Goal: Contribute content: Add original content to the website for others to see

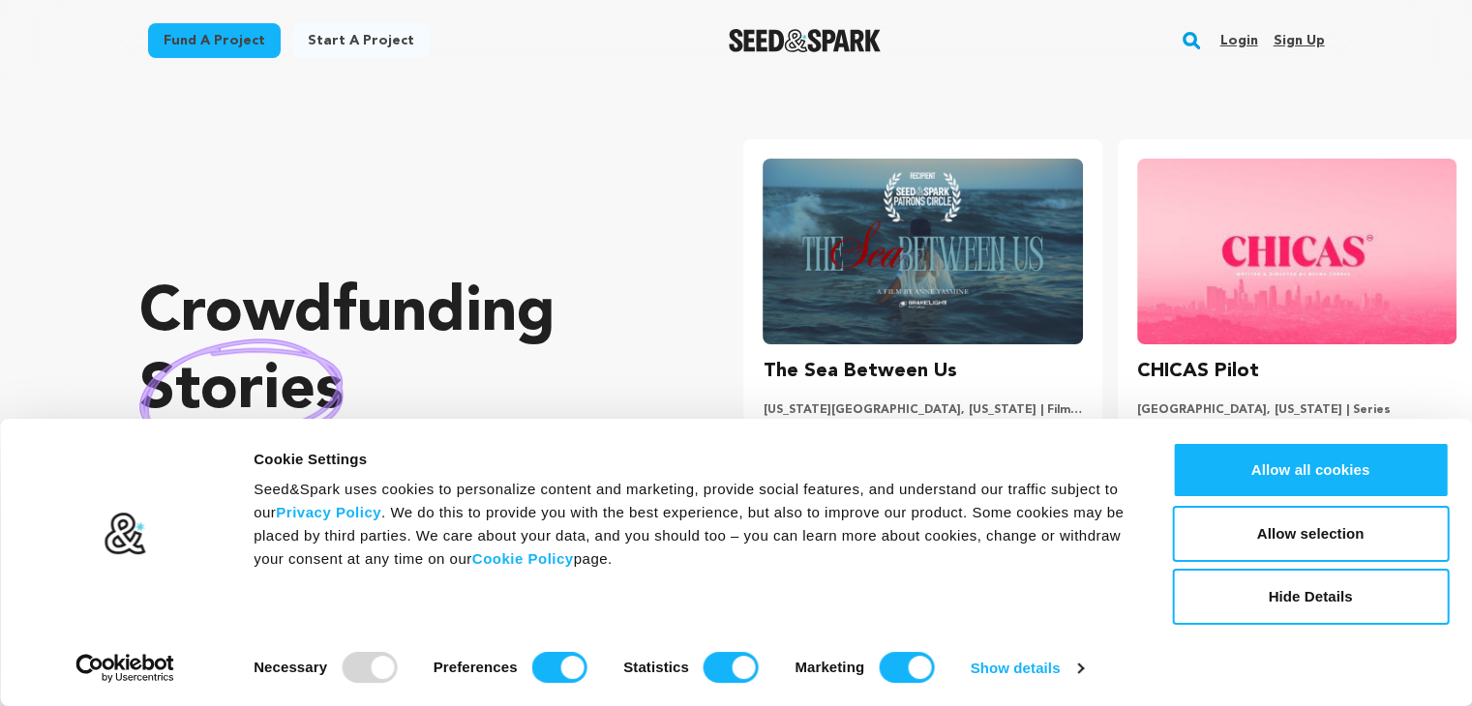
click at [1292, 44] on link "Sign up" at bounding box center [1298, 40] width 51 height 31
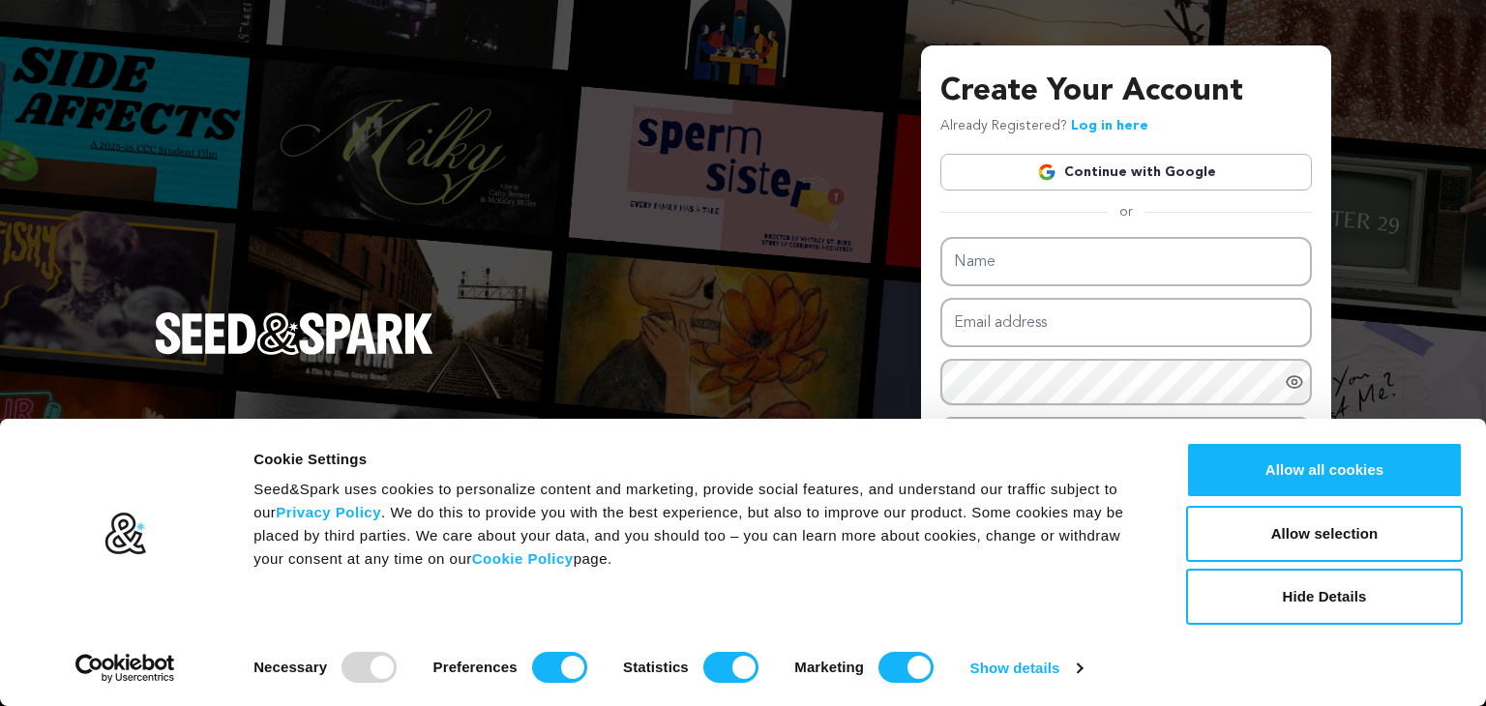
click at [1075, 178] on link "Continue with Google" at bounding box center [1127, 172] width 372 height 37
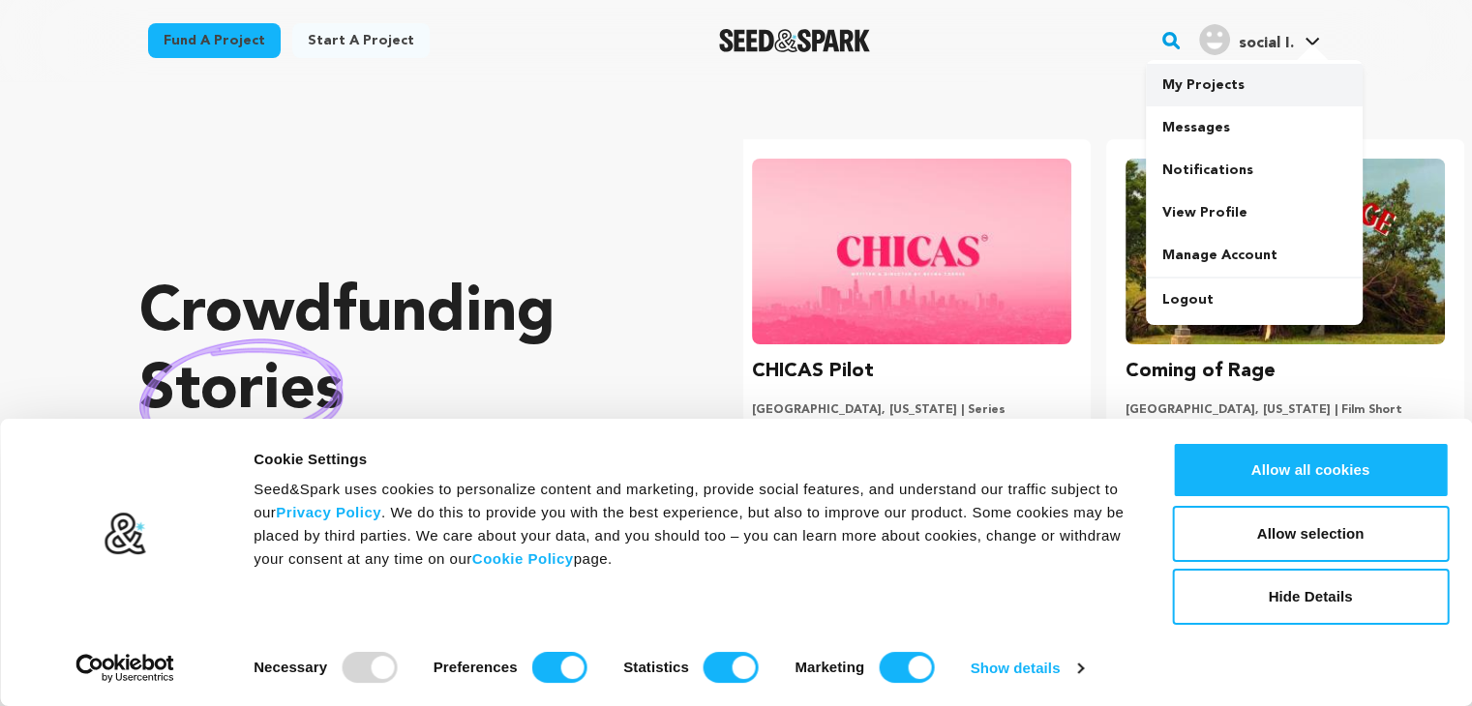
scroll to position [0, 388]
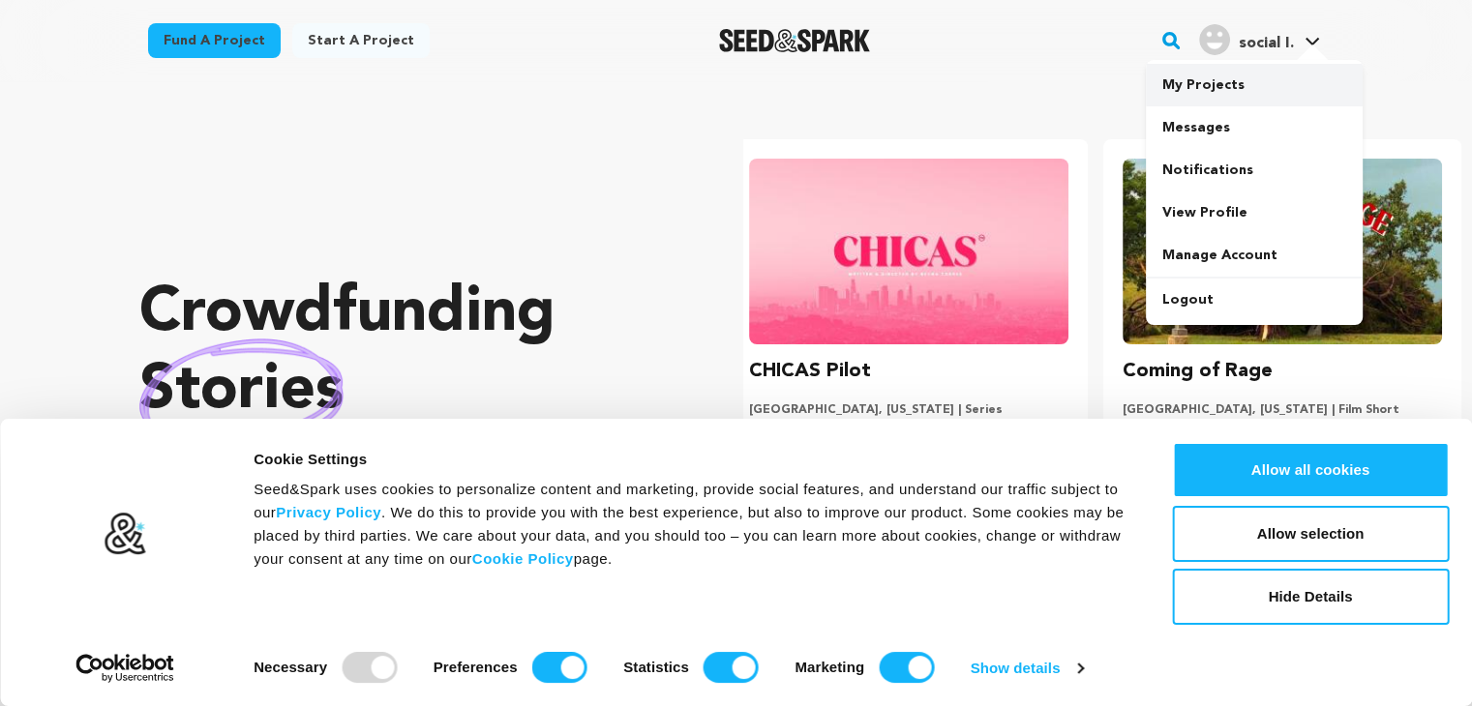
click at [1209, 85] on link "My Projects" at bounding box center [1254, 85] width 217 height 43
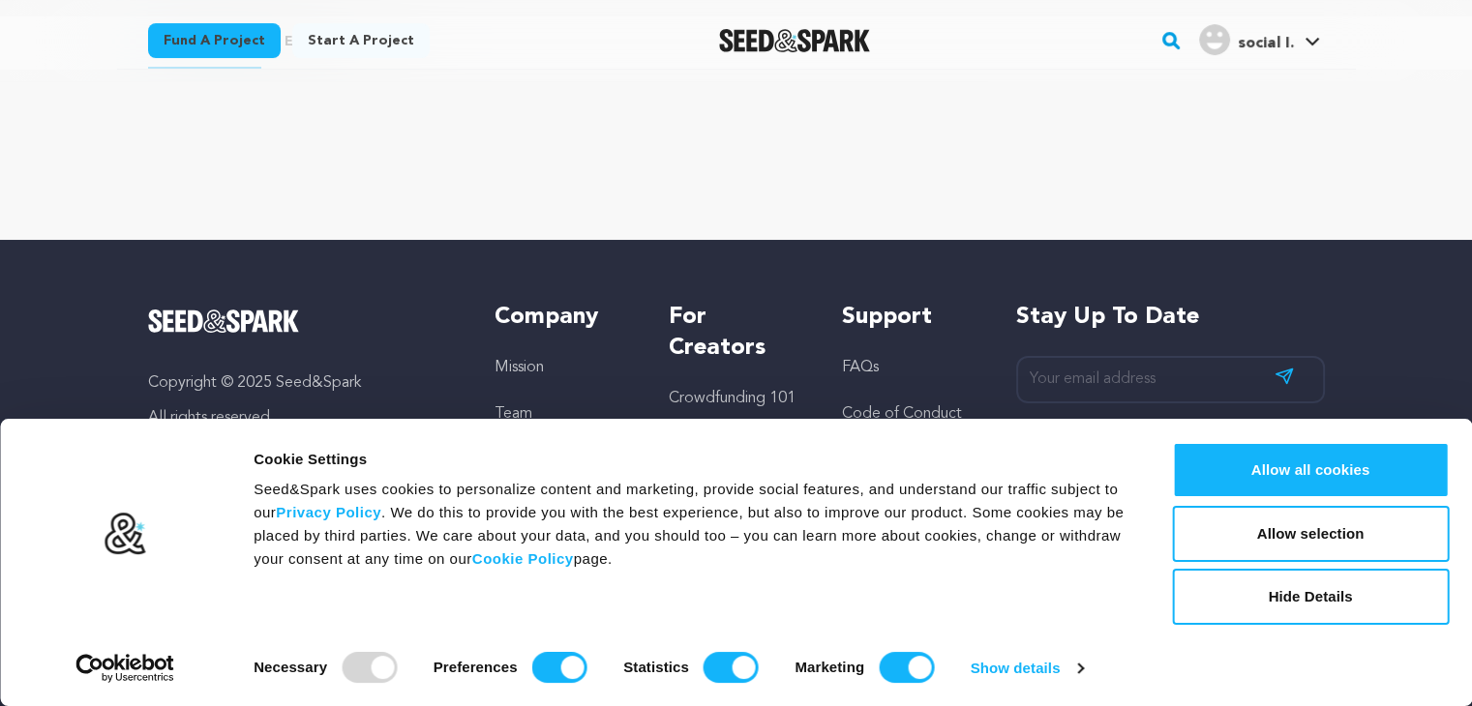
scroll to position [94, 0]
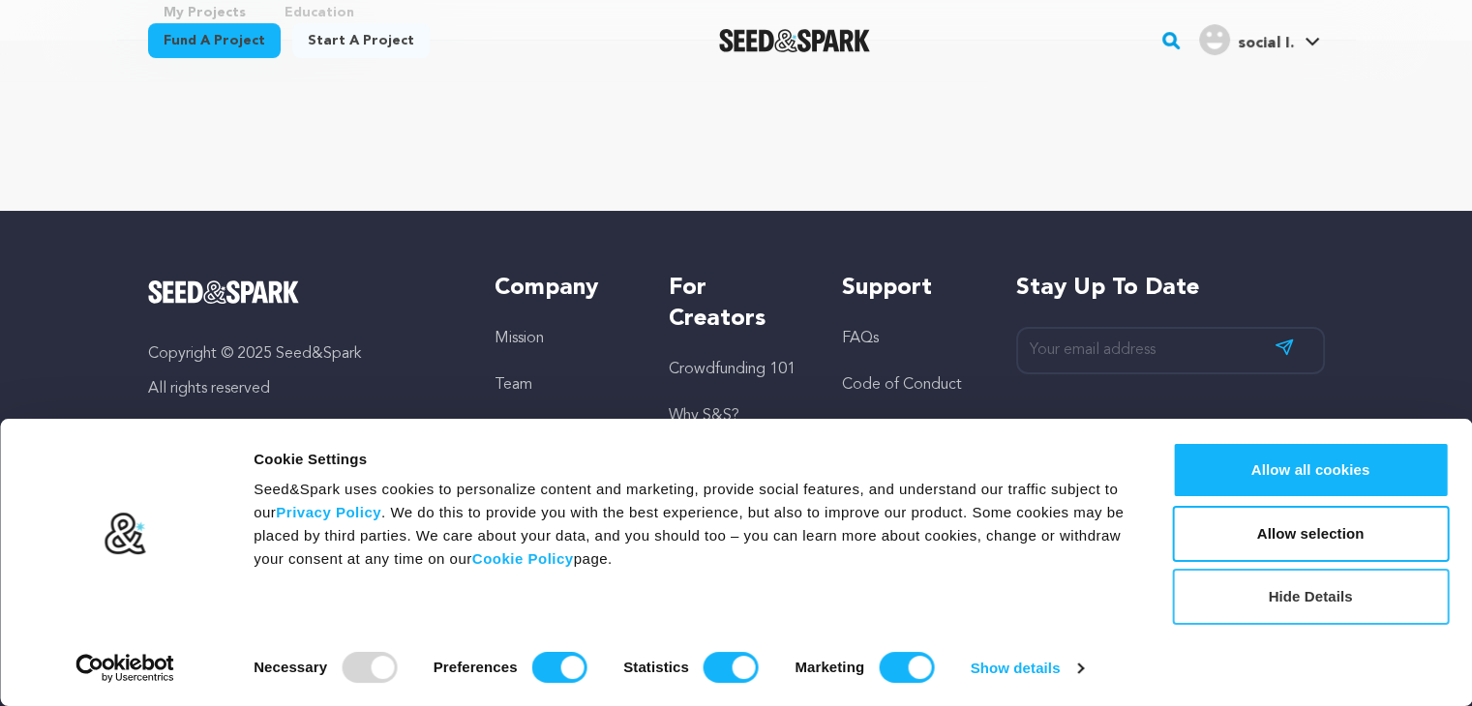
click at [1278, 587] on button "Hide Details" at bounding box center [1310, 597] width 277 height 56
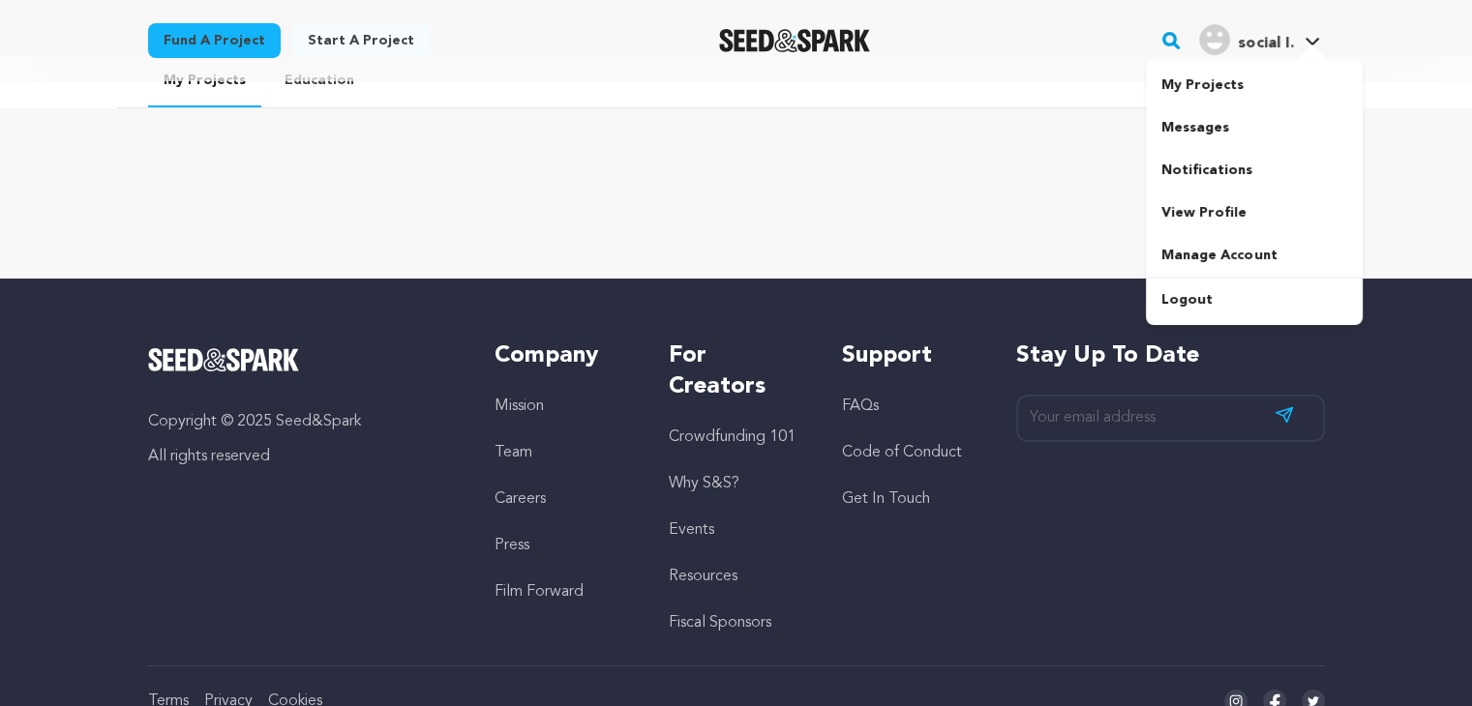
scroll to position [0, 0]
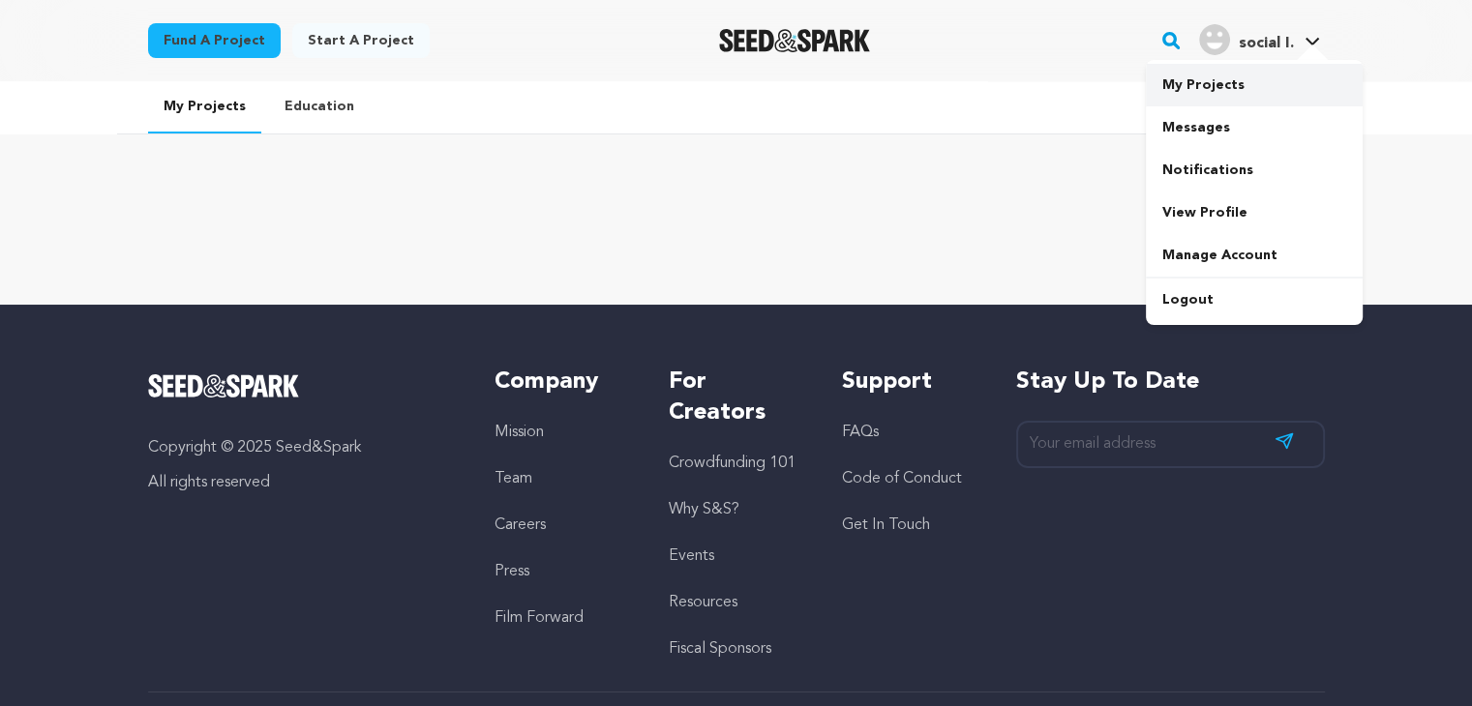
click at [1208, 92] on link "My Projects" at bounding box center [1254, 85] width 217 height 43
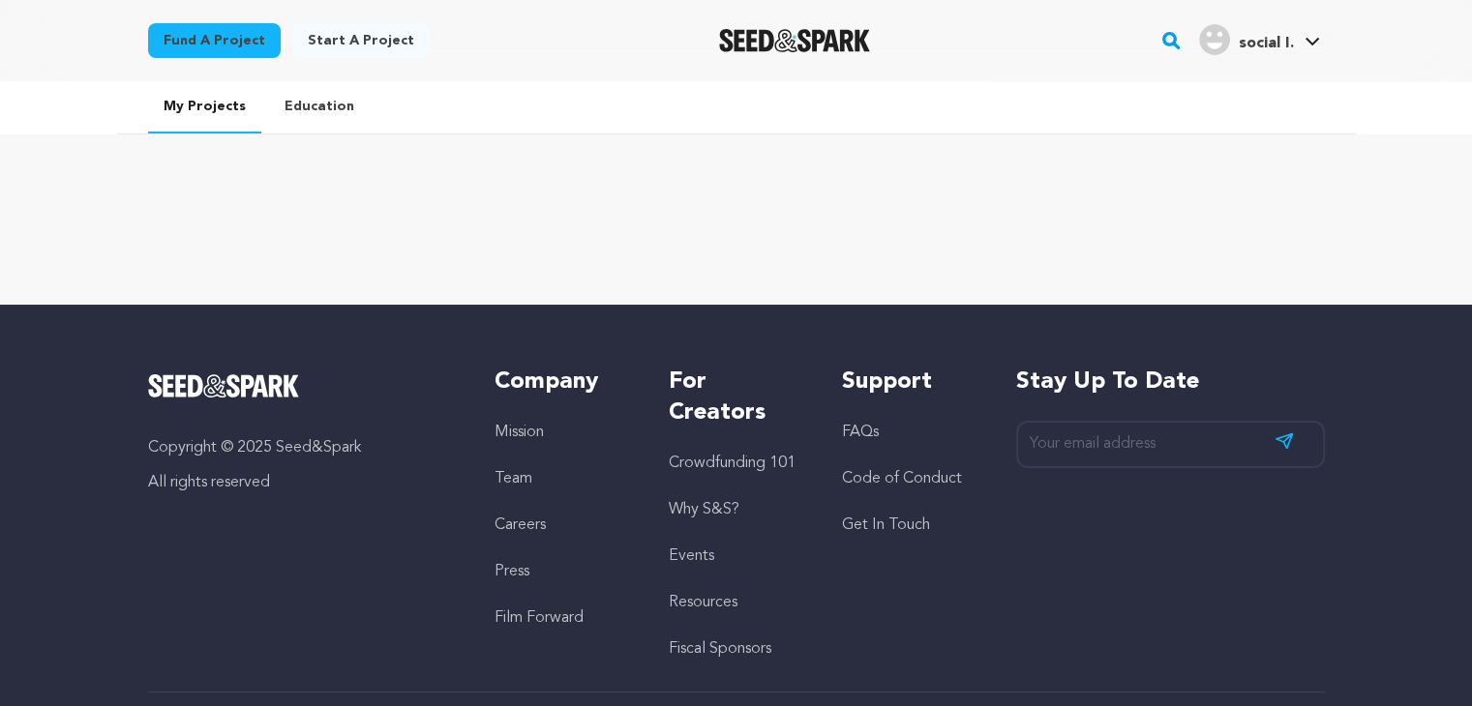
click at [344, 44] on link "Start a project" at bounding box center [360, 40] width 137 height 35
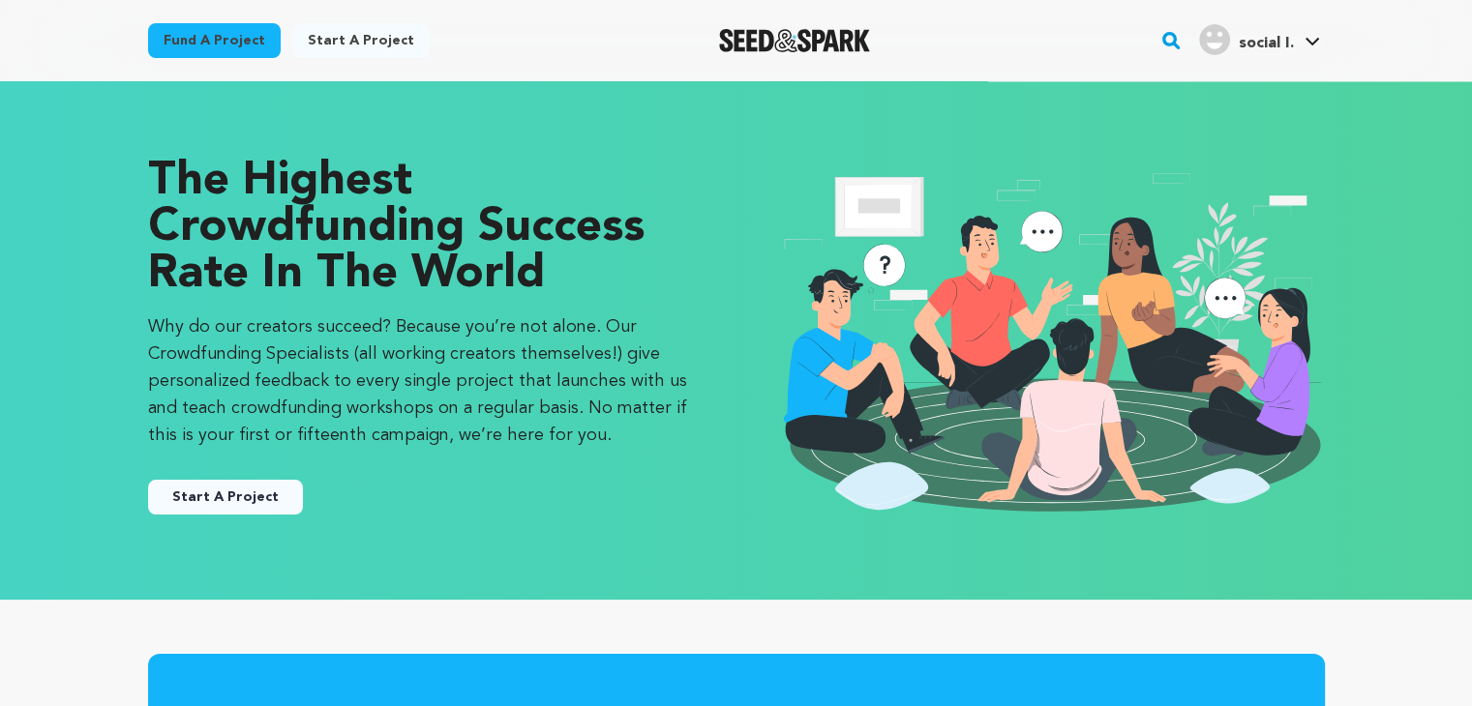
click at [250, 504] on button "Start A Project" at bounding box center [225, 497] width 155 height 35
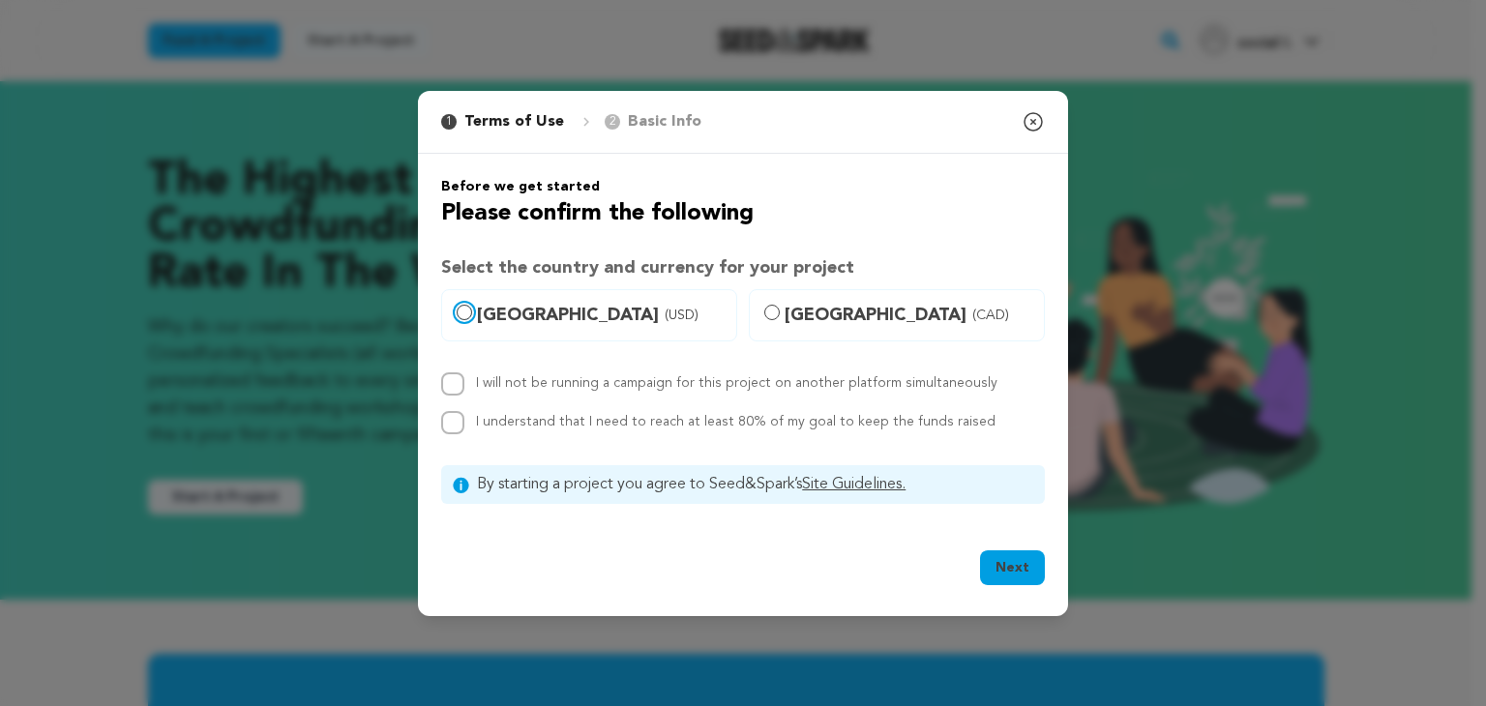
click at [467, 315] on input "United States (USD)" at bounding box center [464, 312] width 15 height 15
radio input "true"
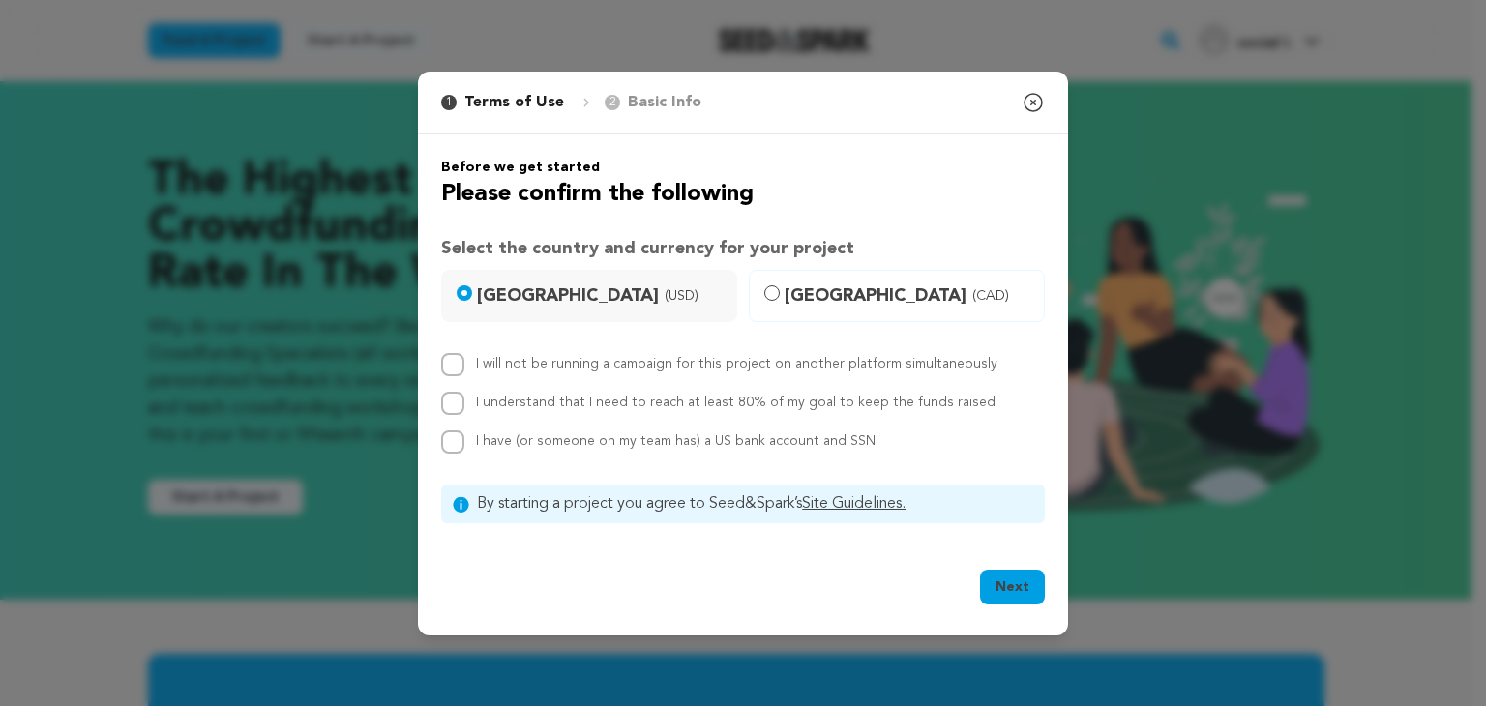
click at [1007, 580] on button "Next" at bounding box center [1012, 587] width 65 height 35
click at [468, 360] on div "I will not be running a campaign for this project on another platform simultane…" at bounding box center [743, 364] width 604 height 23
click at [449, 364] on input "I will not be running a campaign for this project on another platform simultane…" at bounding box center [452, 364] width 23 height 23
checkbox input "true"
click at [1006, 586] on button "Next" at bounding box center [1012, 587] width 65 height 35
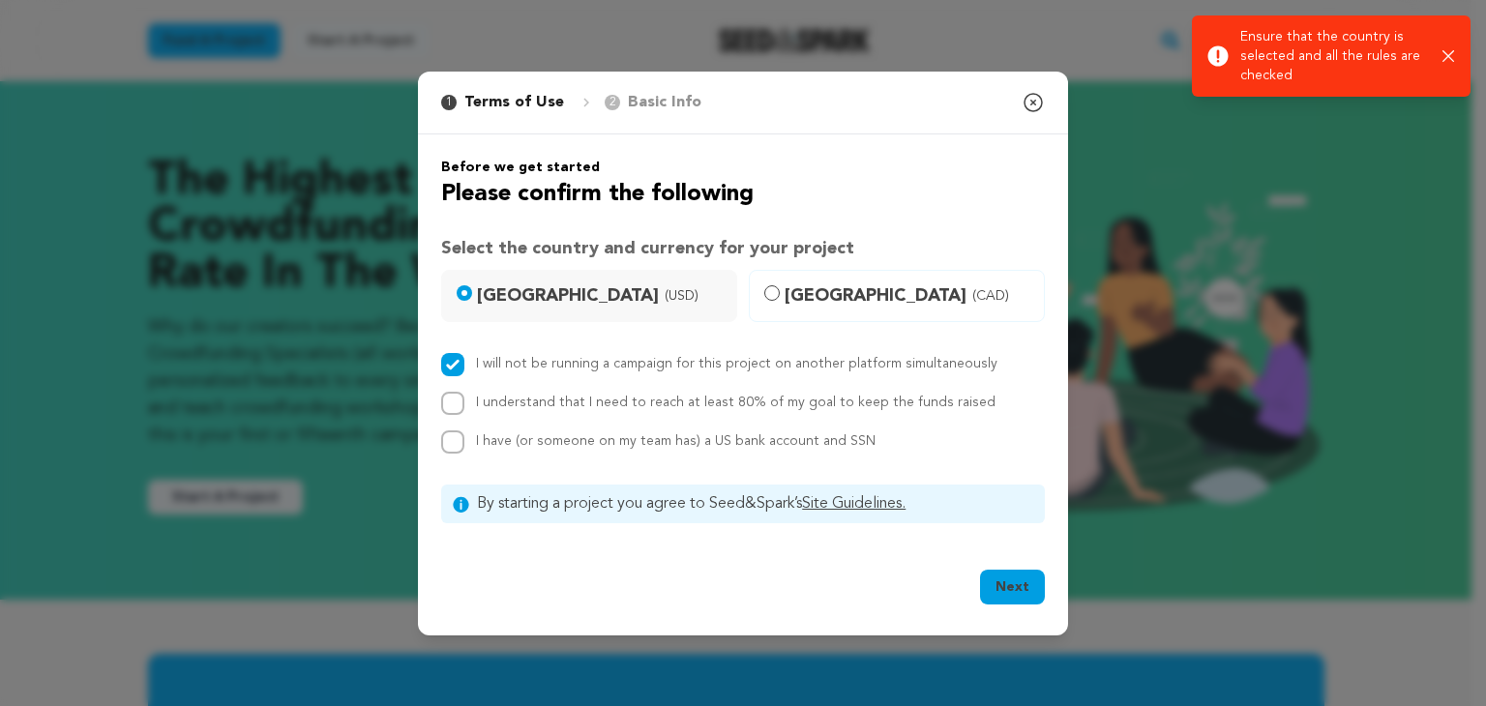
click at [1008, 589] on button "Next" at bounding box center [1012, 587] width 65 height 35
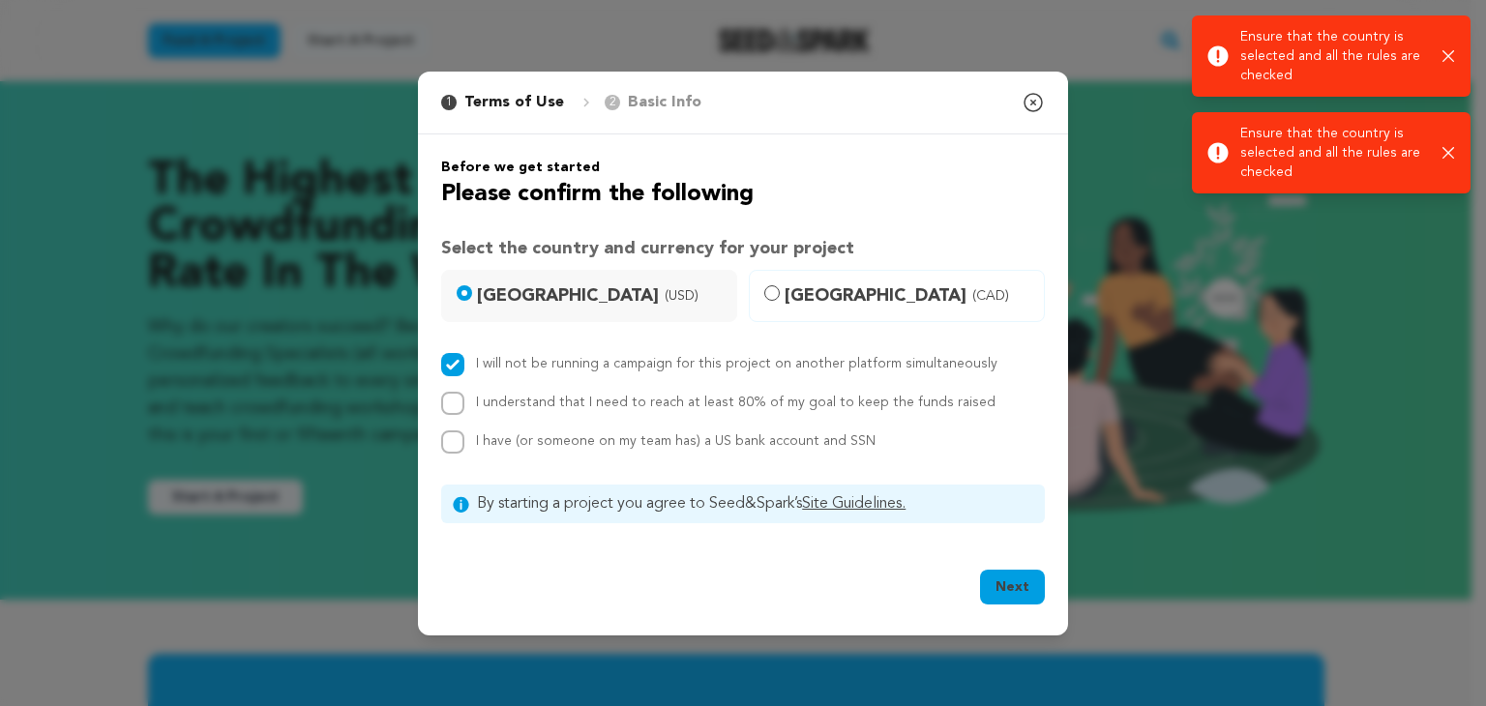
click at [457, 387] on div "I will not be running a campaign for this project on another platform simultane…" at bounding box center [743, 403] width 604 height 101
click at [457, 396] on input "I understand that I need to reach at least 80% of my goal to keep the funds rai…" at bounding box center [452, 403] width 23 height 23
checkbox input "true"
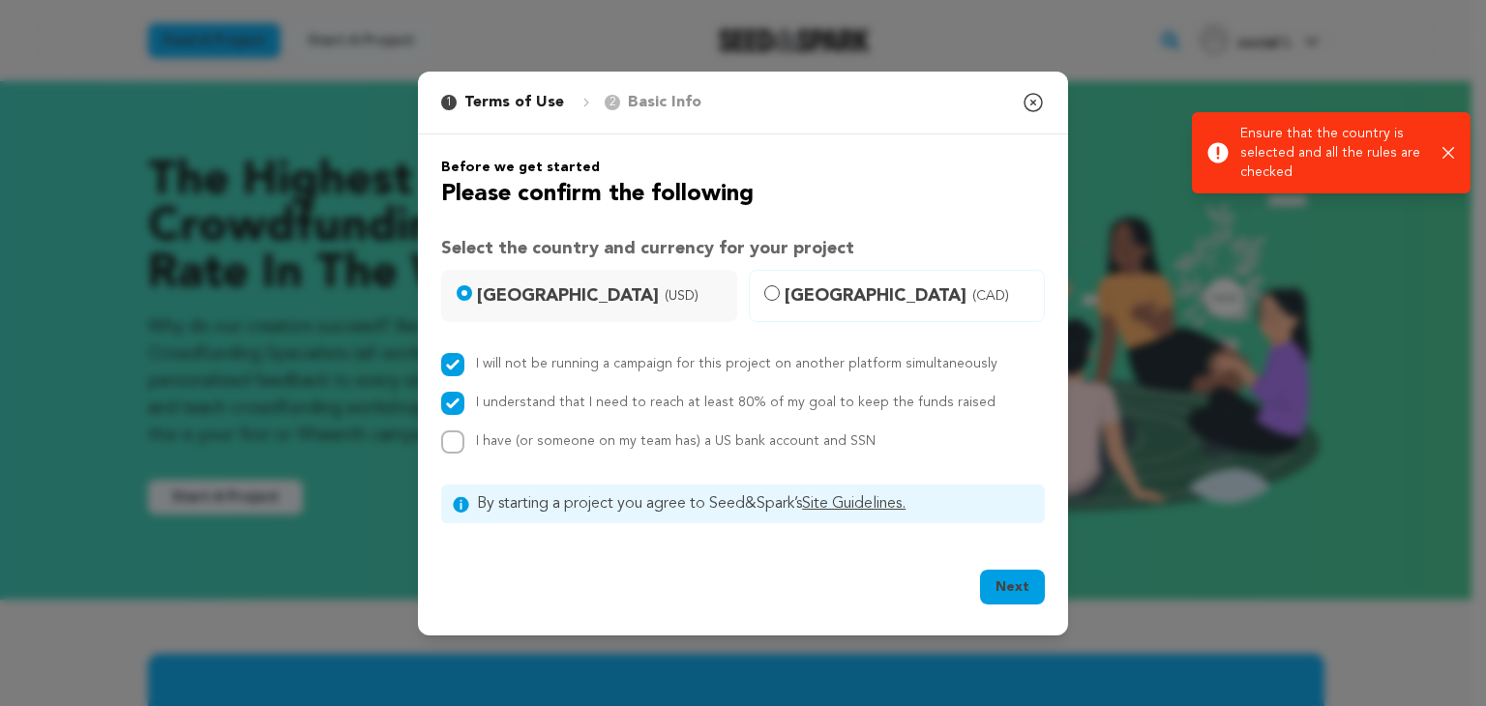
click at [458, 420] on div "I will not be running a campaign for this project on another platform simultane…" at bounding box center [743, 403] width 604 height 101
click at [458, 441] on input "I have (or someone on my team has) a US bank account and SSN" at bounding box center [452, 442] width 23 height 23
checkbox input "true"
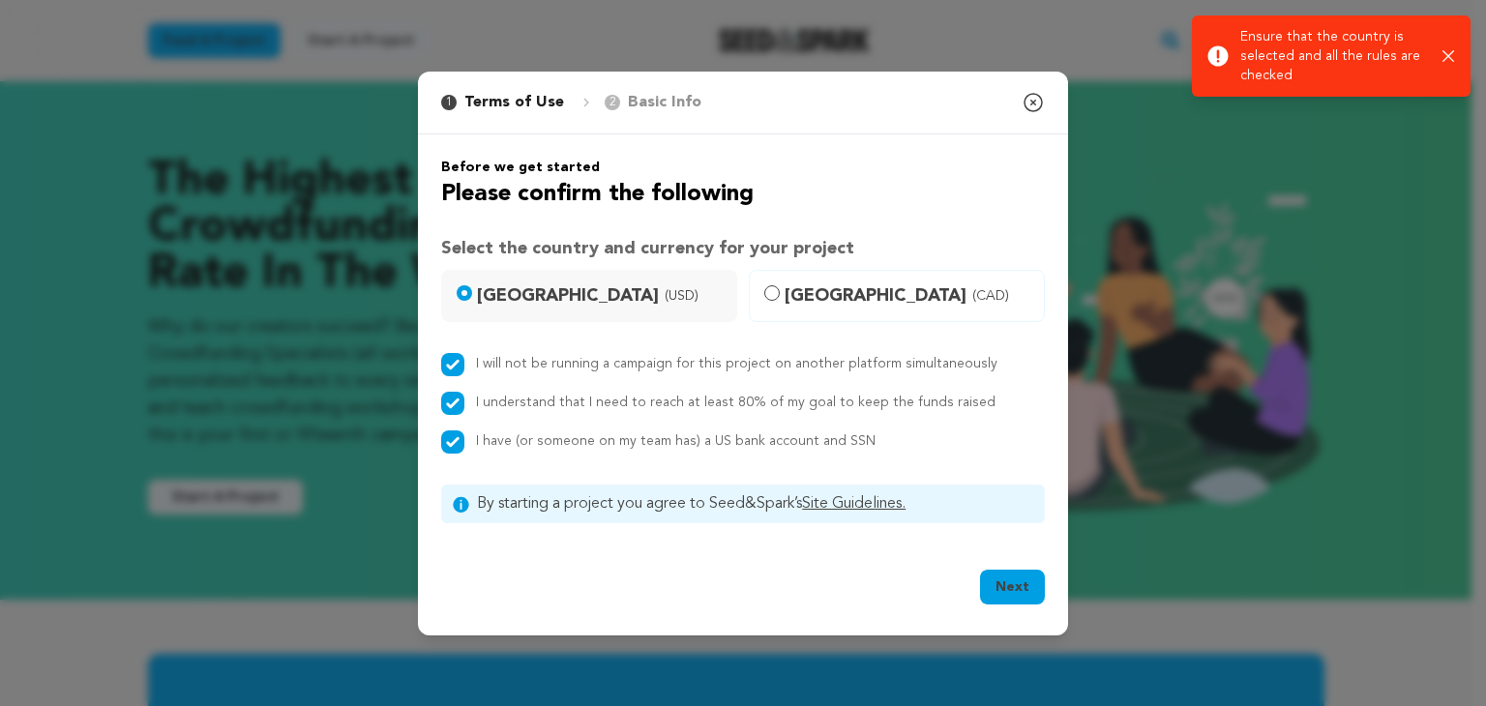
click at [1022, 589] on button "Next" at bounding box center [1012, 587] width 65 height 35
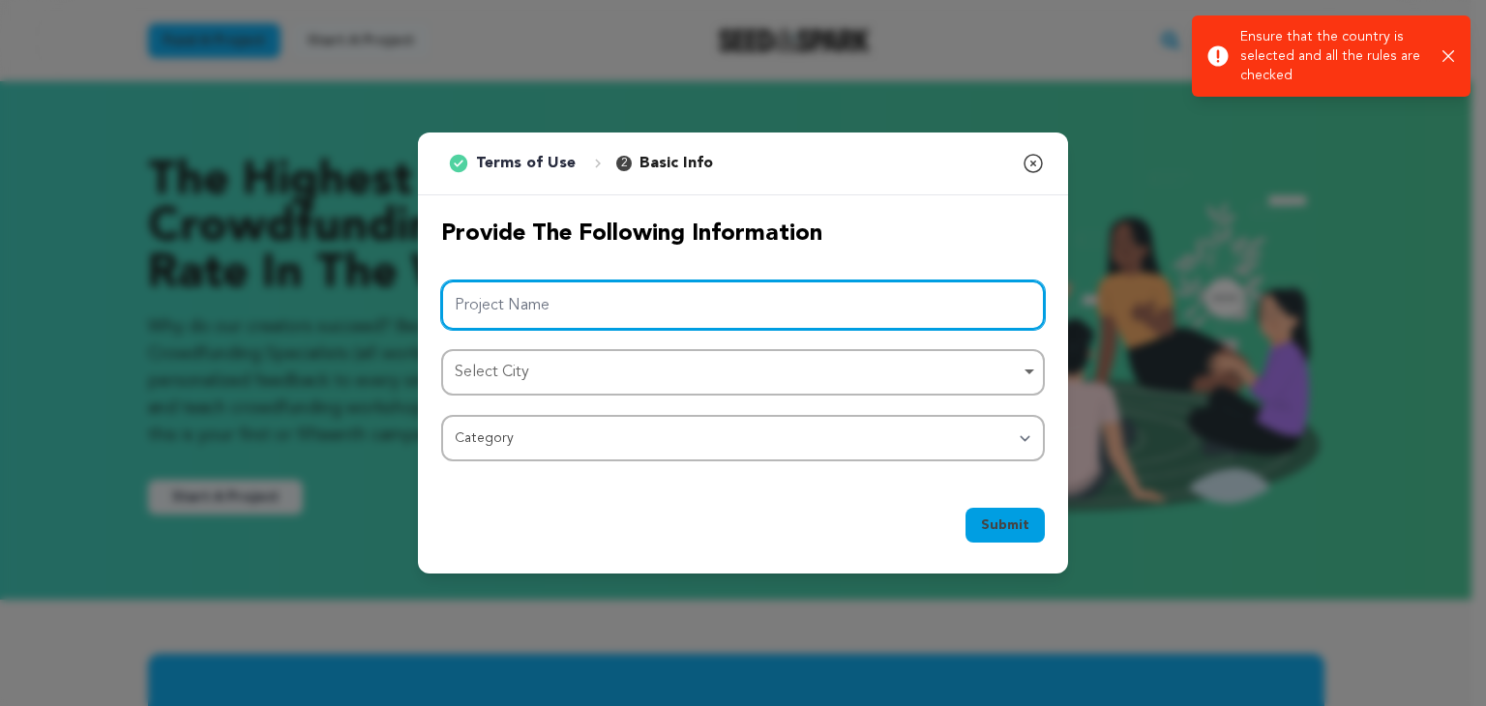
click at [502, 292] on input "Project Name" at bounding box center [743, 305] width 604 height 49
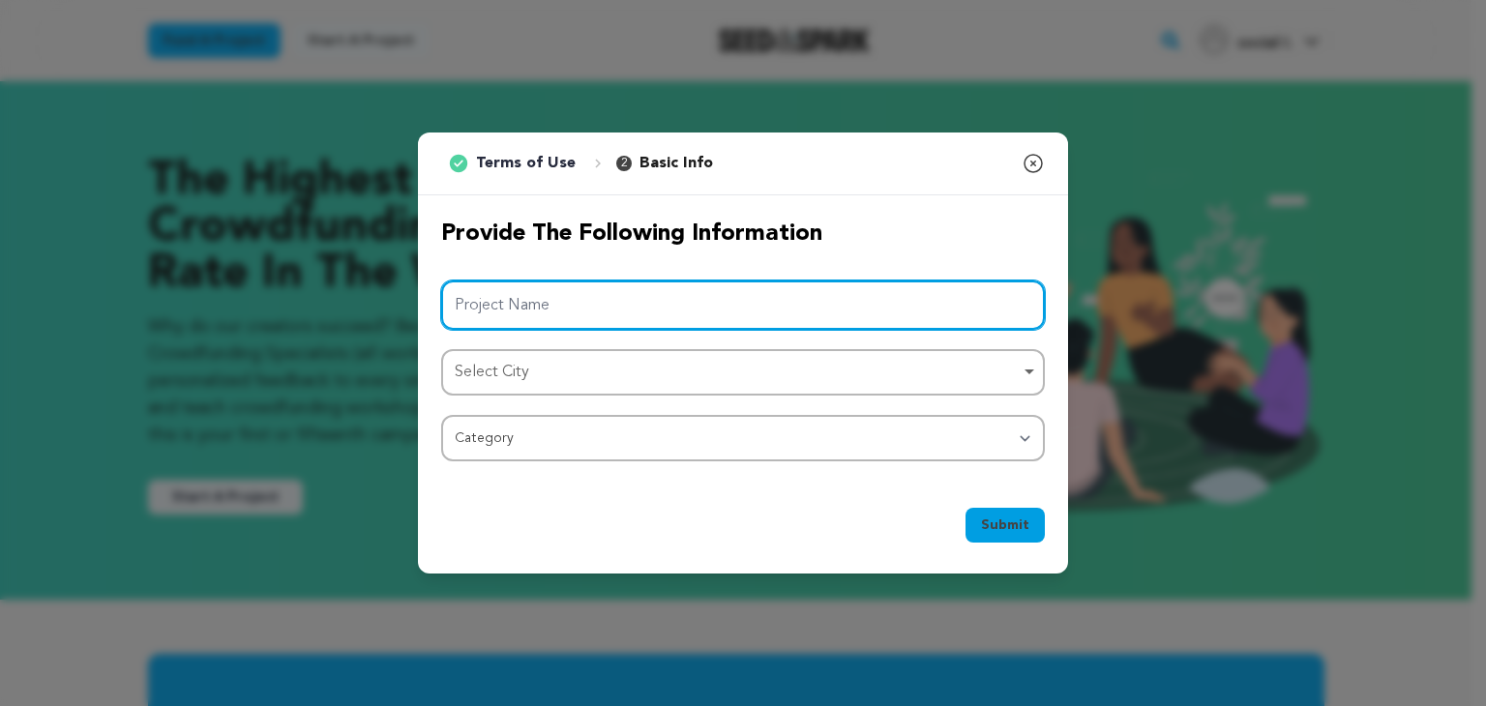
click at [516, 373] on div "Select City Remove item" at bounding box center [737, 373] width 565 height 28
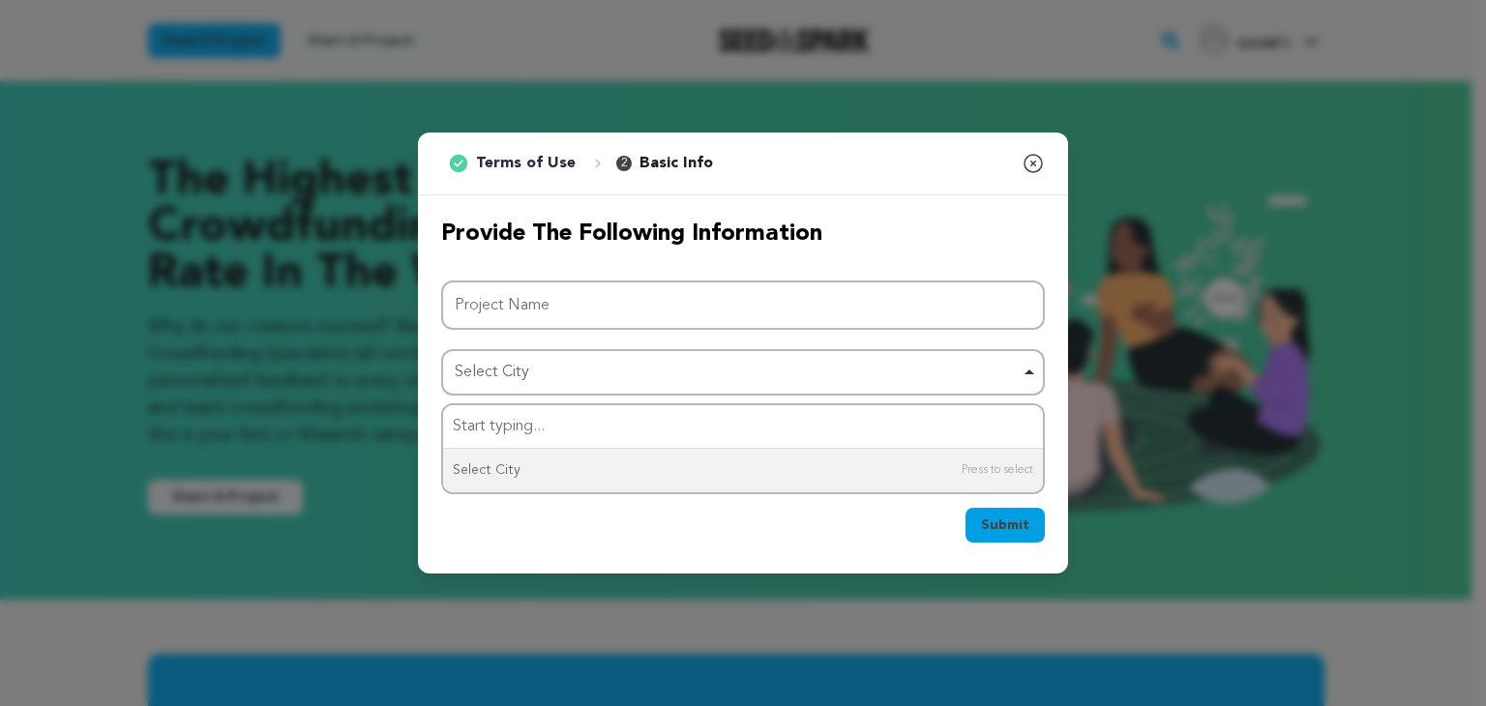
click at [525, 504] on div "Submit Ok, Got it" at bounding box center [743, 529] width 650 height 89
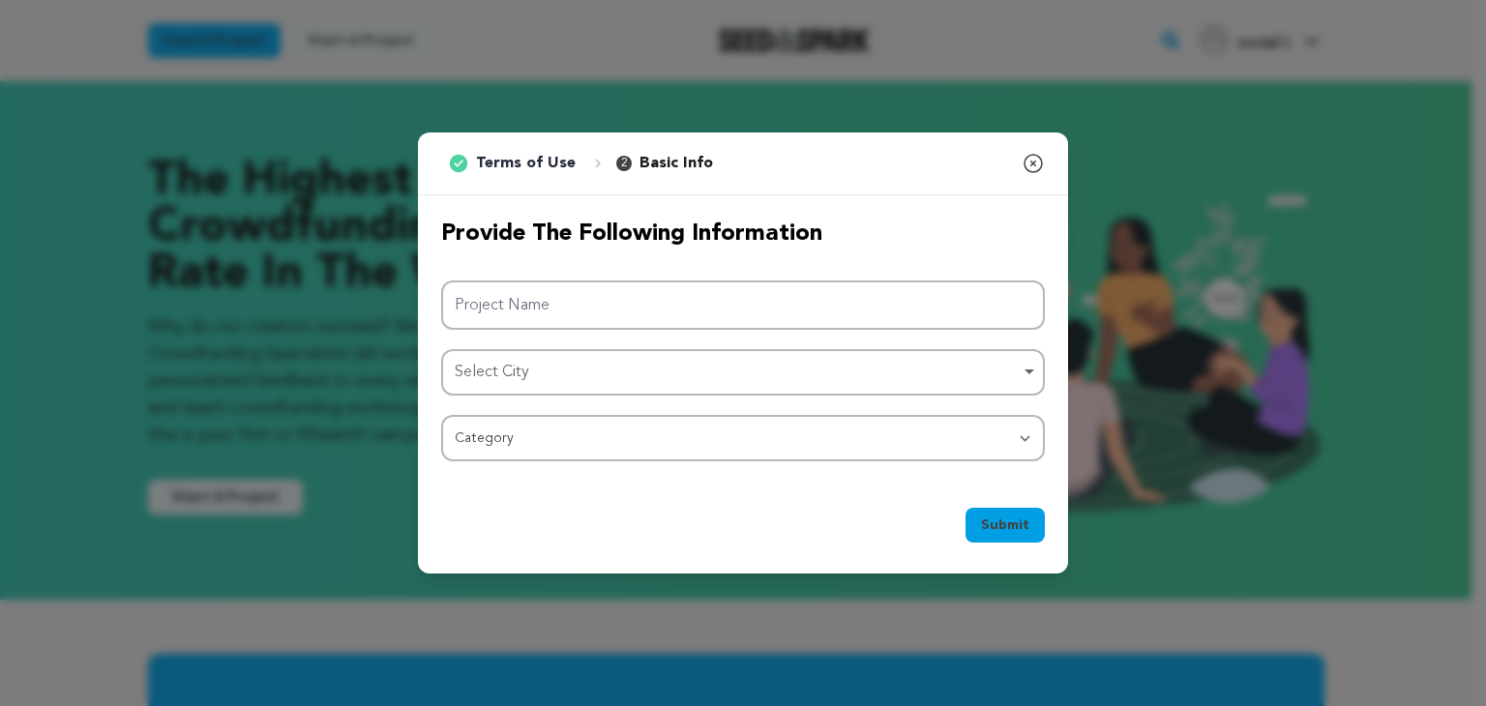
click at [585, 50] on div "1 Terms of Use 2 Basic Info You started your project! Close modal Provide the f…" at bounding box center [743, 353] width 1486 height 706
click at [1246, 59] on div "1 Terms of Use 2 Basic Info You started your project! Close modal Provide the f…" at bounding box center [743, 353] width 1486 height 706
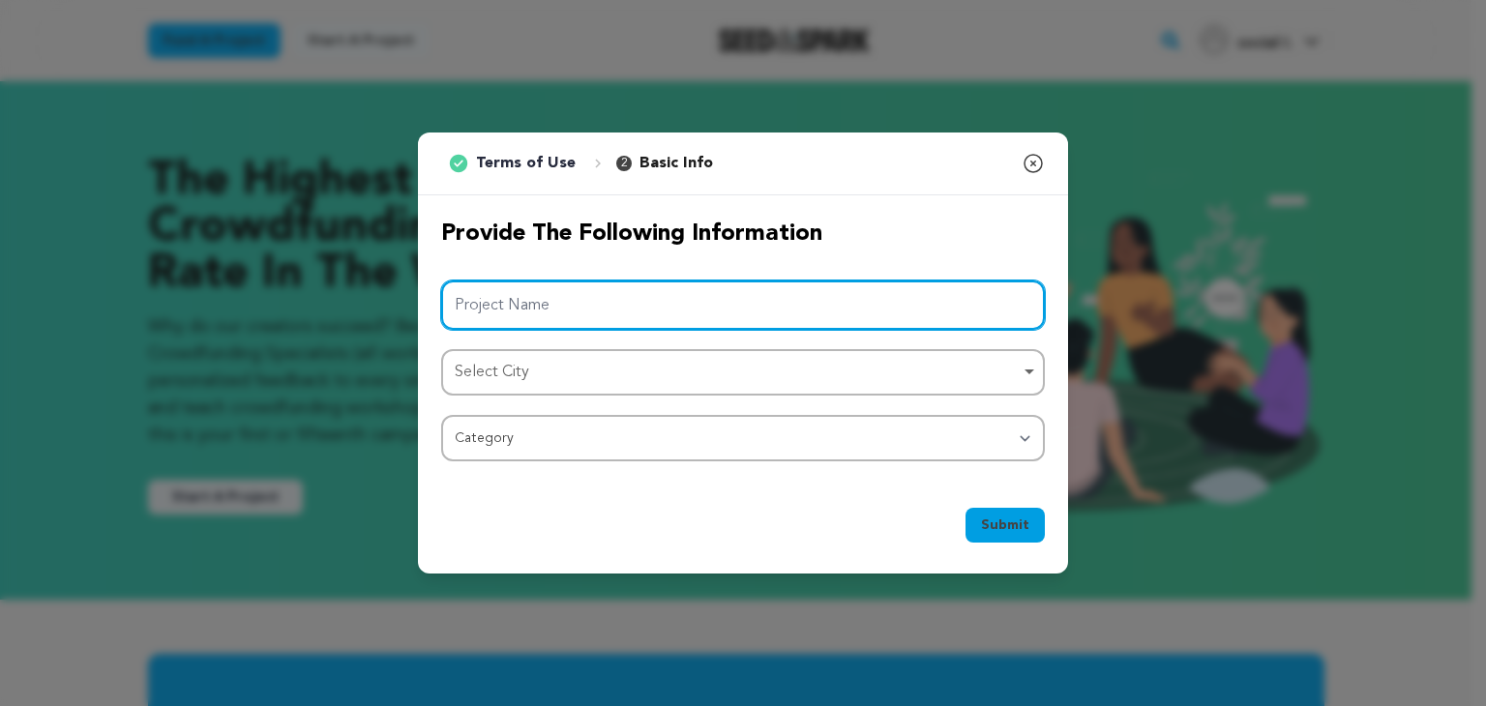
click at [501, 326] on input "Project Name" at bounding box center [743, 305] width 604 height 49
click at [502, 373] on div "Select City Remove item" at bounding box center [737, 373] width 565 height 28
type input "Indzu Social"
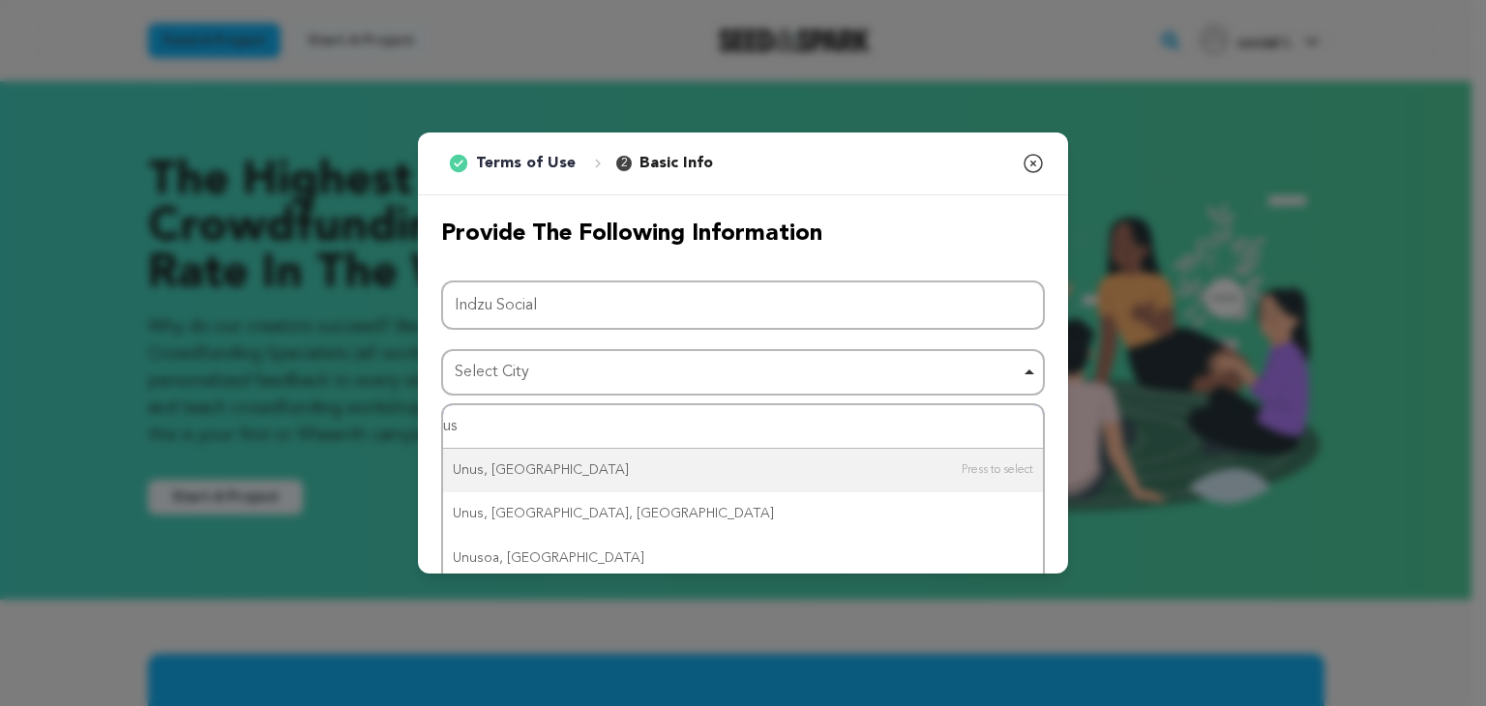
type input "usa"
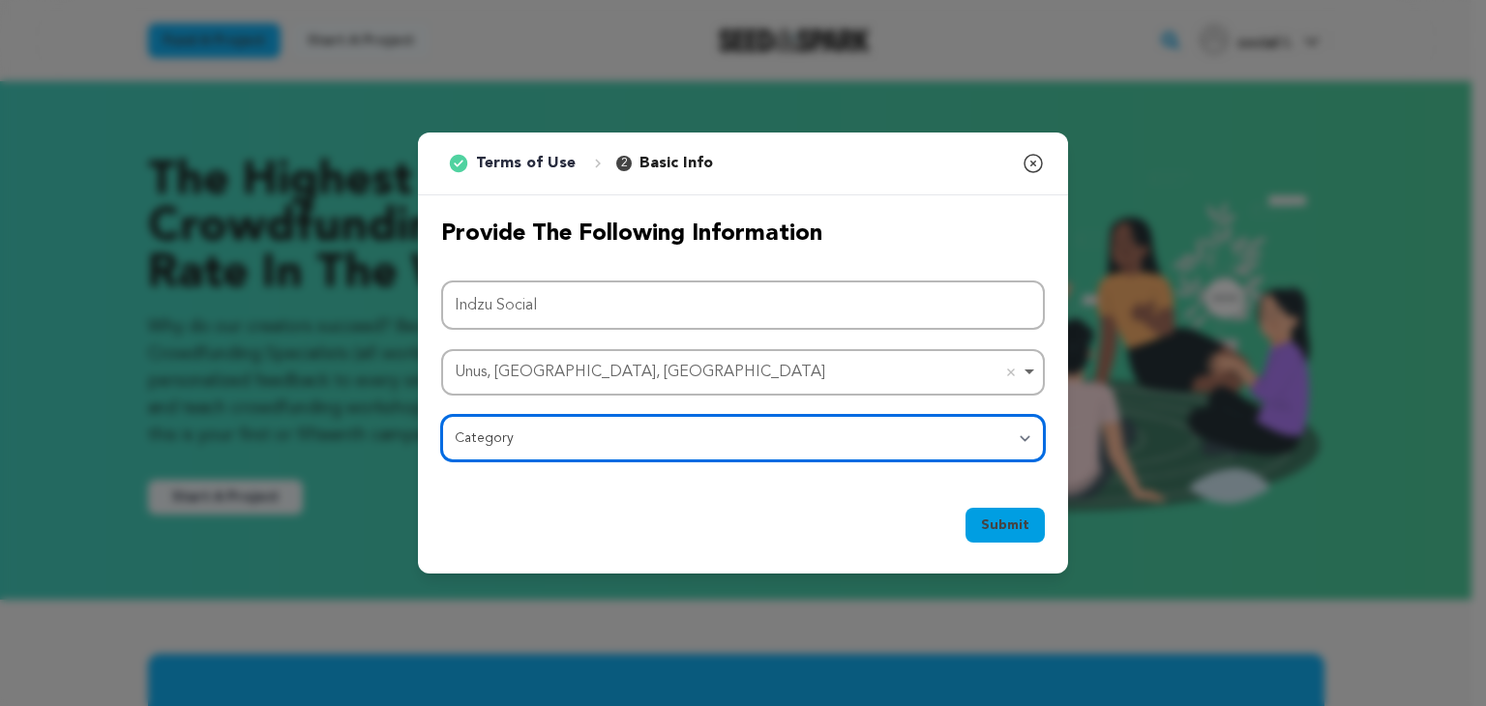
click at [499, 435] on select "Category Film Feature Film Short Series Film Festival Company Music Video VR Ex…" at bounding box center [743, 438] width 604 height 46
select select "10895"
click at [441, 415] on select "Category Film Feature Film Short Series Film Festival Company Music Video VR Ex…" at bounding box center [743, 438] width 604 height 46
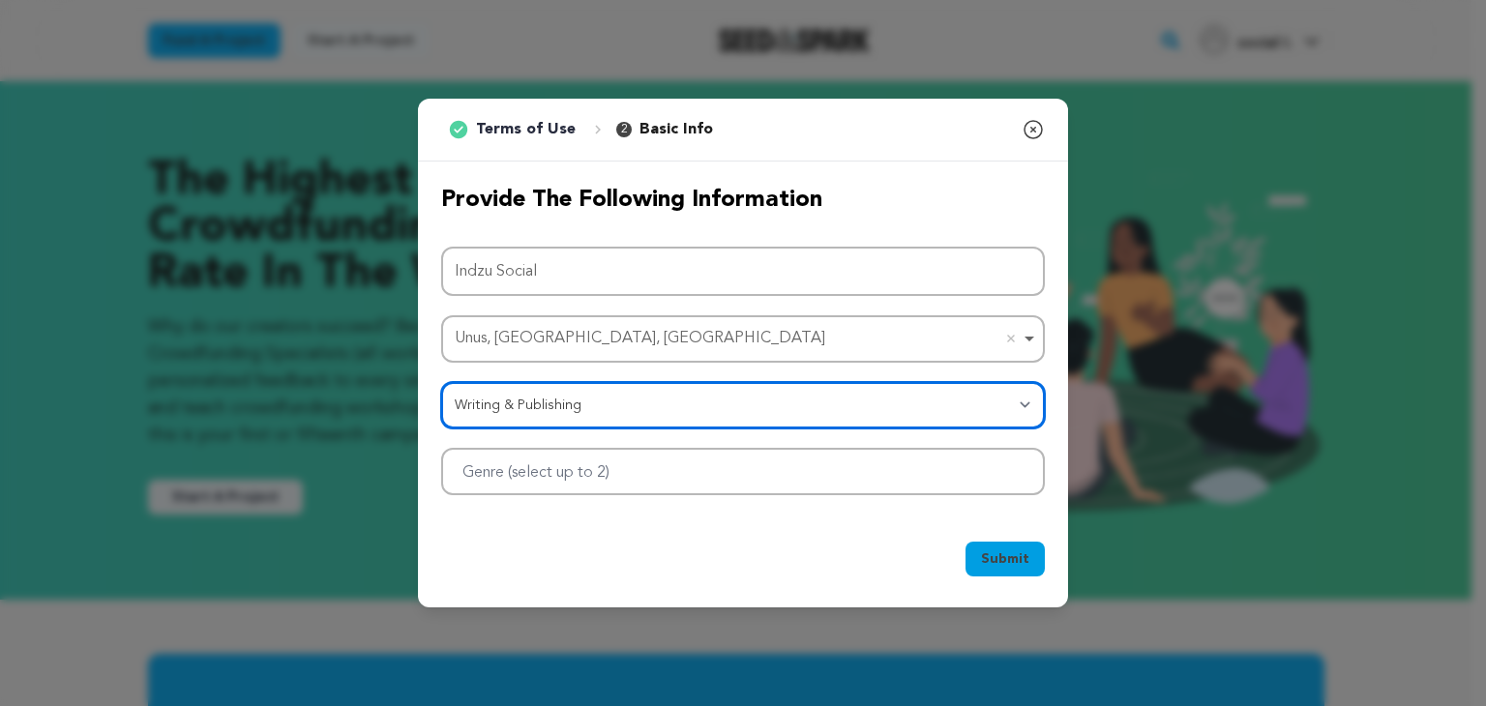
click at [543, 412] on select "Category Film Feature Film Short Series Film Festival Company Music Video VR Ex…" at bounding box center [743, 405] width 604 height 46
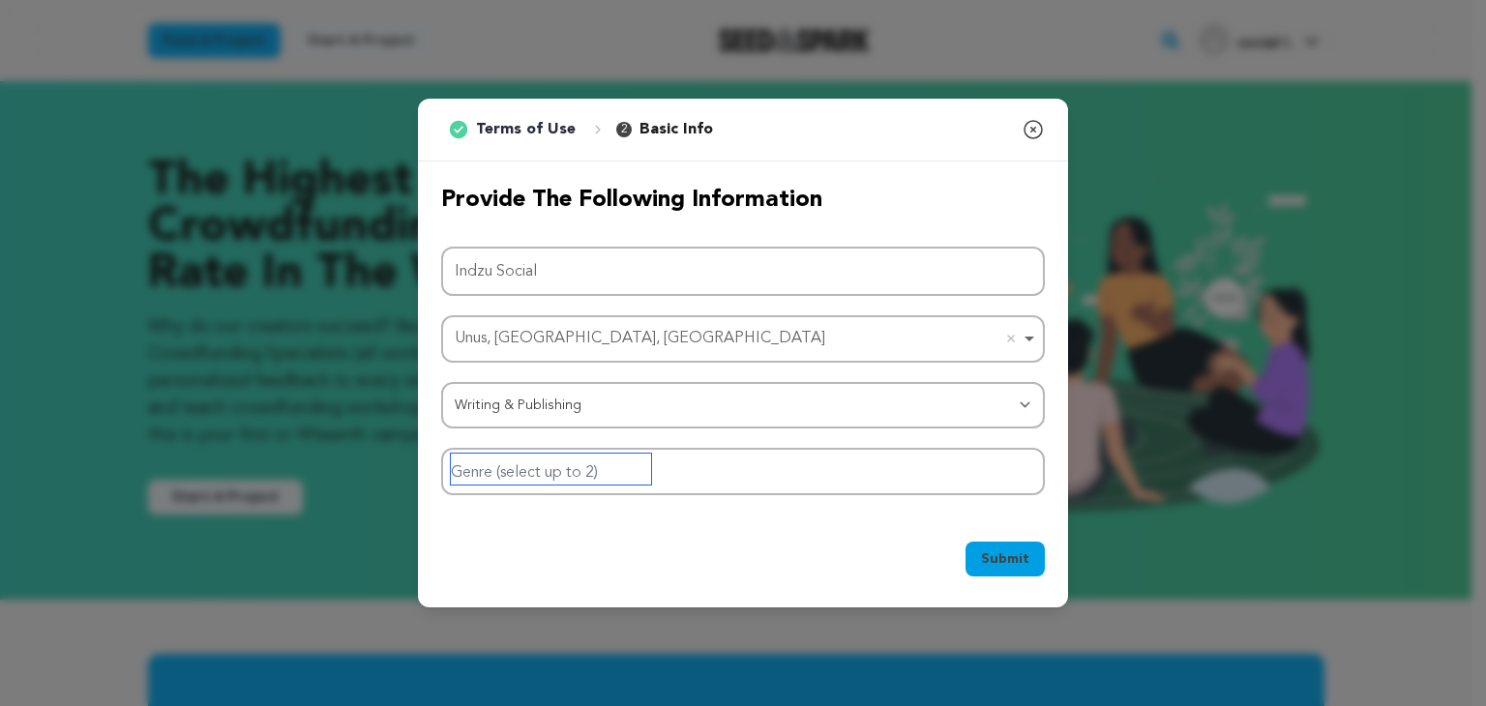
click at [537, 482] on input "Genre (select up to 2)" at bounding box center [551, 469] width 200 height 31
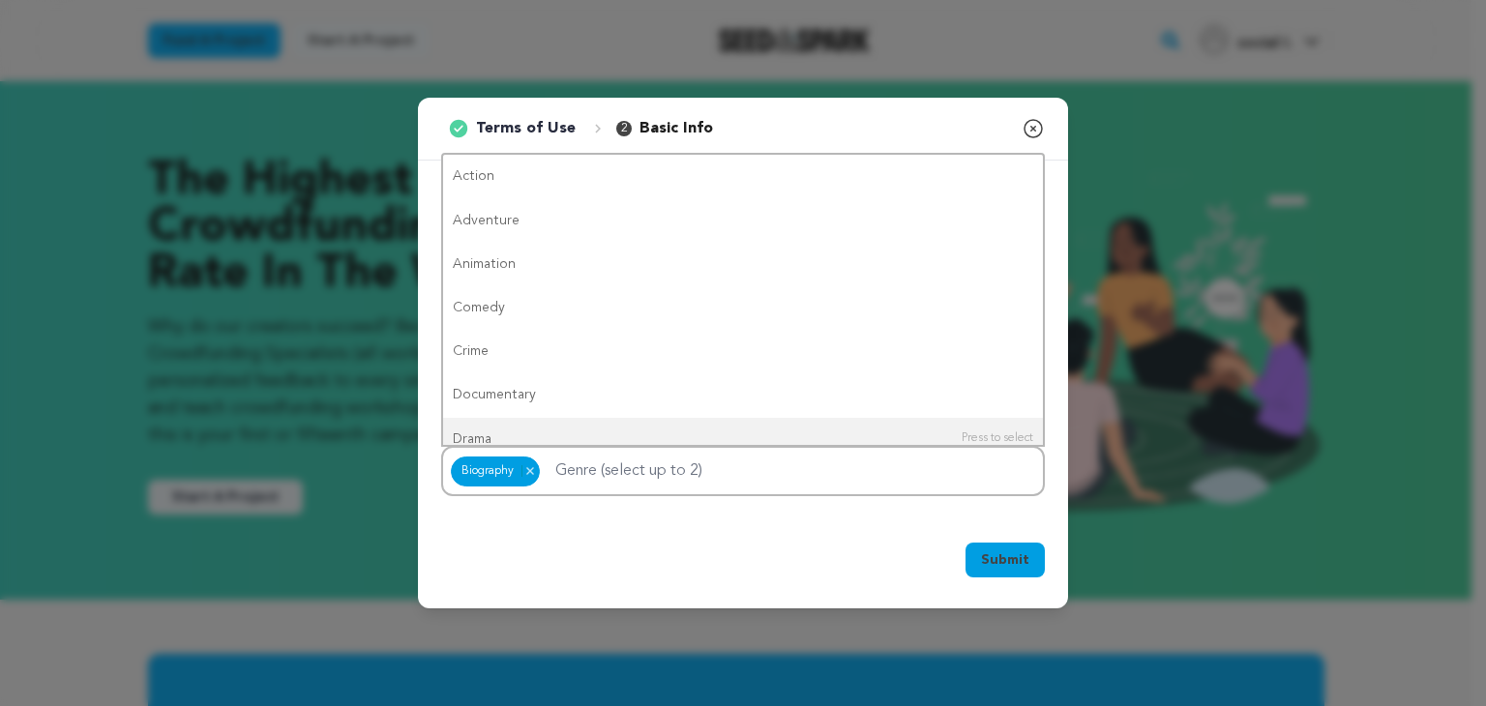
click at [585, 534] on div "Submit Ok, Got it" at bounding box center [743, 564] width 650 height 89
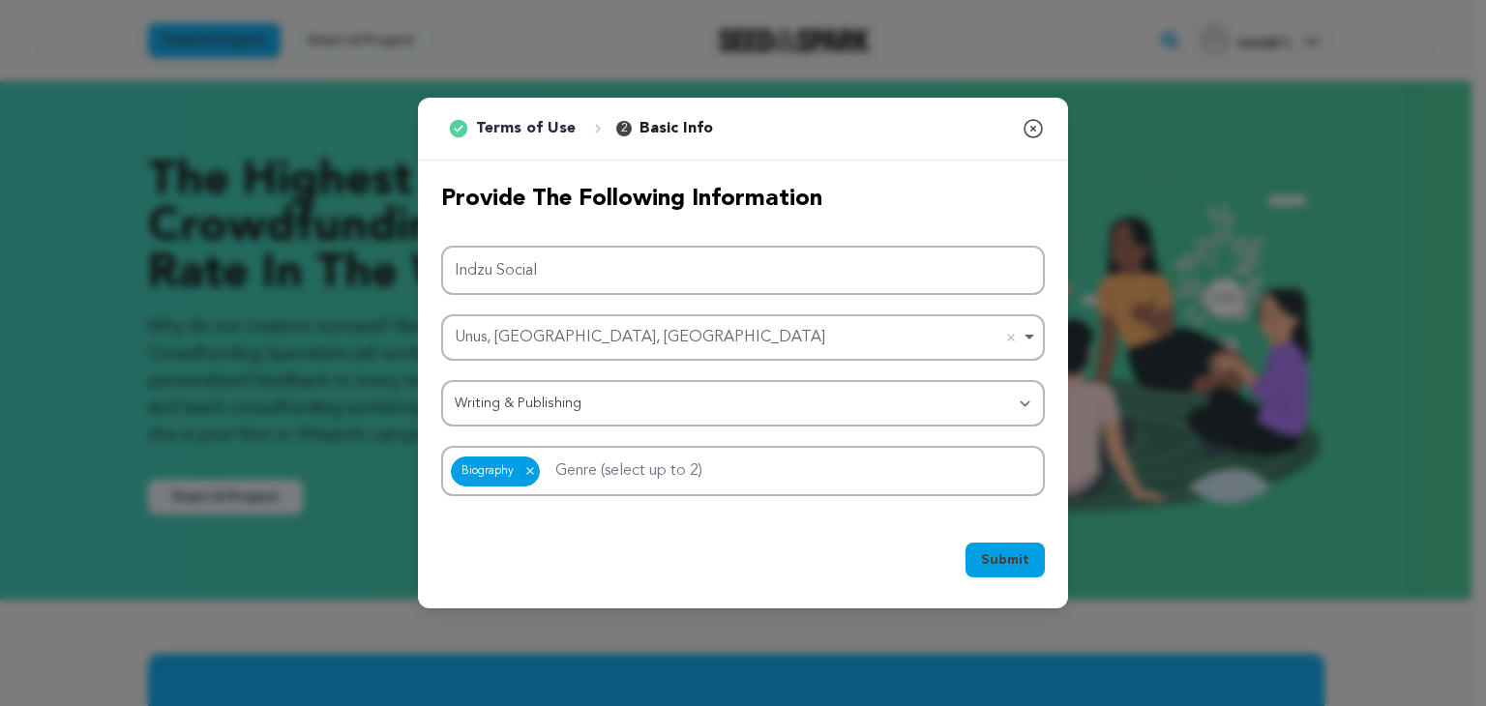
click at [527, 332] on div "Unus, WV, USA Remove item" at bounding box center [737, 338] width 565 height 28
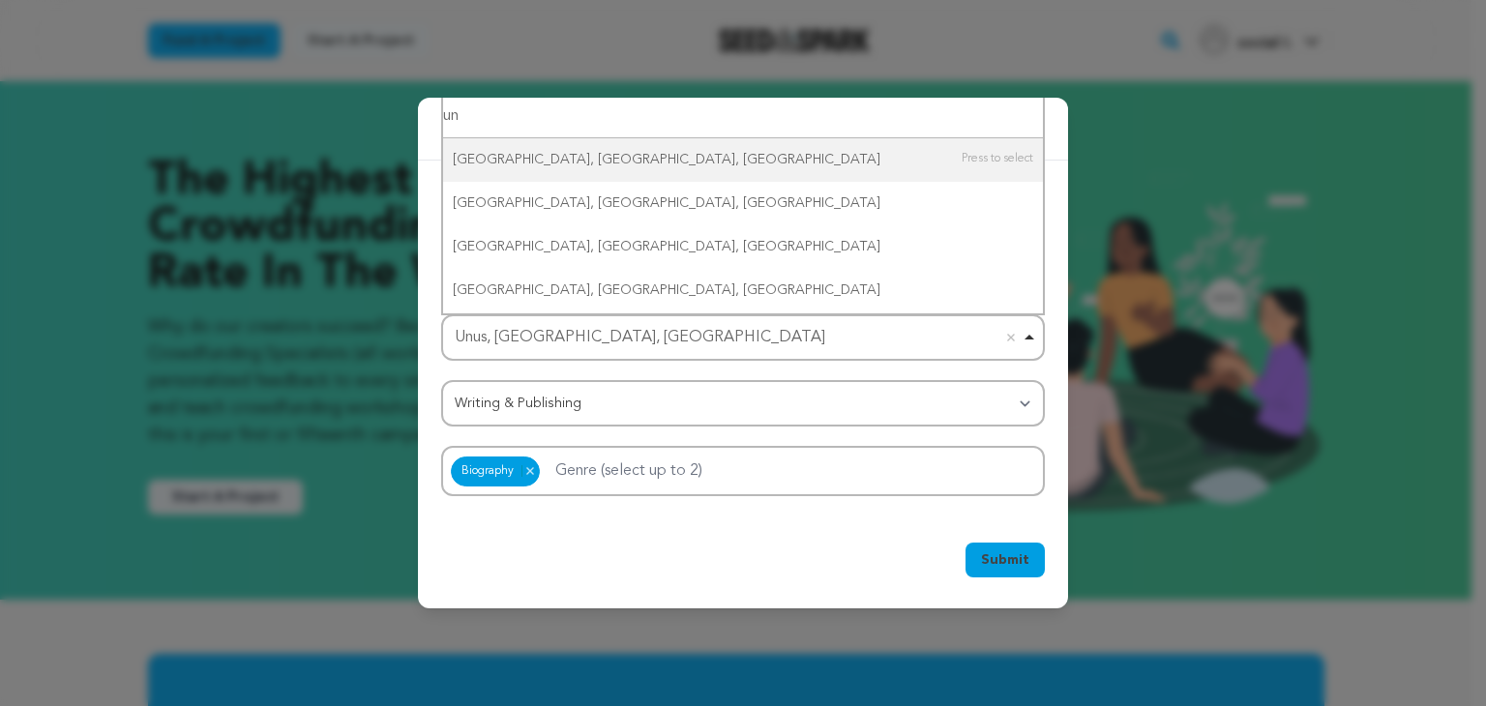
type input "u"
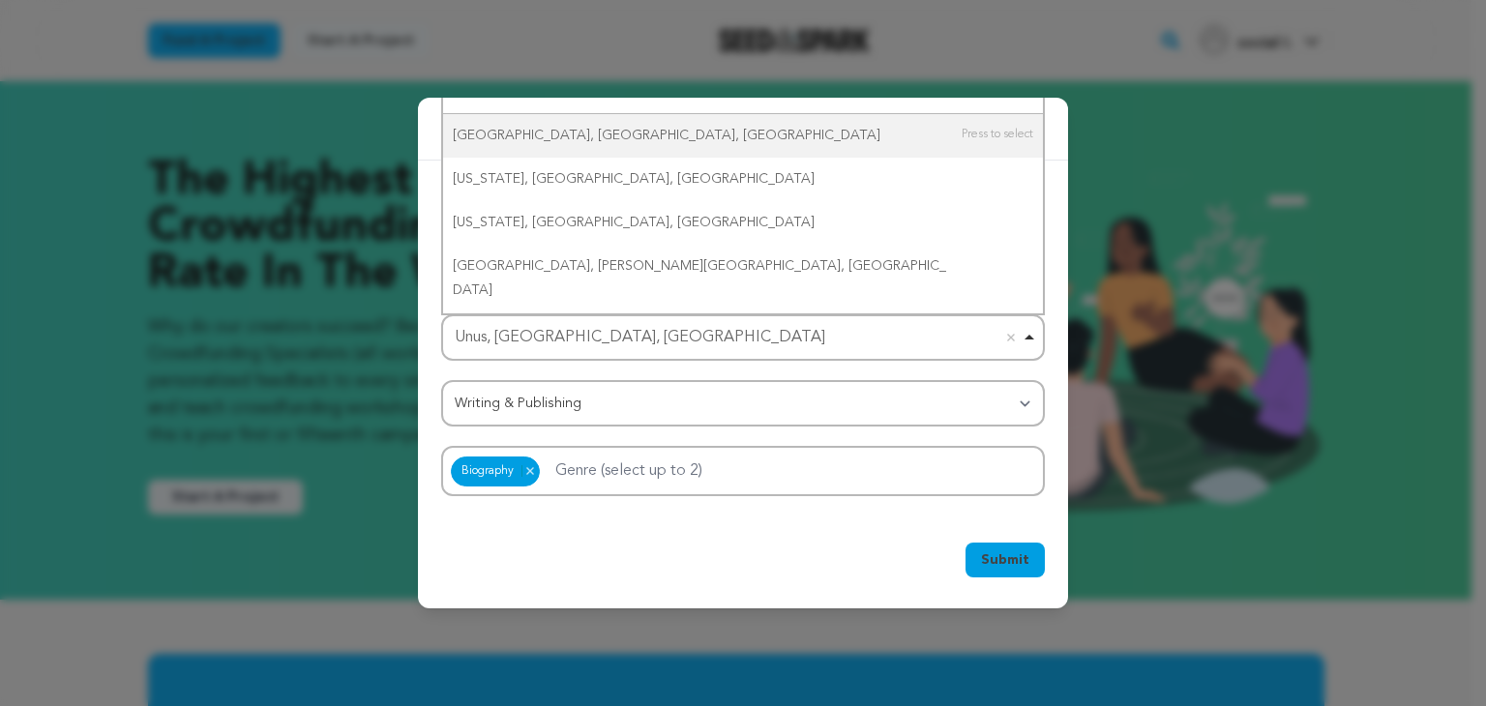
type input "califro"
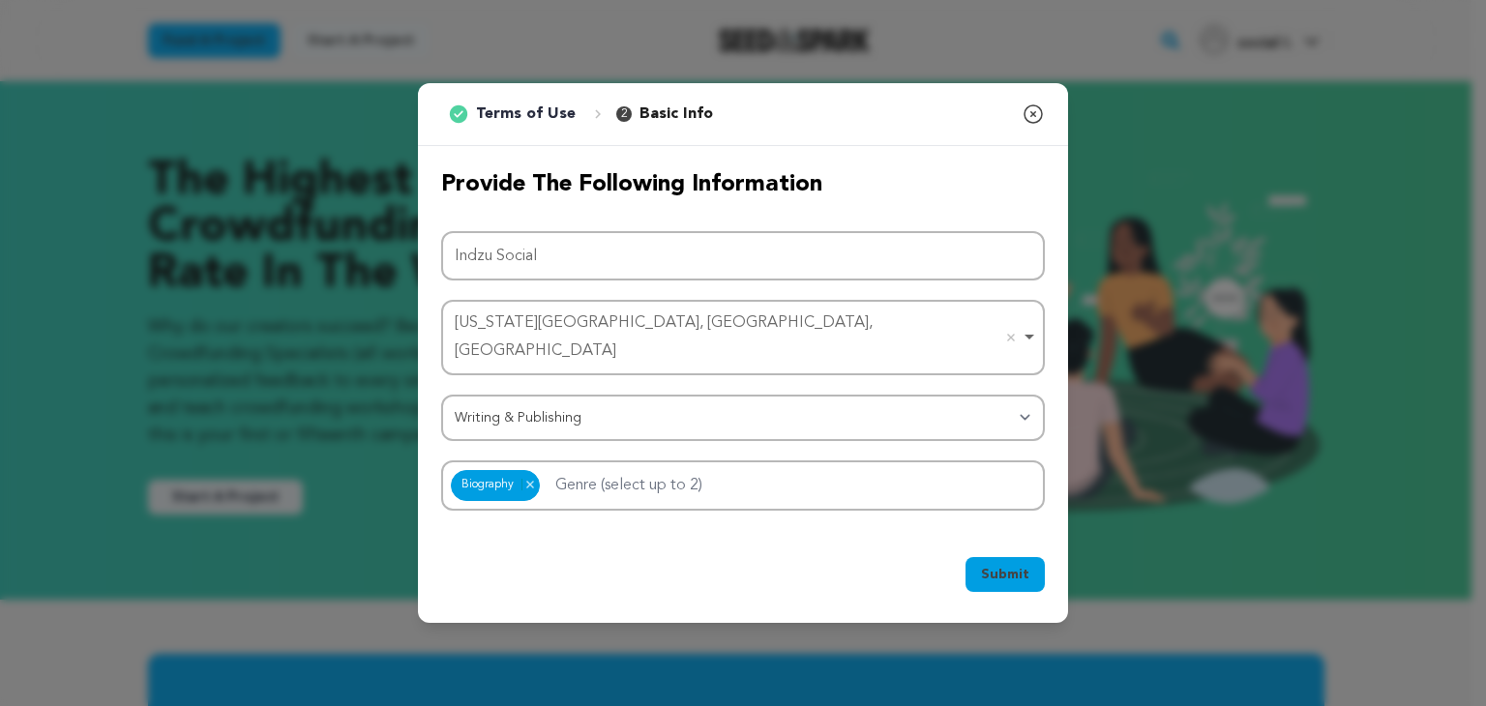
click at [1022, 566] on span "Submit" at bounding box center [1005, 574] width 48 height 19
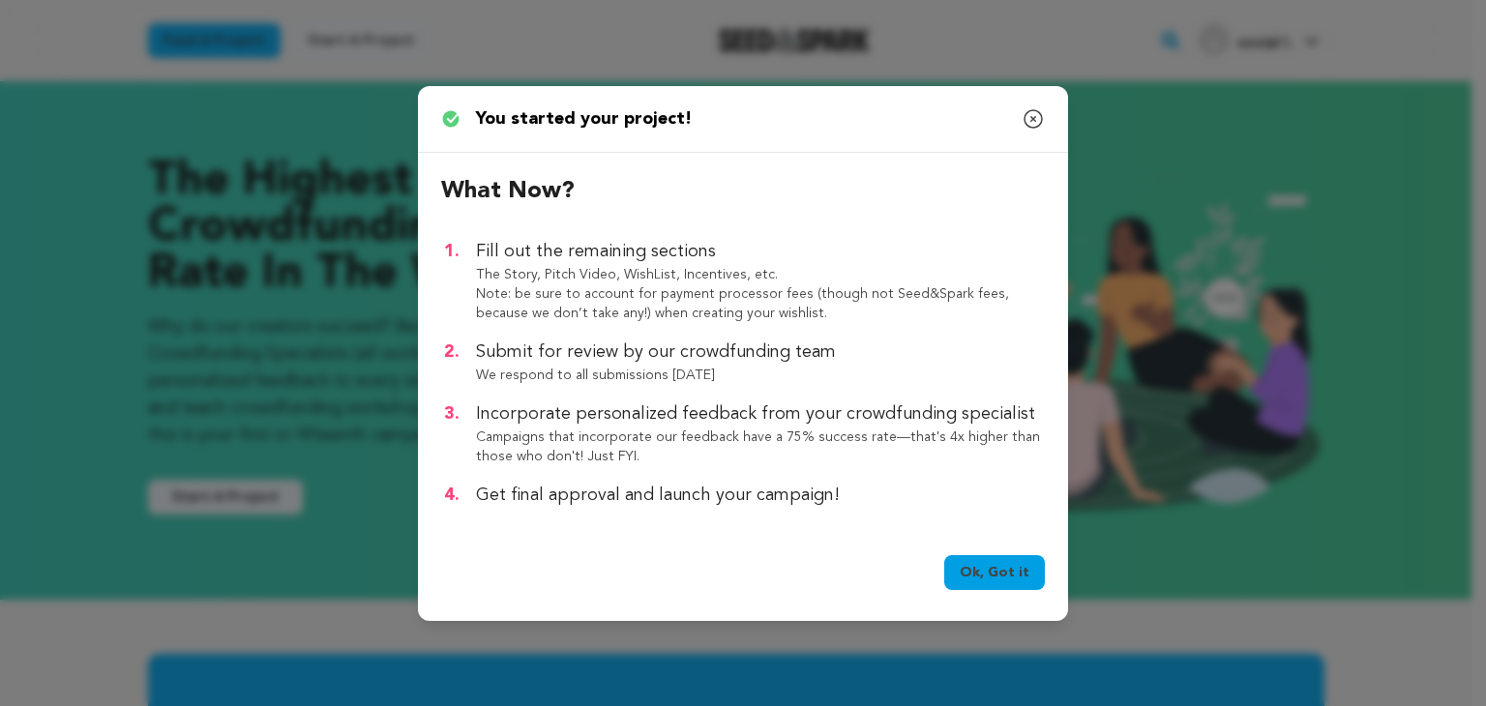
click at [1006, 588] on link "Ok, Got it" at bounding box center [995, 572] width 101 height 35
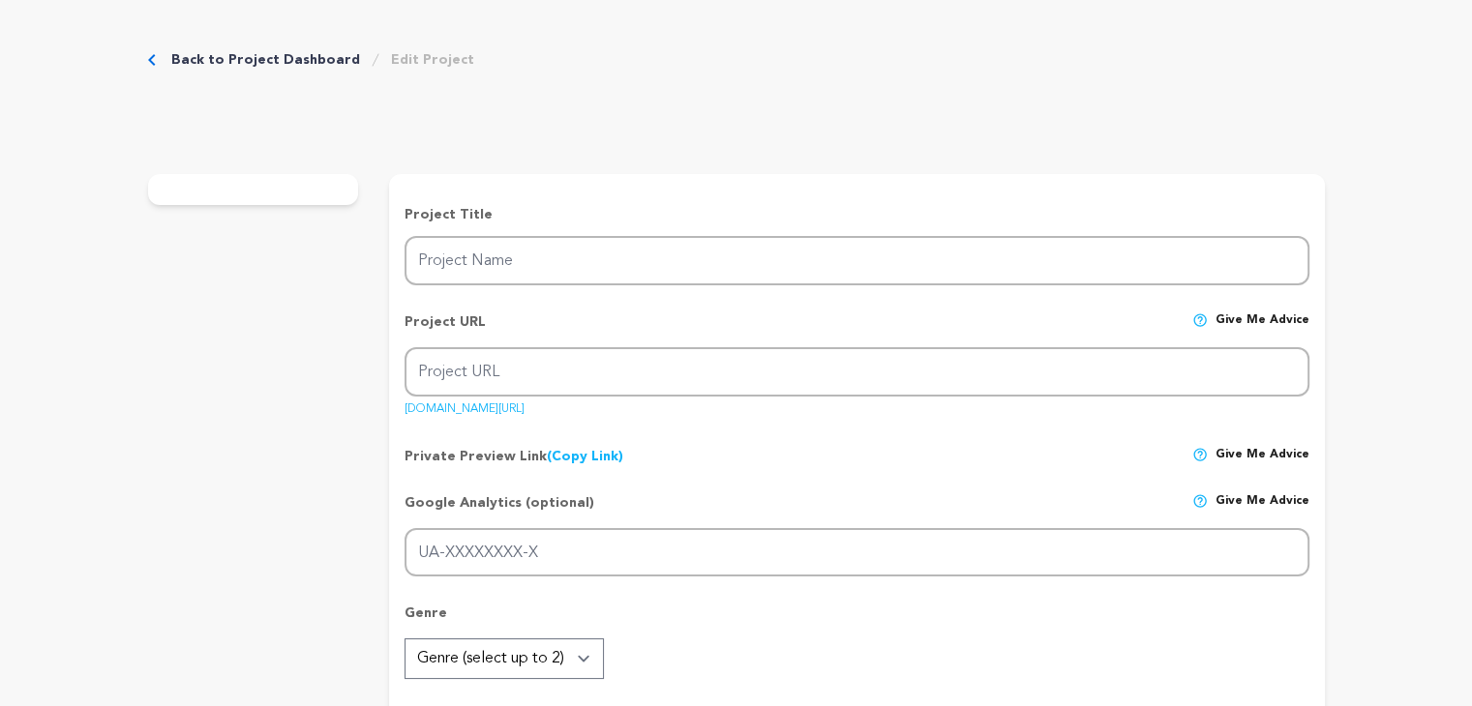
type input "Indzu Social"
type input "indzu-social"
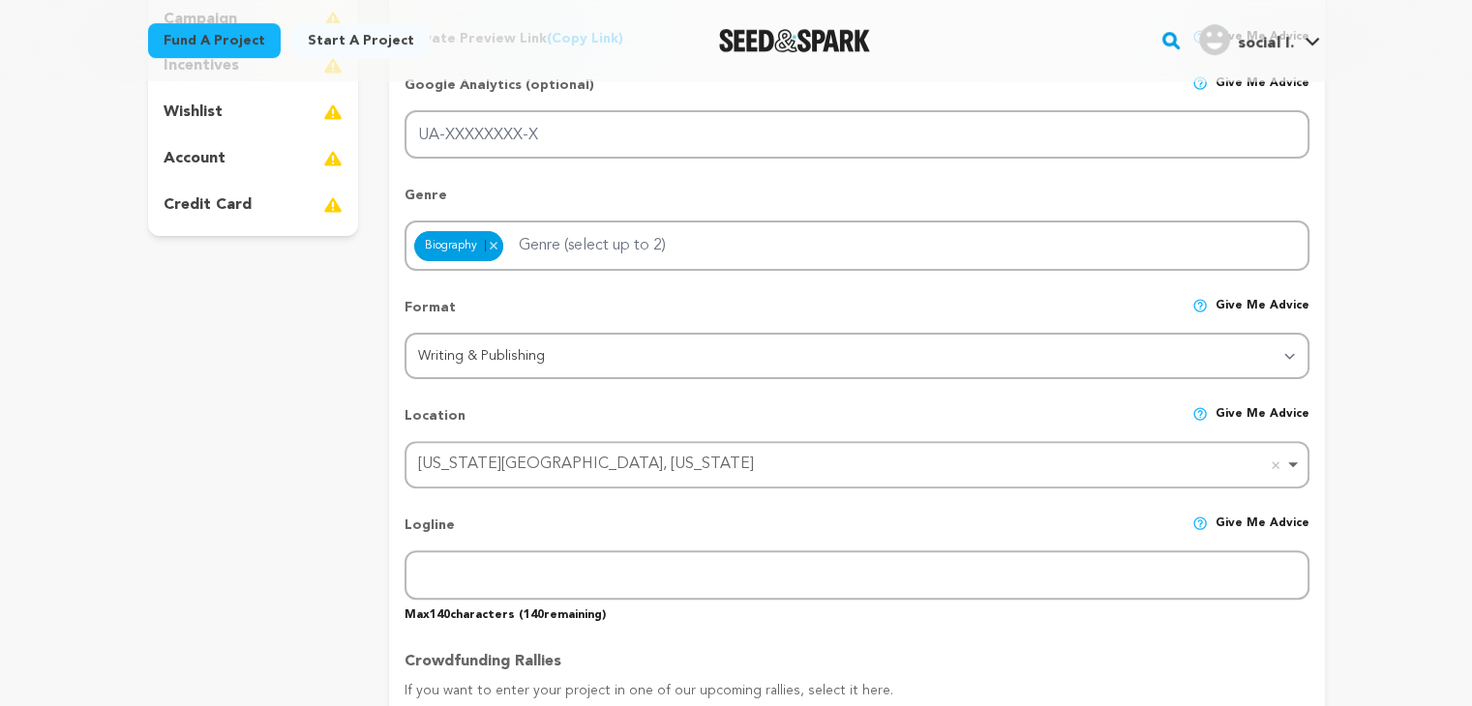
scroll to position [484, 0]
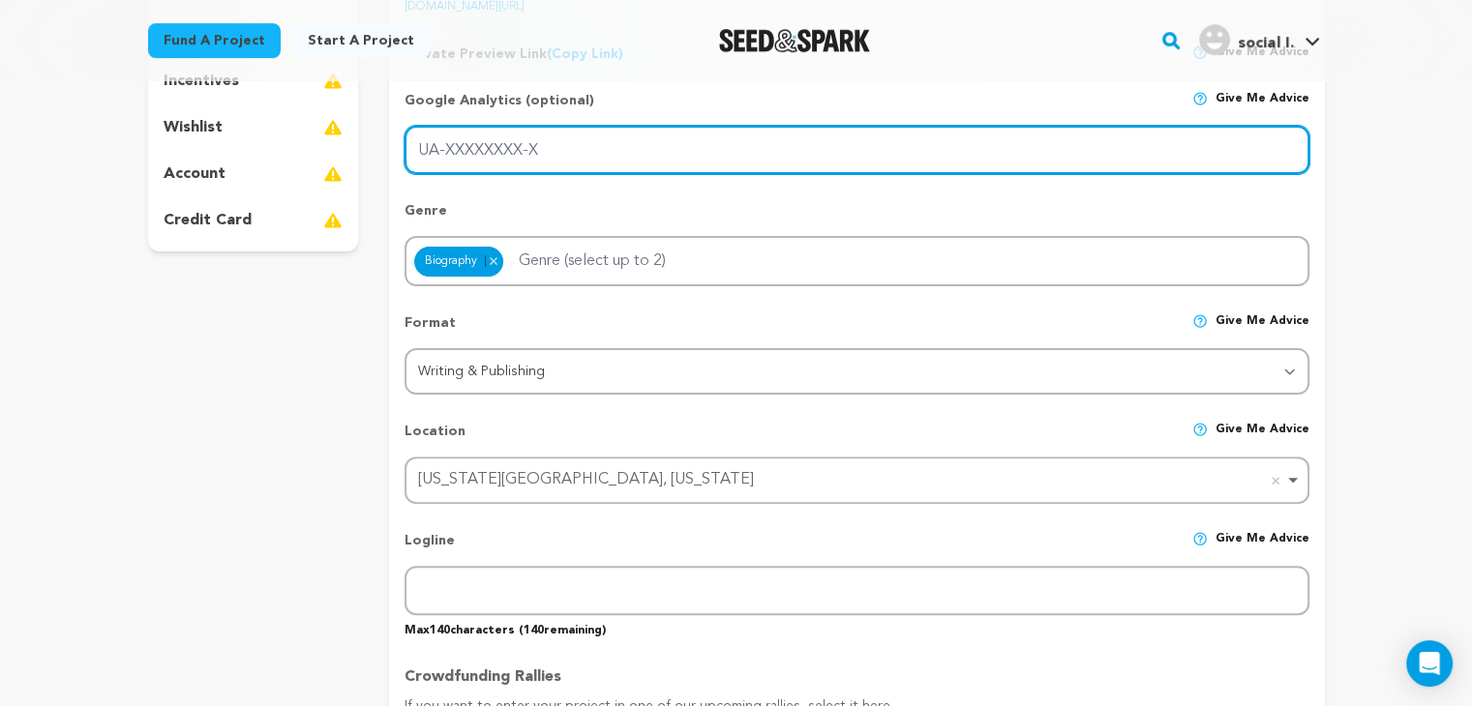
click at [472, 145] on input "UA-XXXXXXXX-X" at bounding box center [857, 150] width 904 height 49
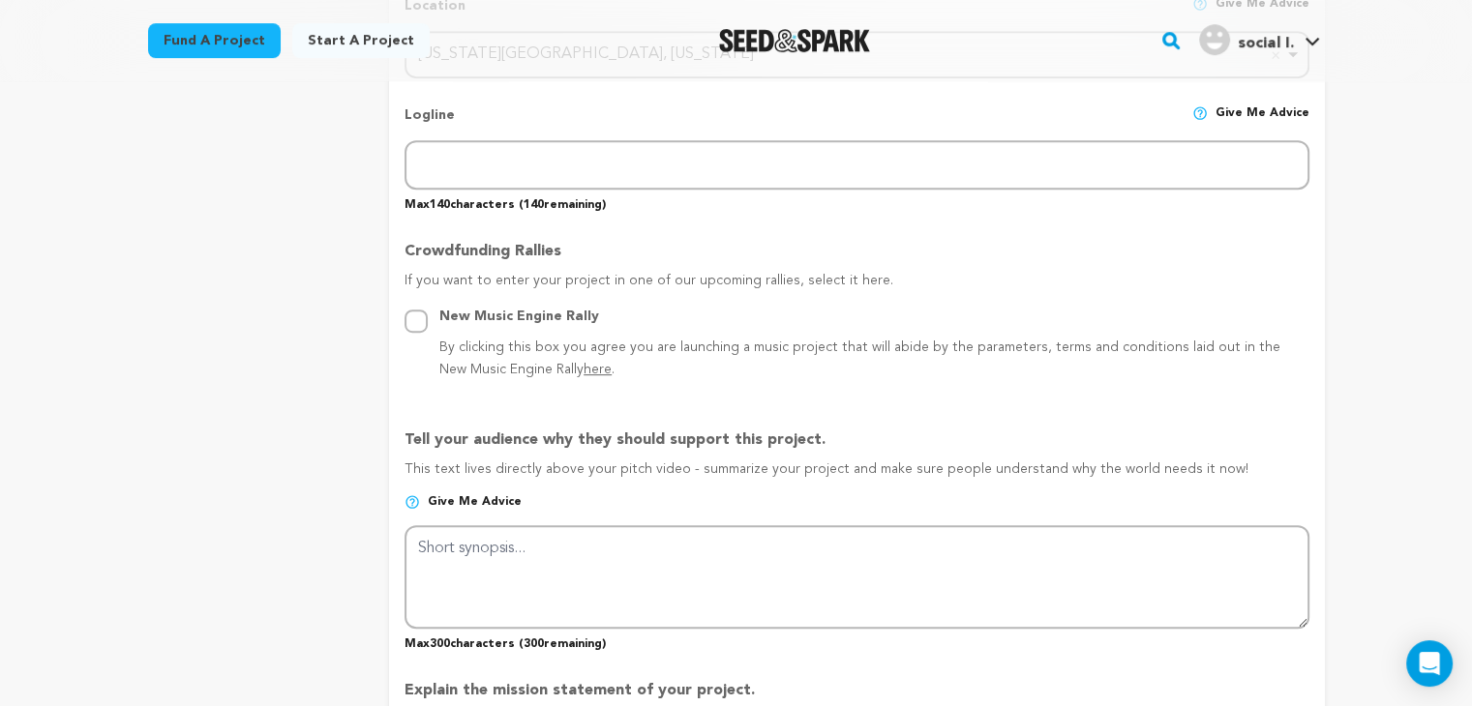
scroll to position [677, 0]
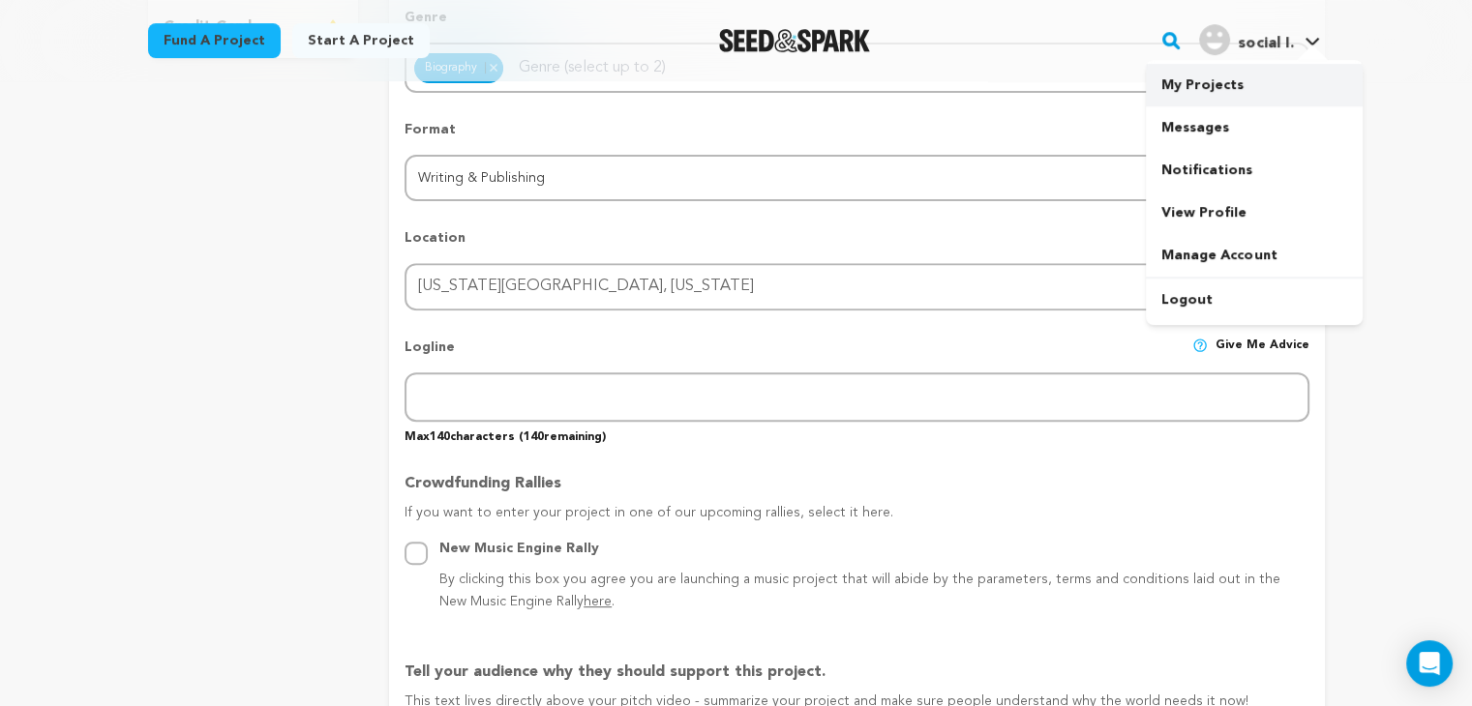
click at [1214, 91] on link "My Projects" at bounding box center [1254, 85] width 217 height 43
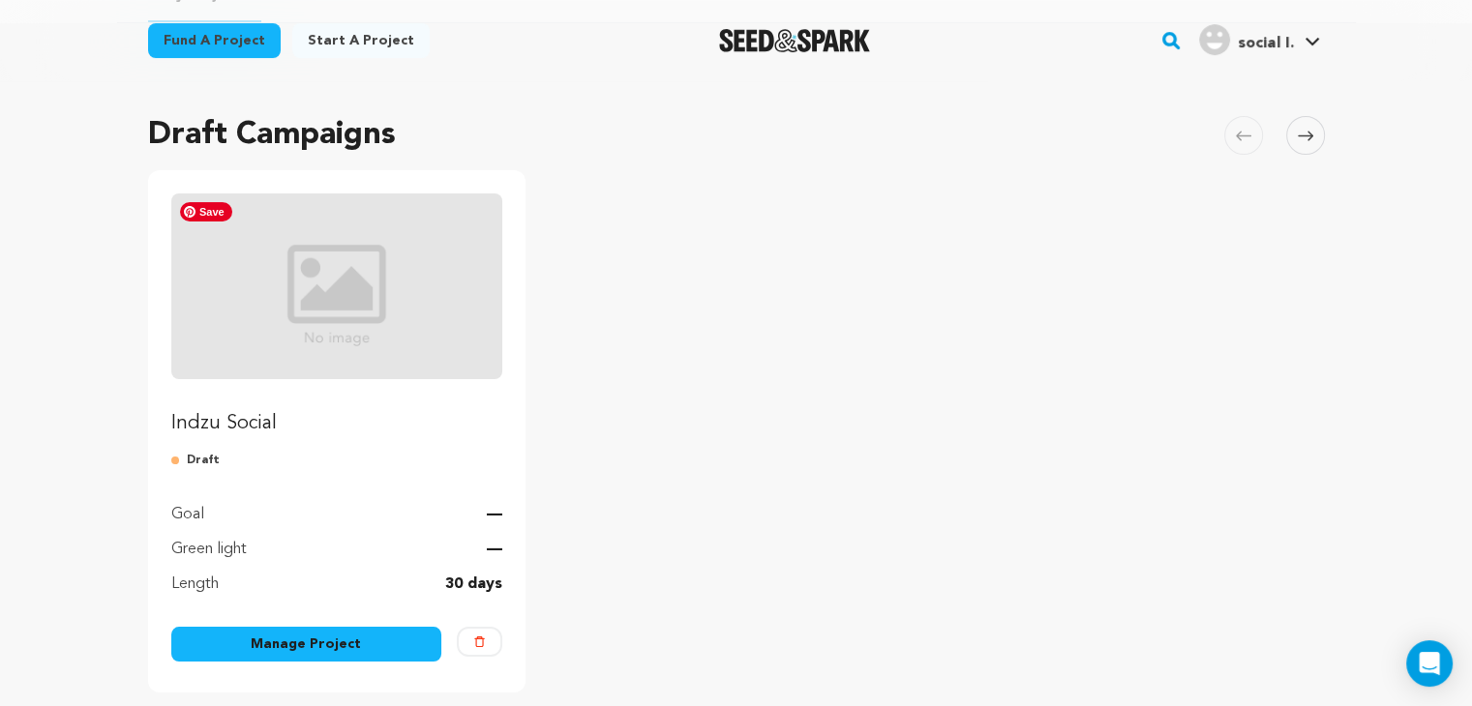
scroll to position [194, 0]
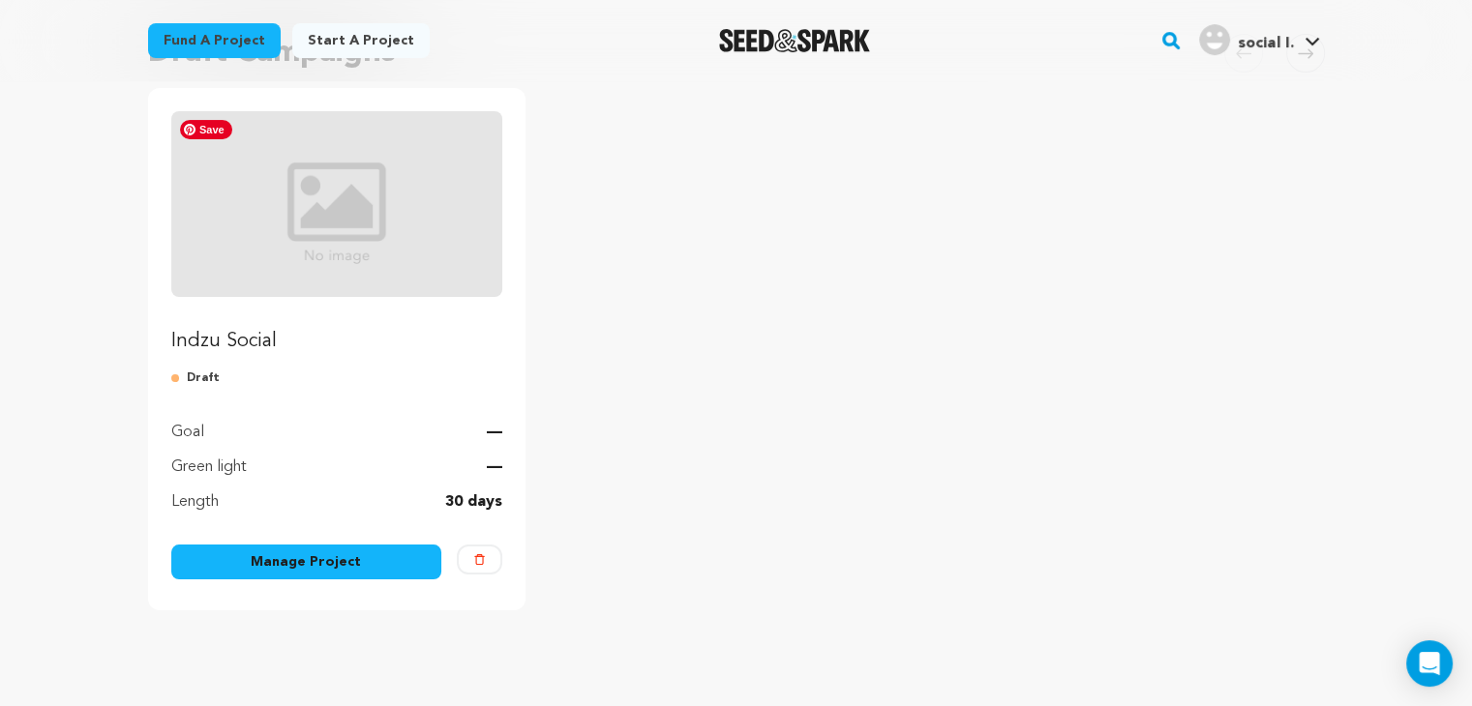
click at [284, 222] on img "Fund Indzu Social" at bounding box center [337, 204] width 332 height 186
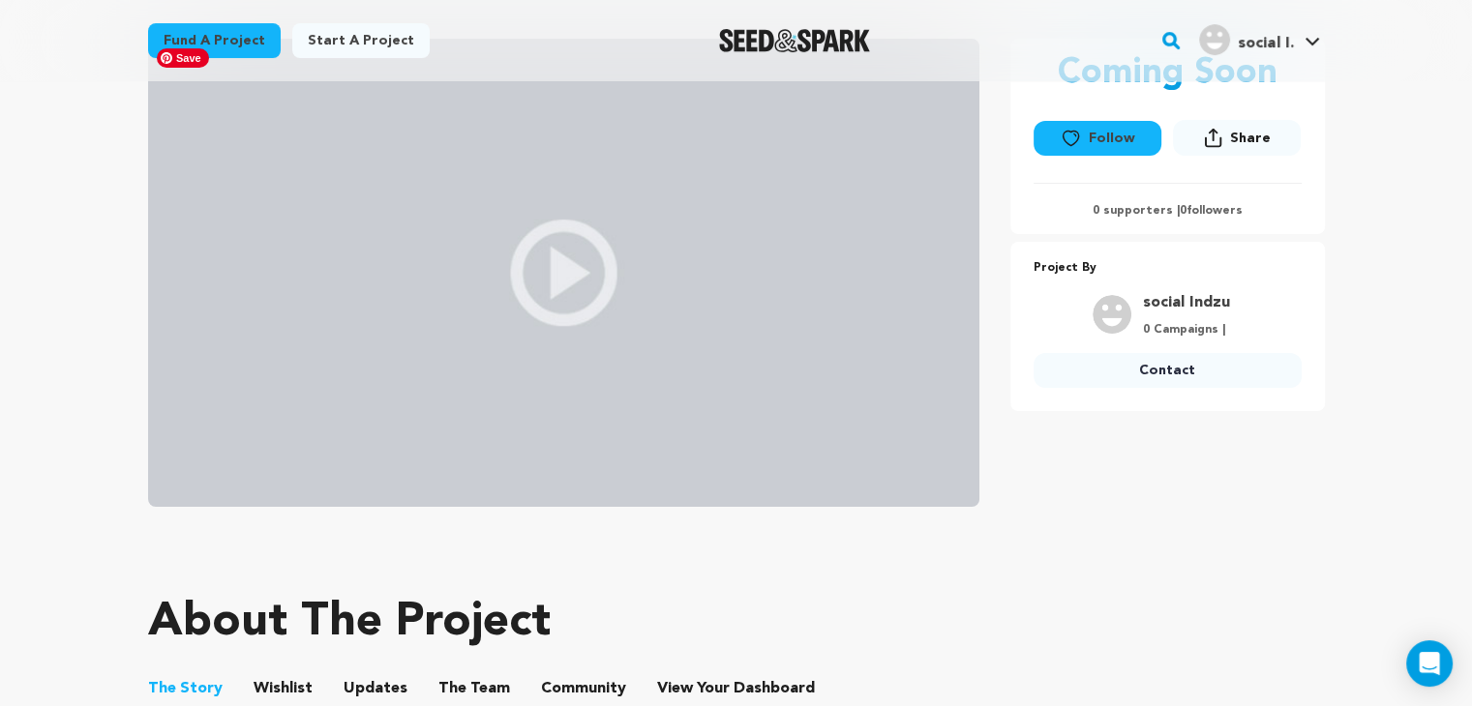
scroll to position [290, 0]
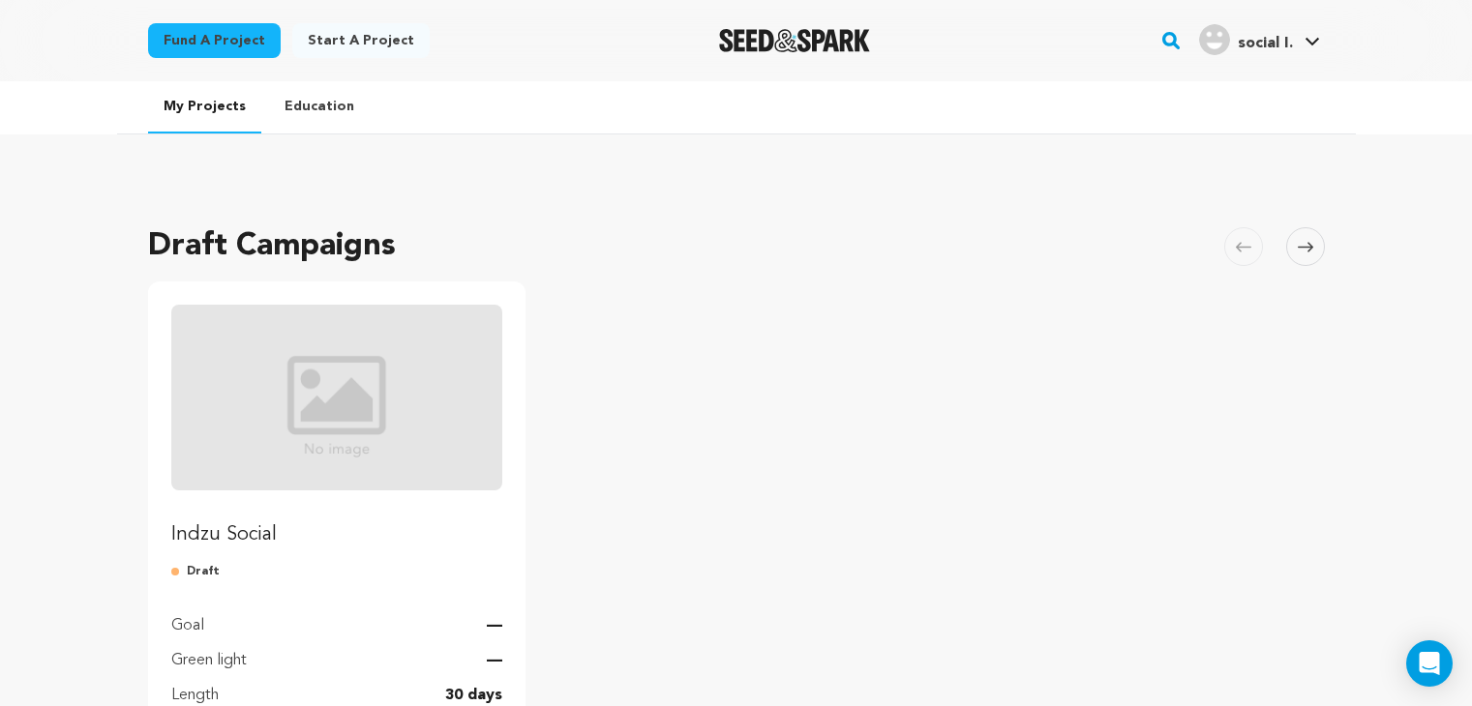
scroll to position [194, 0]
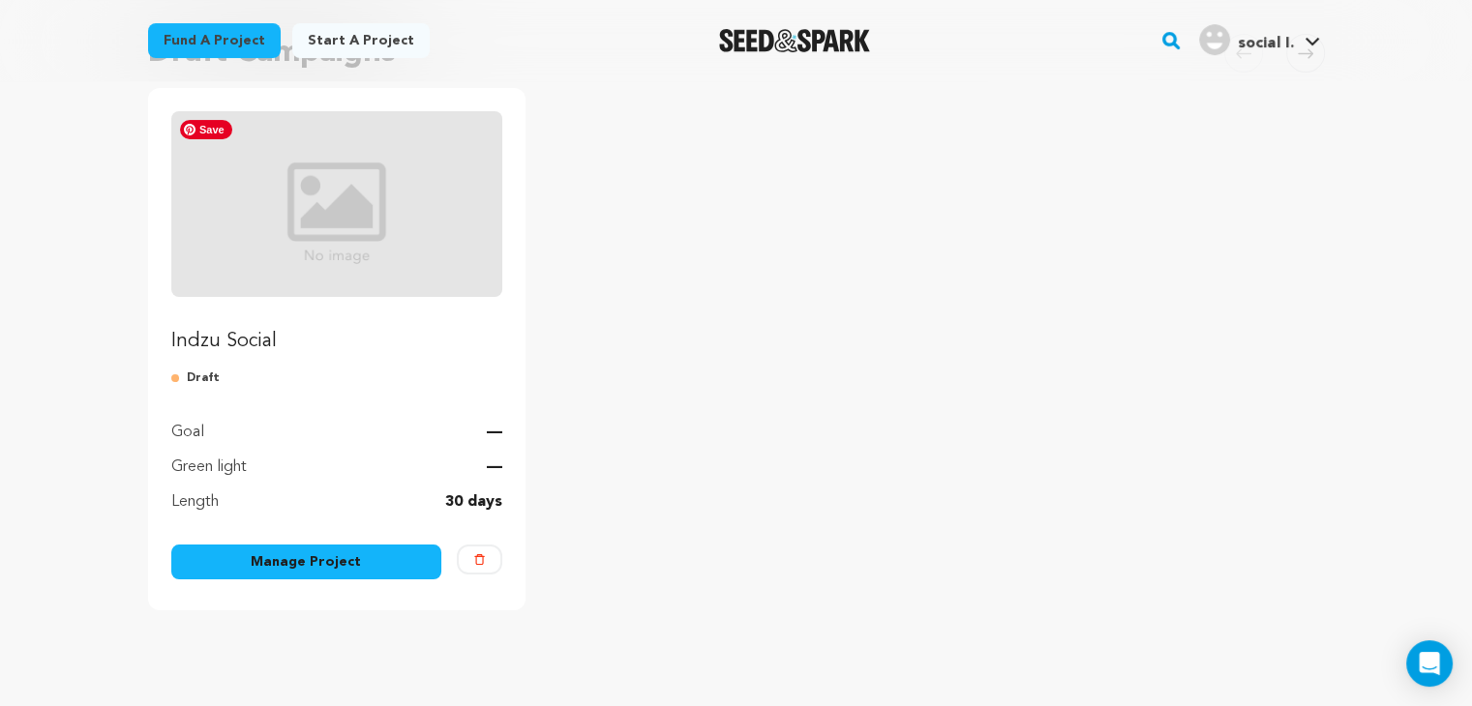
click at [337, 218] on img "Fund Indzu Social" at bounding box center [337, 204] width 332 height 186
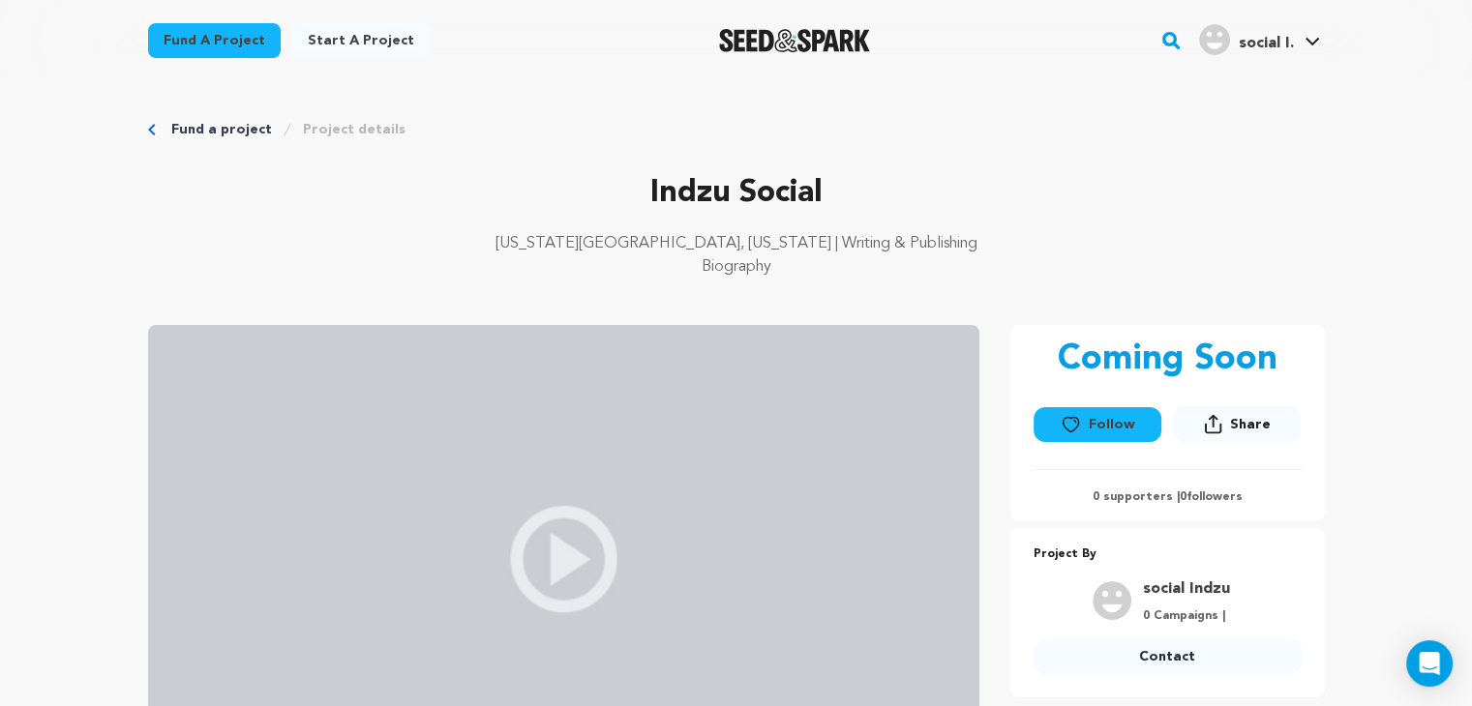
click at [1231, 420] on span "Share" at bounding box center [1250, 424] width 41 height 19
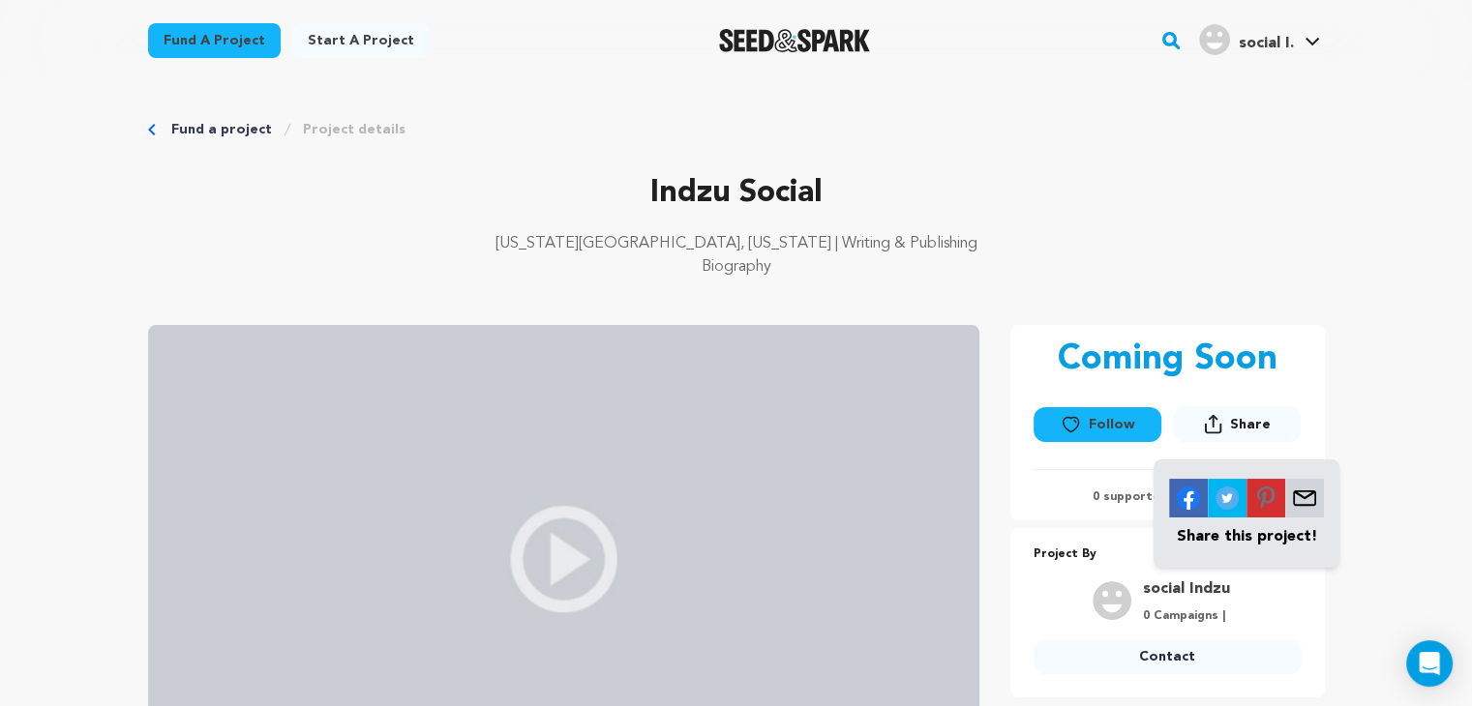
click at [1002, 203] on p "Indzu Social" at bounding box center [736, 193] width 1177 height 46
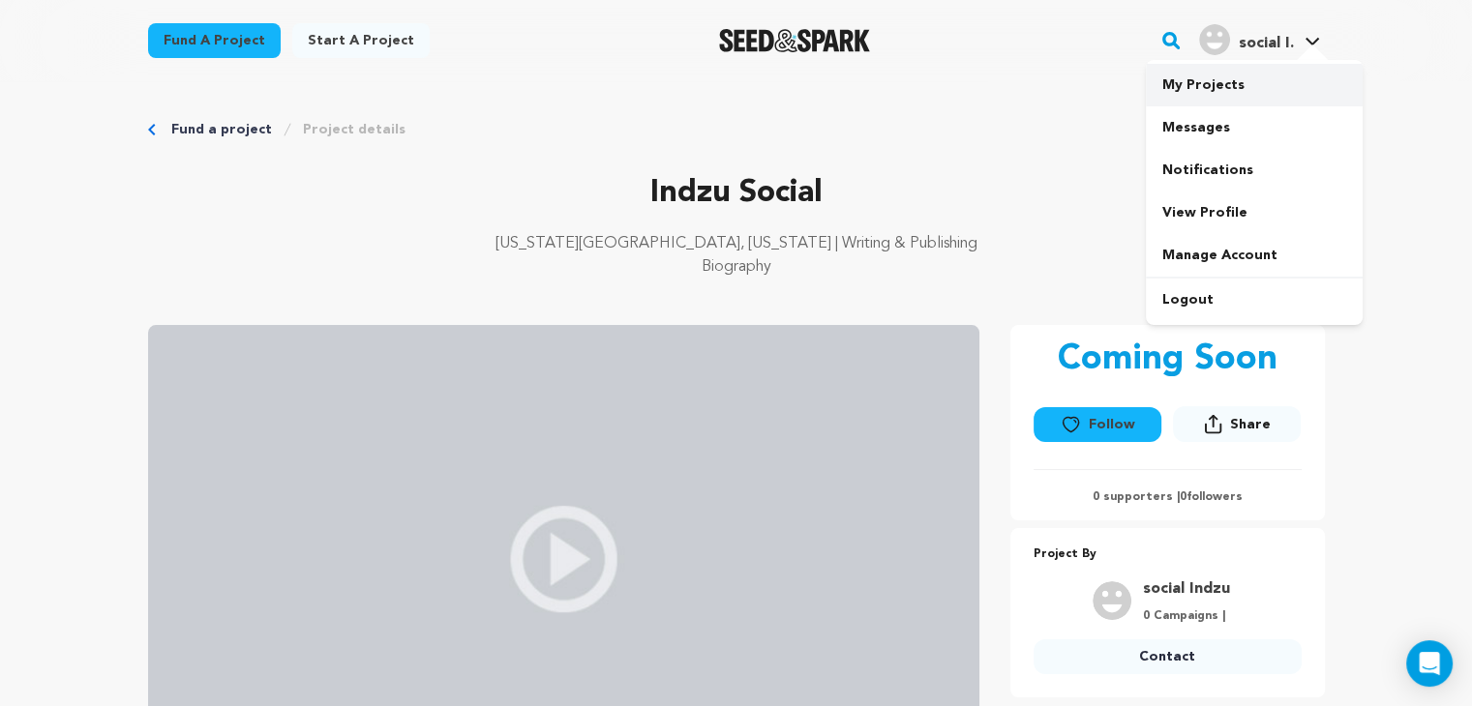
click at [1191, 90] on link "My Projects" at bounding box center [1254, 85] width 217 height 43
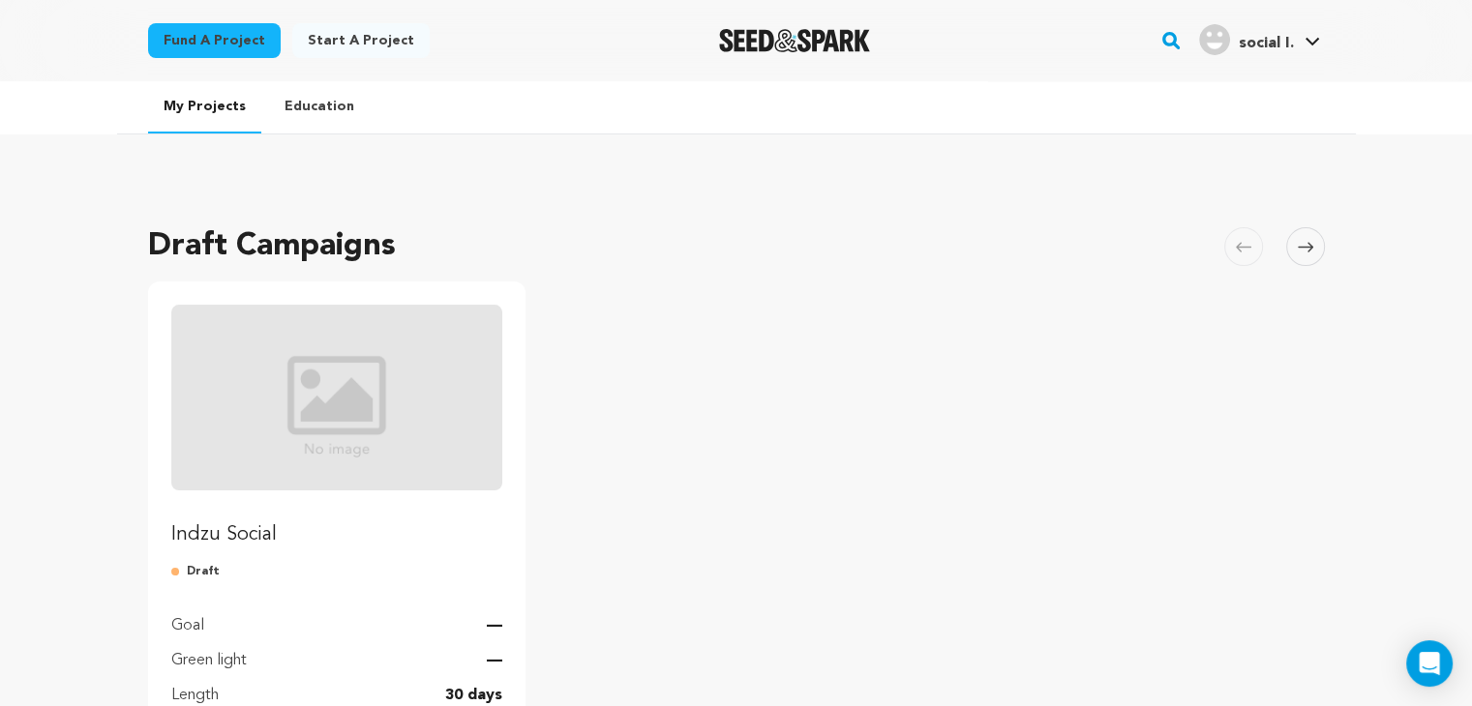
click at [1333, 241] on div "Draft Campaigns [GEOGRAPHIC_DATA] Skip to previous slide page [GEOGRAPHIC_DATA]…" at bounding box center [736, 523] width 1239 height 716
click at [1286, 258] on button "Skip to next slide page" at bounding box center [1305, 246] width 39 height 39
click at [1291, 253] on span at bounding box center [1305, 246] width 39 height 39
click at [1295, 252] on span at bounding box center [1305, 246] width 39 height 39
click at [1250, 257] on span at bounding box center [1243, 246] width 39 height 39
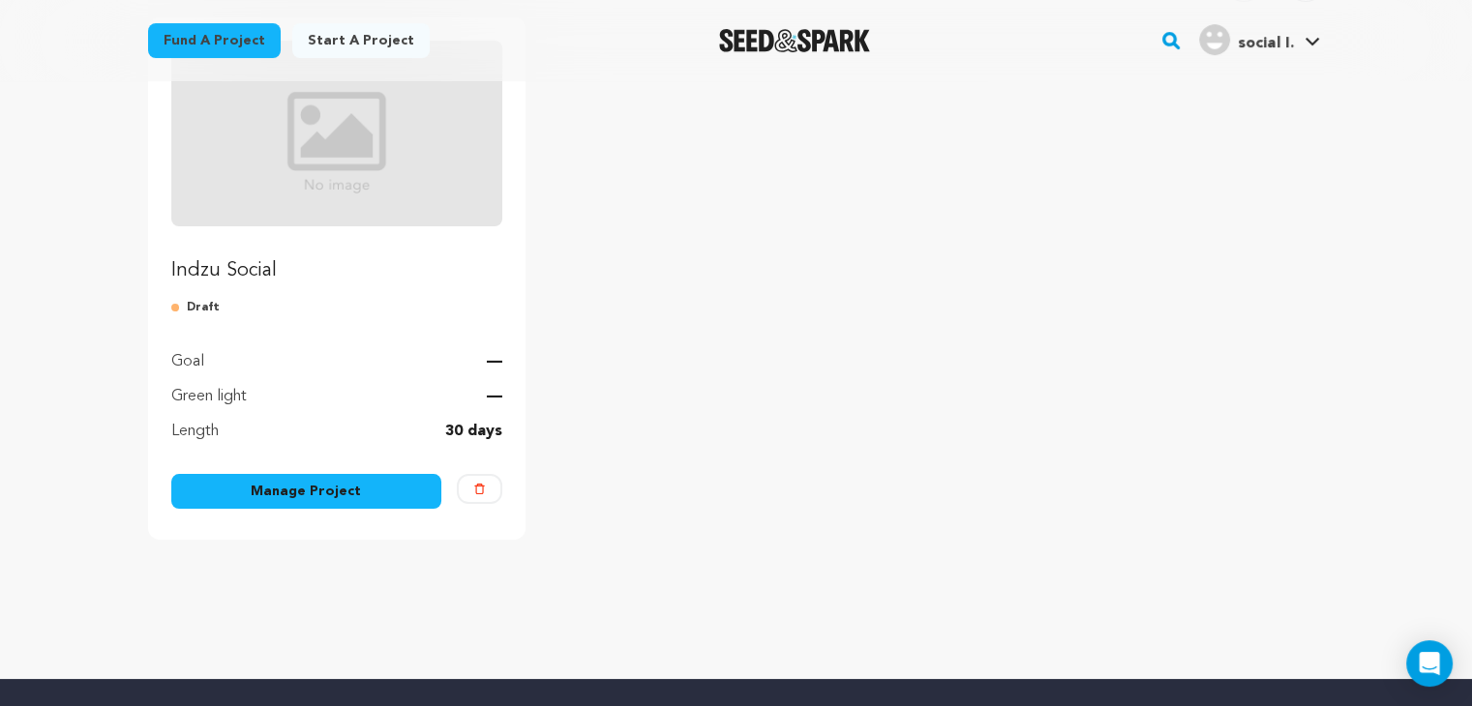
scroll to position [484, 0]
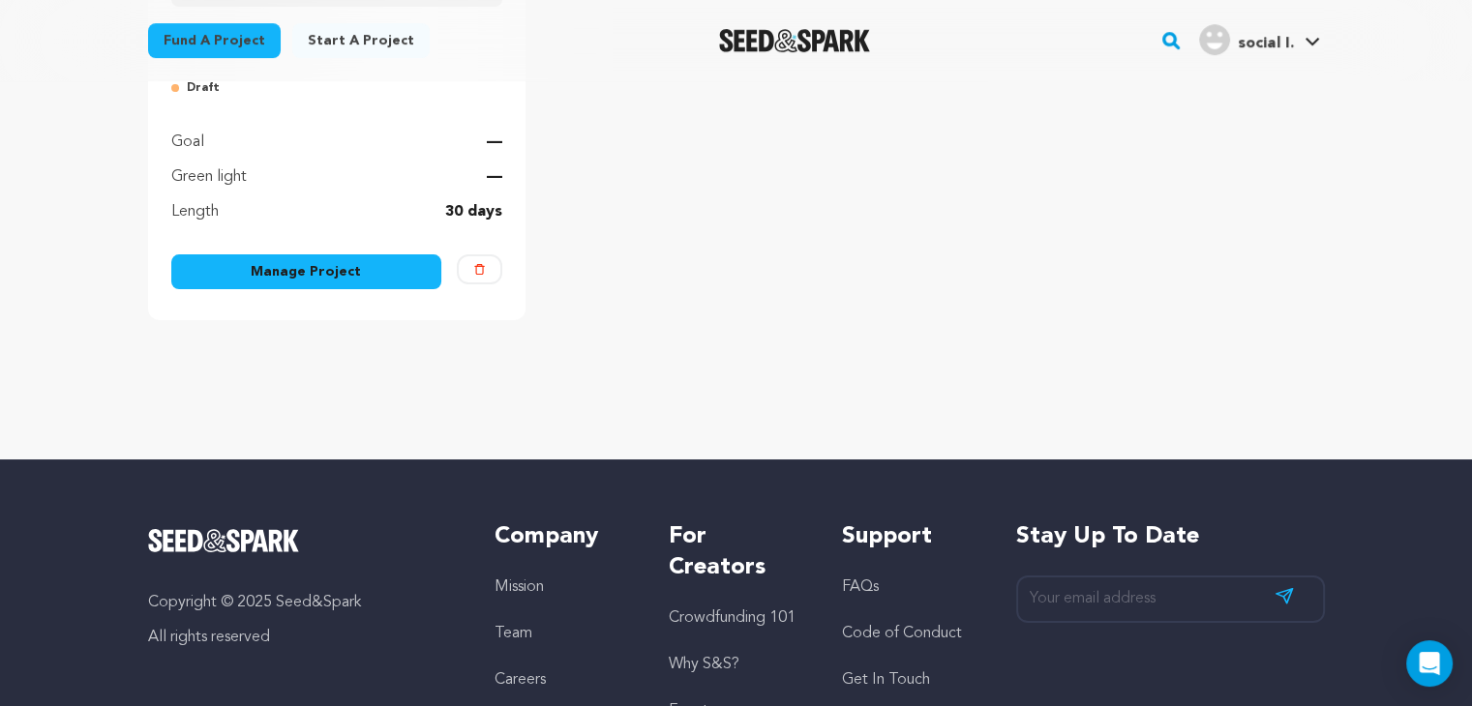
click at [324, 270] on link "Manage Project" at bounding box center [306, 272] width 271 height 35
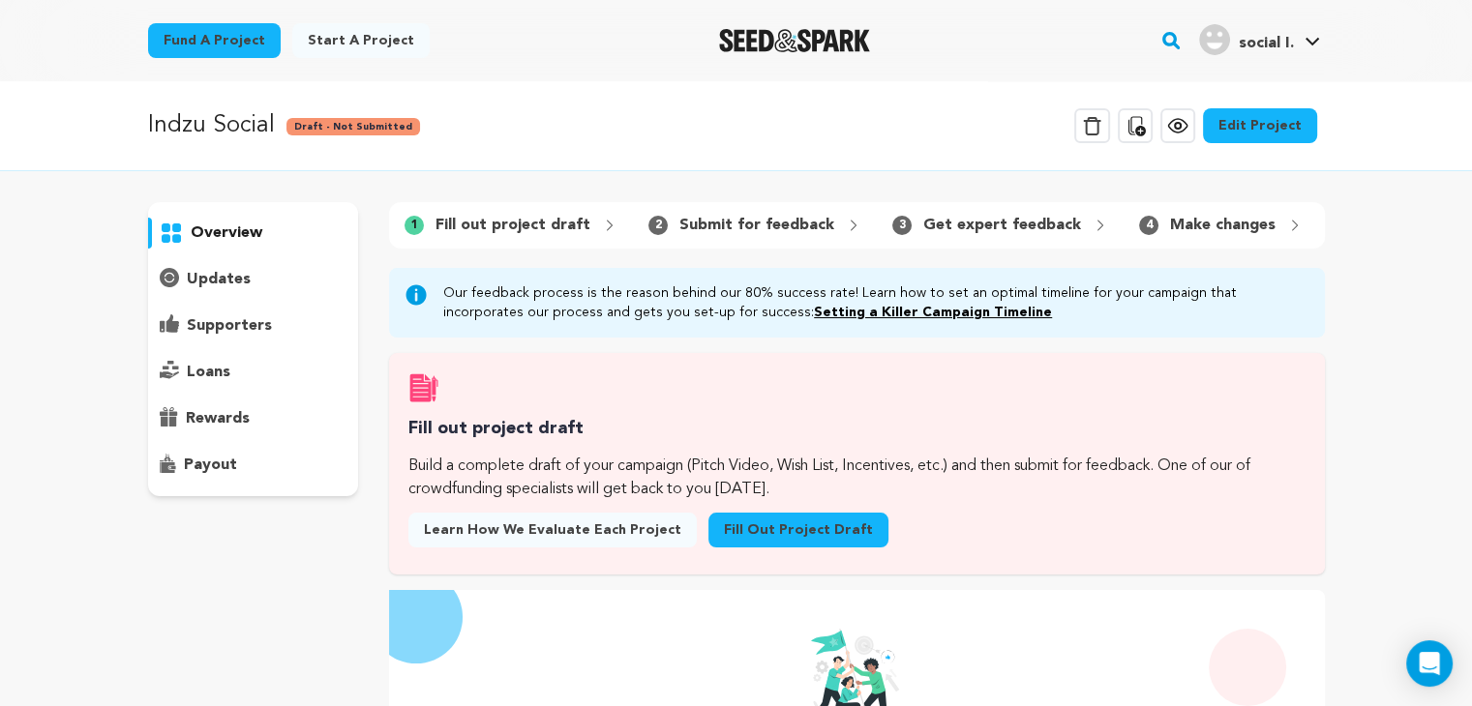
click at [1287, 227] on icon at bounding box center [1294, 225] width 15 height 15
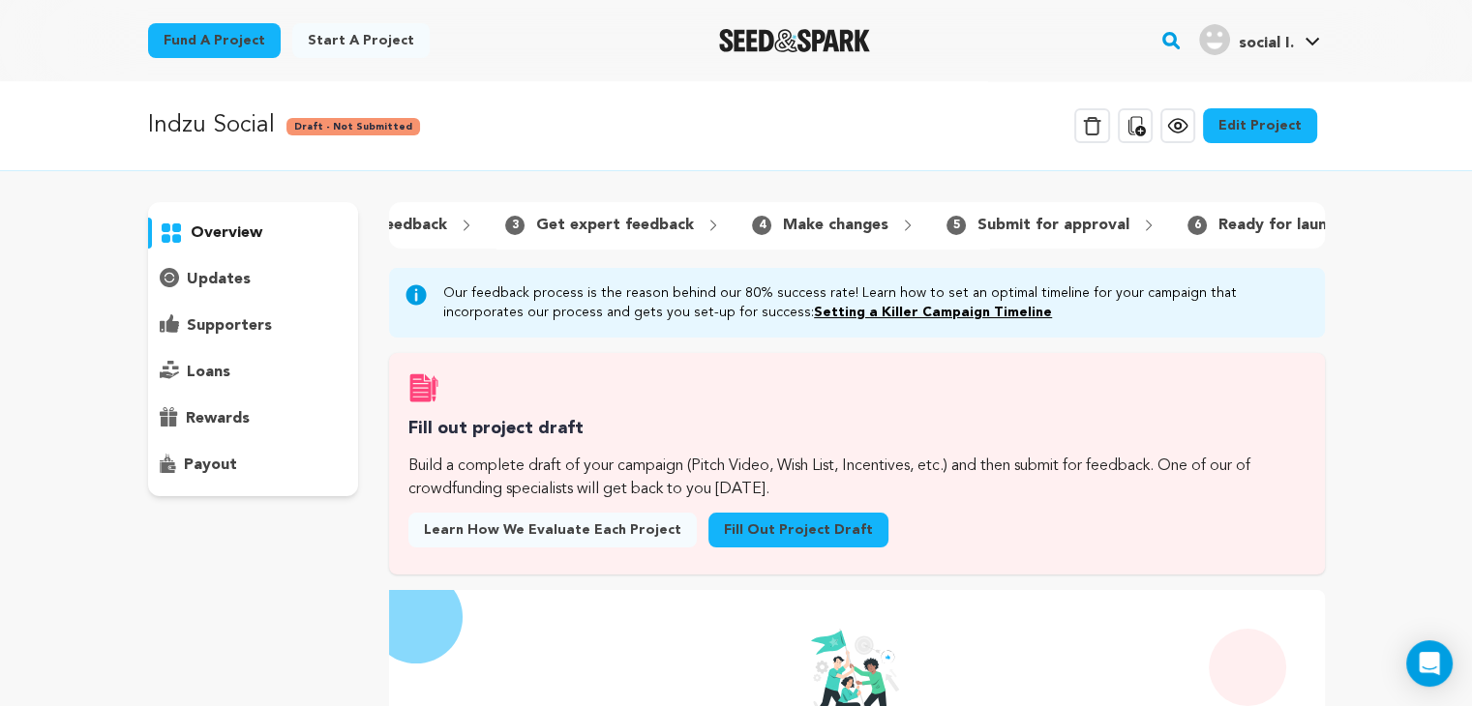
scroll to position [0, 421]
click at [234, 261] on div "overview" at bounding box center [253, 349] width 211 height 294
click at [216, 281] on p "updates" at bounding box center [219, 279] width 64 height 23
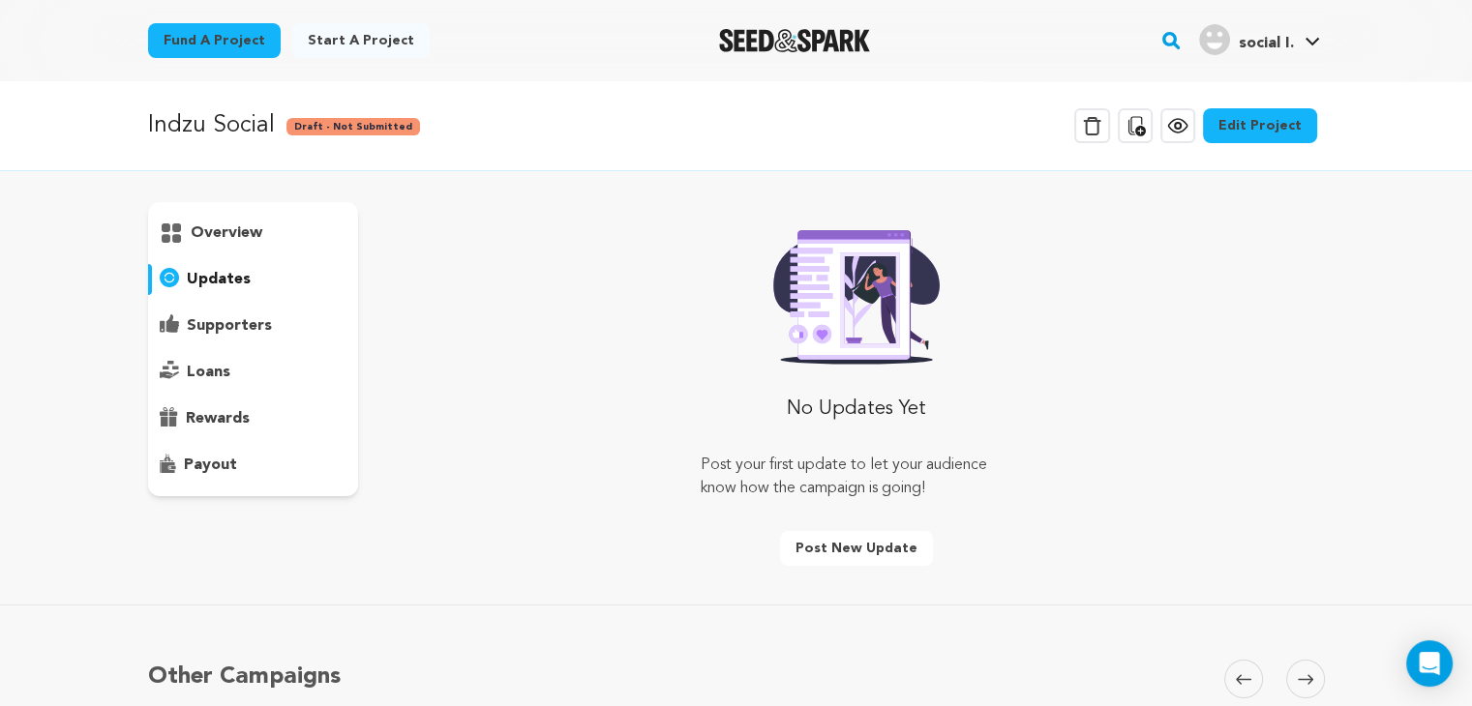
click at [244, 227] on p "overview" at bounding box center [227, 233] width 72 height 23
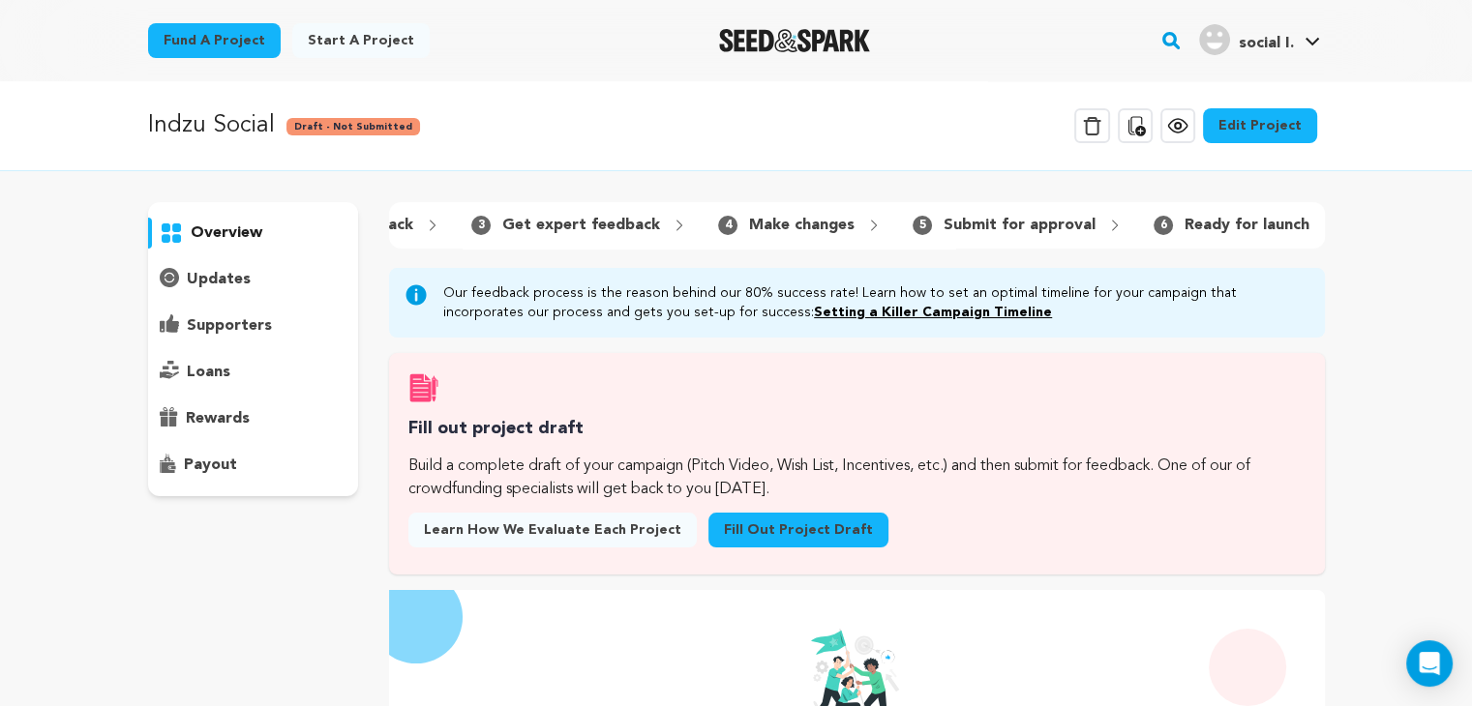
click at [846, 231] on div "4 Make changes" at bounding box center [800, 225] width 195 height 31
click at [1015, 241] on div "1 Fill out project draft 2 Submit for feedback 3 Get expert feedback" at bounding box center [856, 225] width 935 height 46
click at [1107, 219] on icon at bounding box center [1114, 225] width 15 height 15
click at [1290, 219] on div "6 Ready for launch" at bounding box center [1245, 225] width 214 height 31
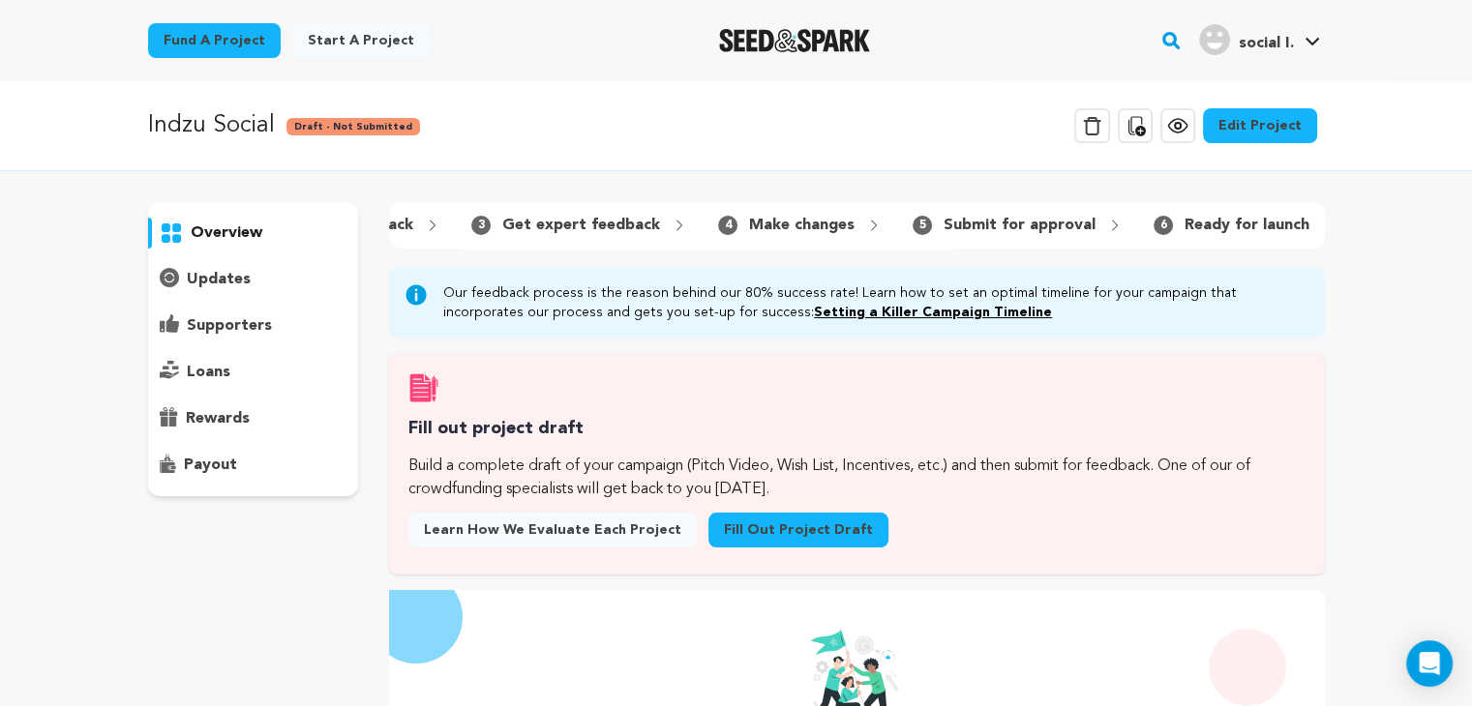
click at [1321, 221] on icon at bounding box center [1328, 225] width 15 height 15
click at [1250, 128] on link "Edit Project" at bounding box center [1260, 125] width 114 height 35
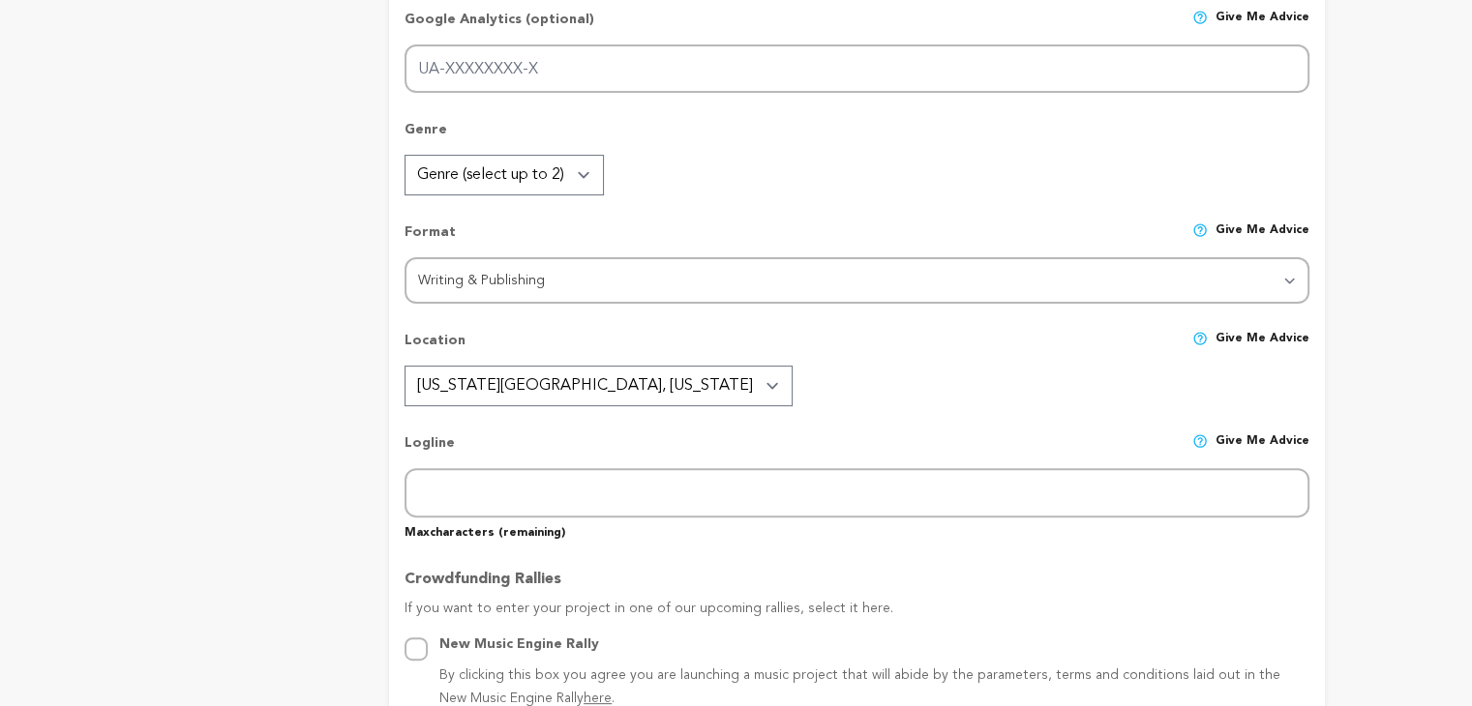
type input "Indzu Social"
type input "indzu-social"
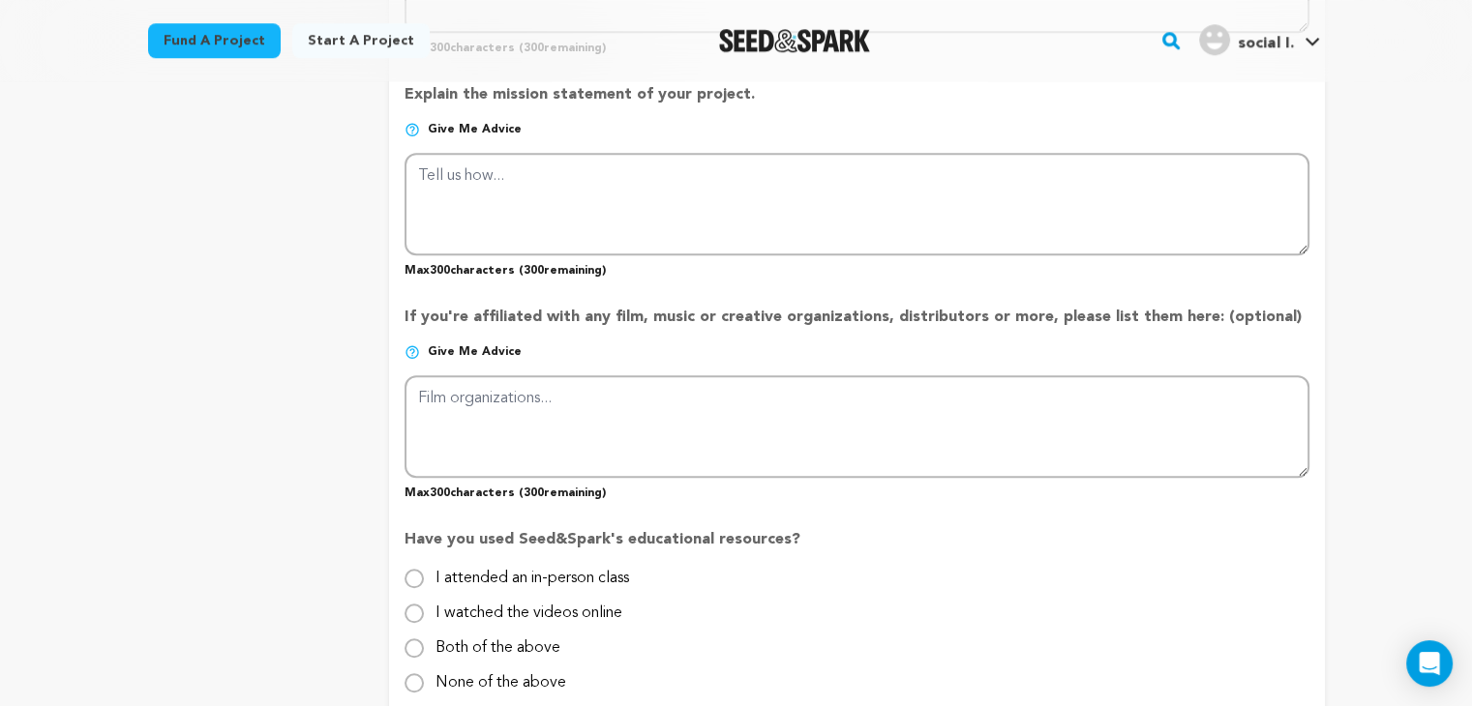
scroll to position [1823, 0]
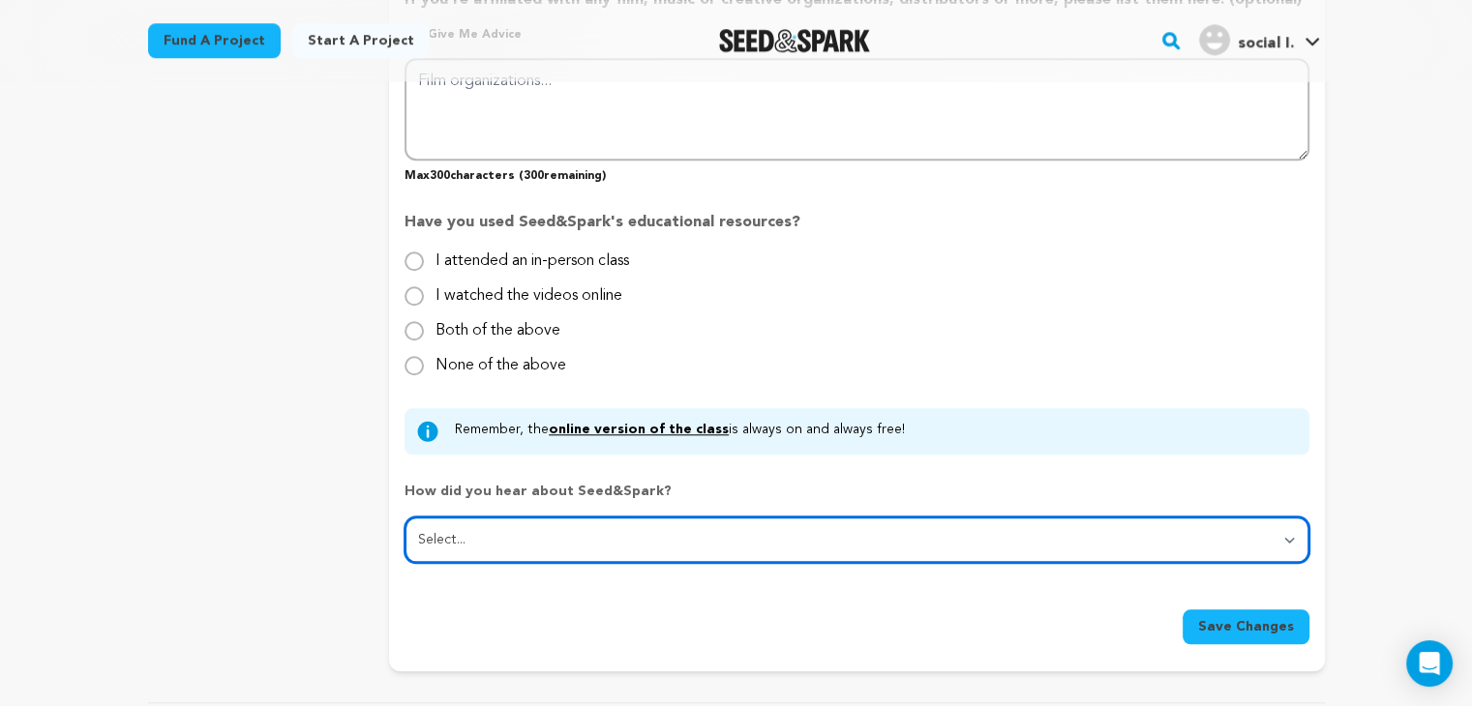
click at [508, 525] on select "Select... From a friend Social media Film festival or film organization Took an…" at bounding box center [857, 540] width 904 height 46
select select "2"
click at [405, 517] on select "Select... From a friend Social media Film festival or film organization Took an…" at bounding box center [857, 540] width 904 height 46
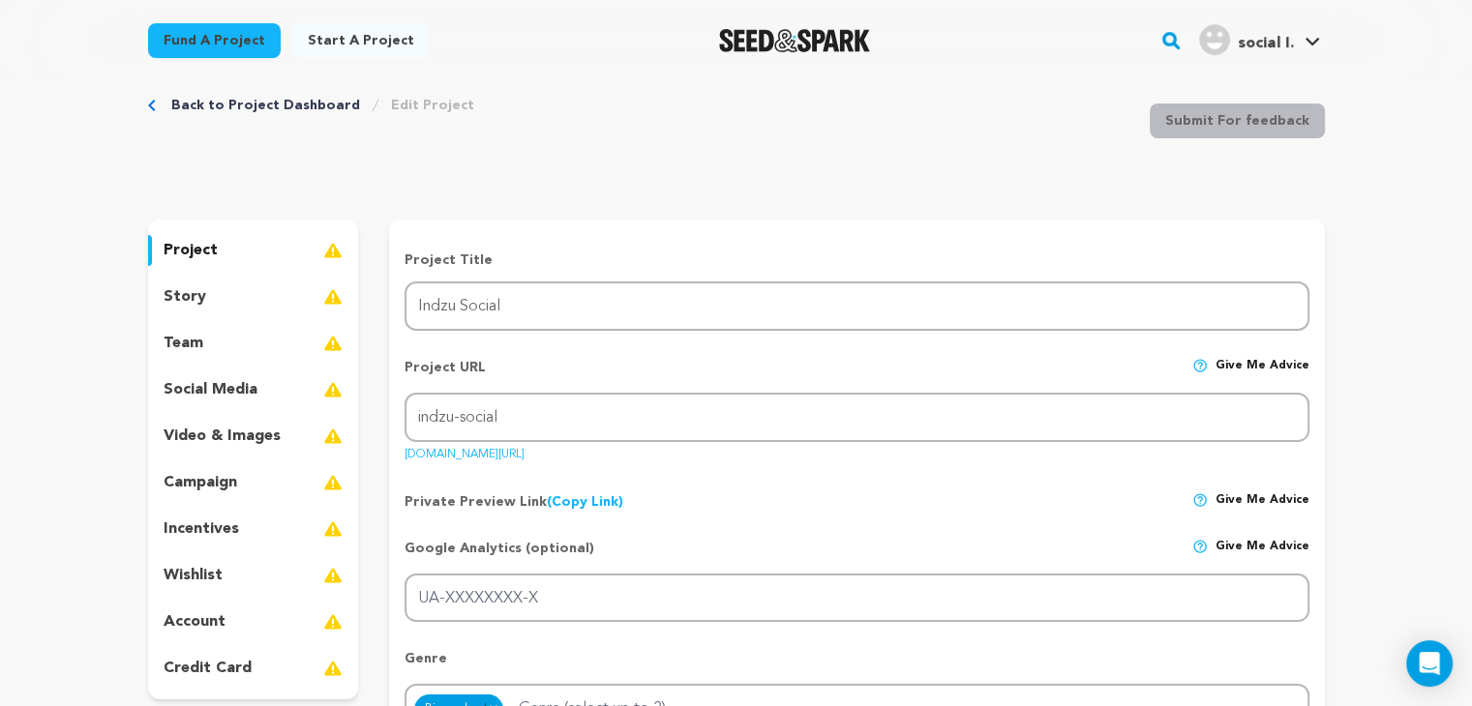
scroll to position [0, 0]
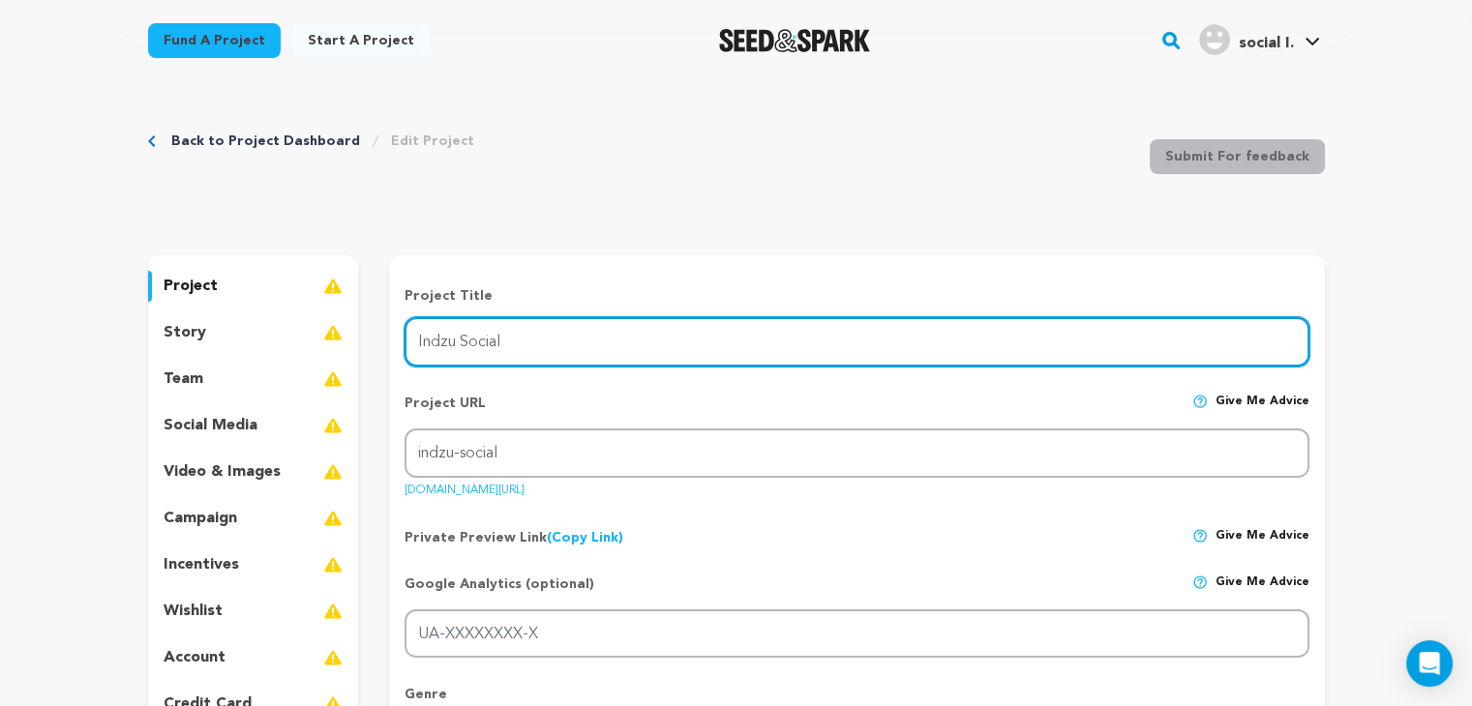
click at [539, 348] on input "Indzu Social" at bounding box center [857, 341] width 904 height 49
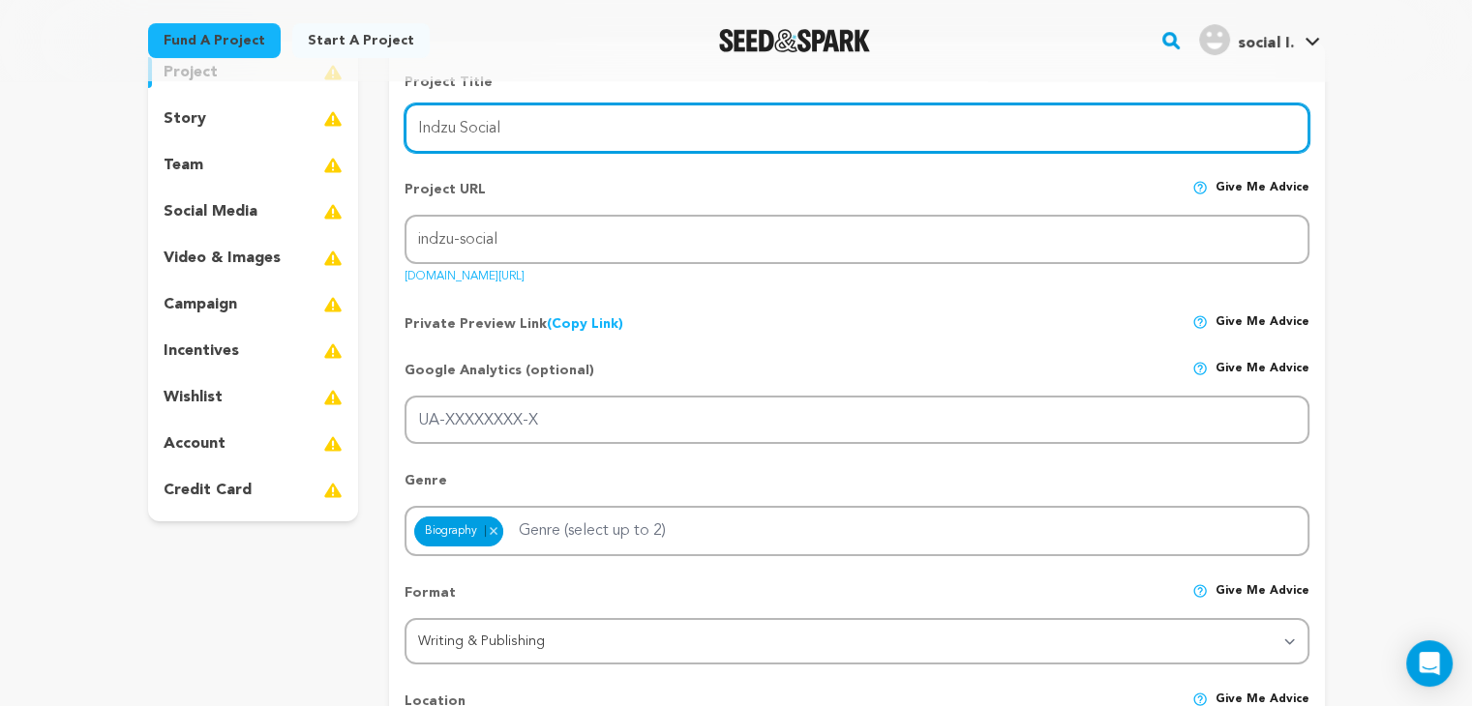
scroll to position [97, 0]
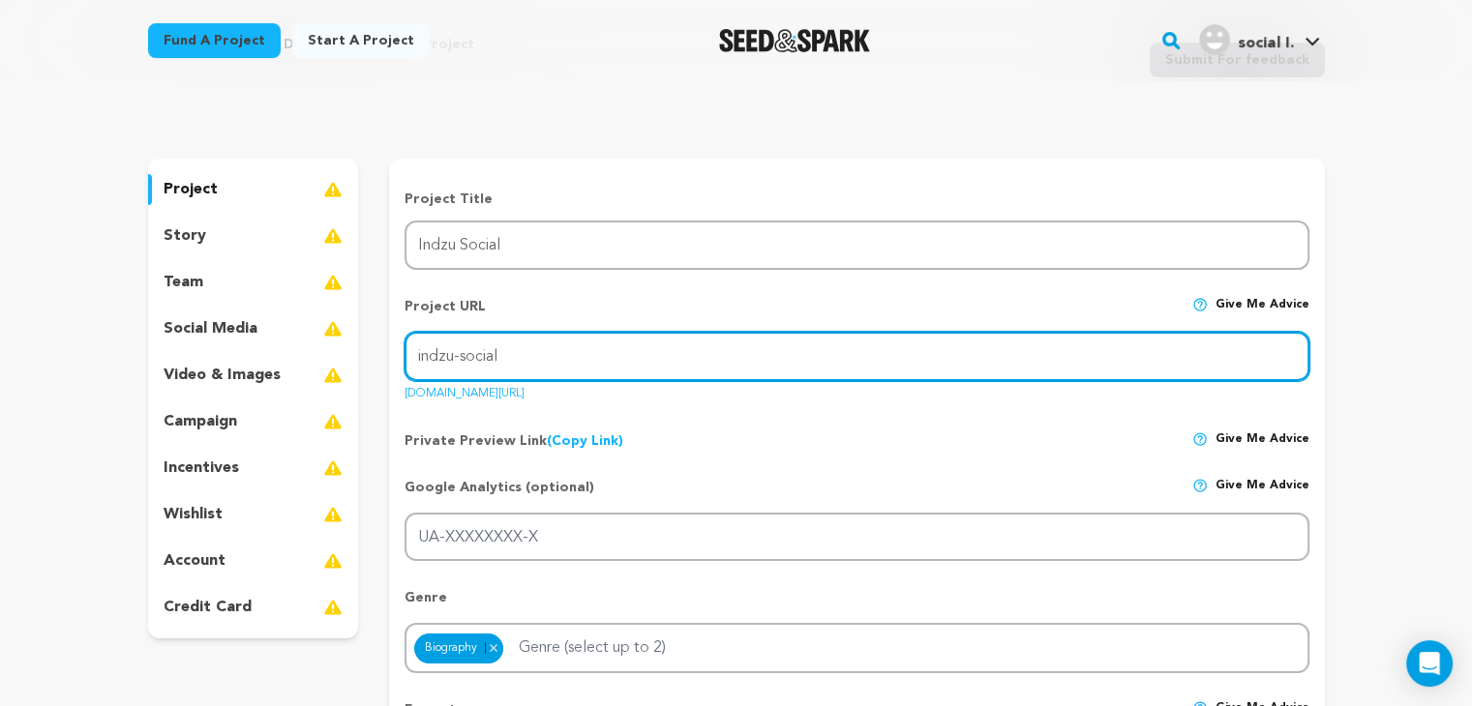
drag, startPoint x: 520, startPoint y: 355, endPoint x: 438, endPoint y: 355, distance: 81.3
click at [438, 355] on input "indzu-social" at bounding box center [857, 356] width 904 height 49
paste input "https://indzu.com/social/"
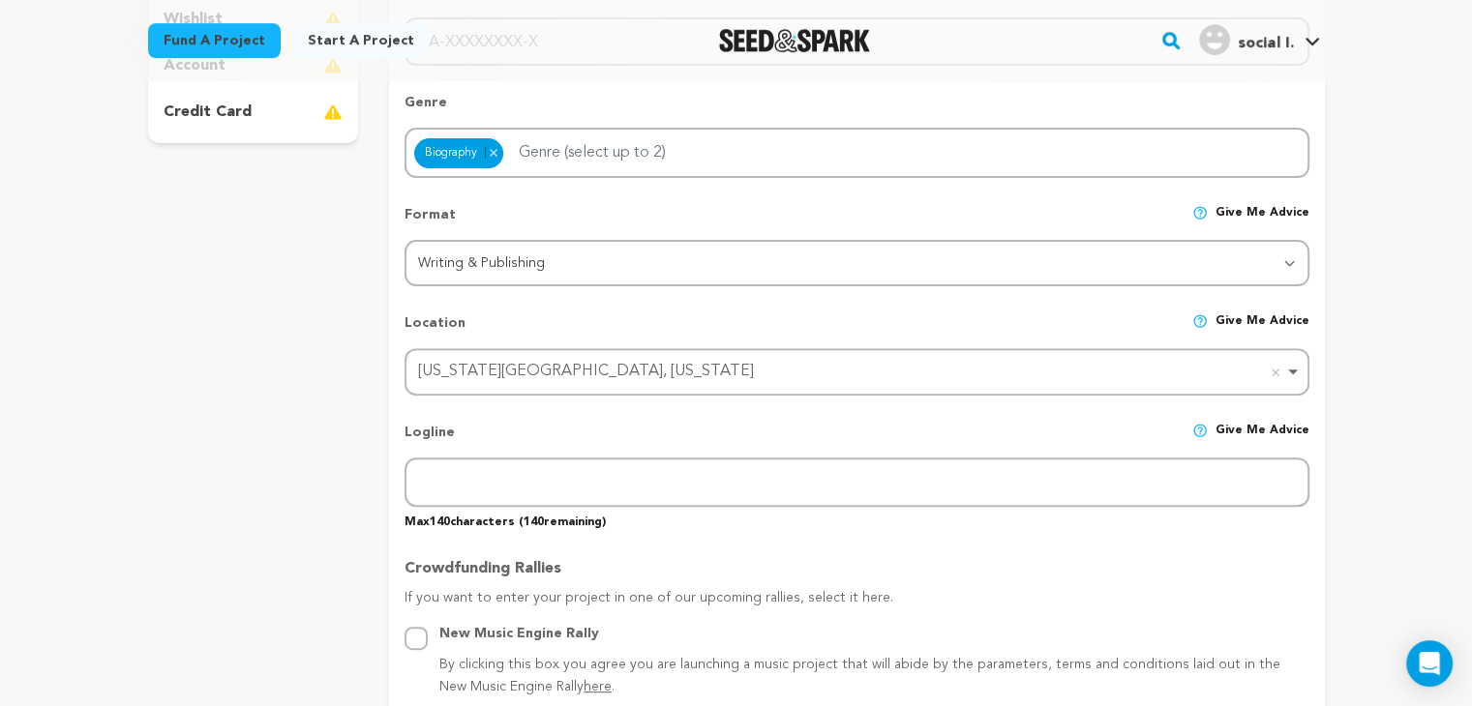
scroll to position [677, 0]
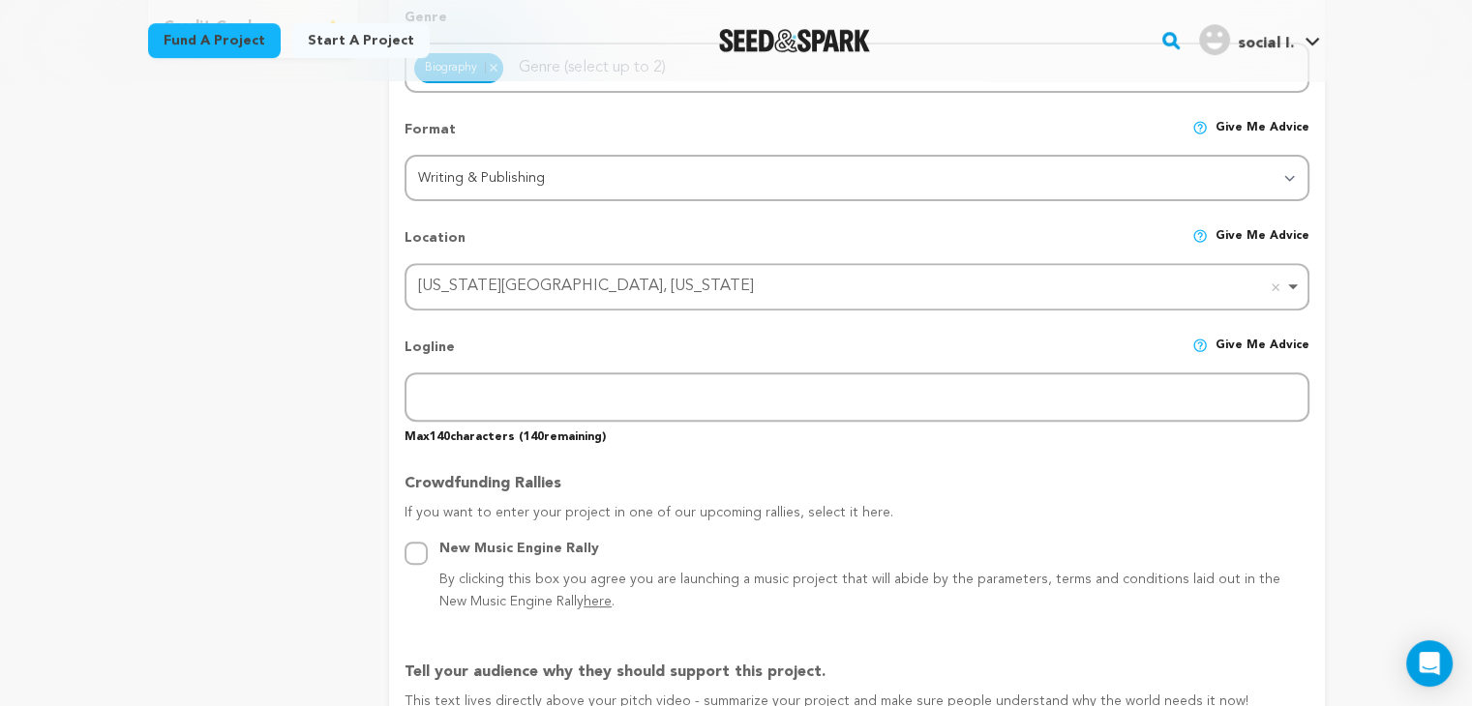
type input "https://indzu.com/social/"
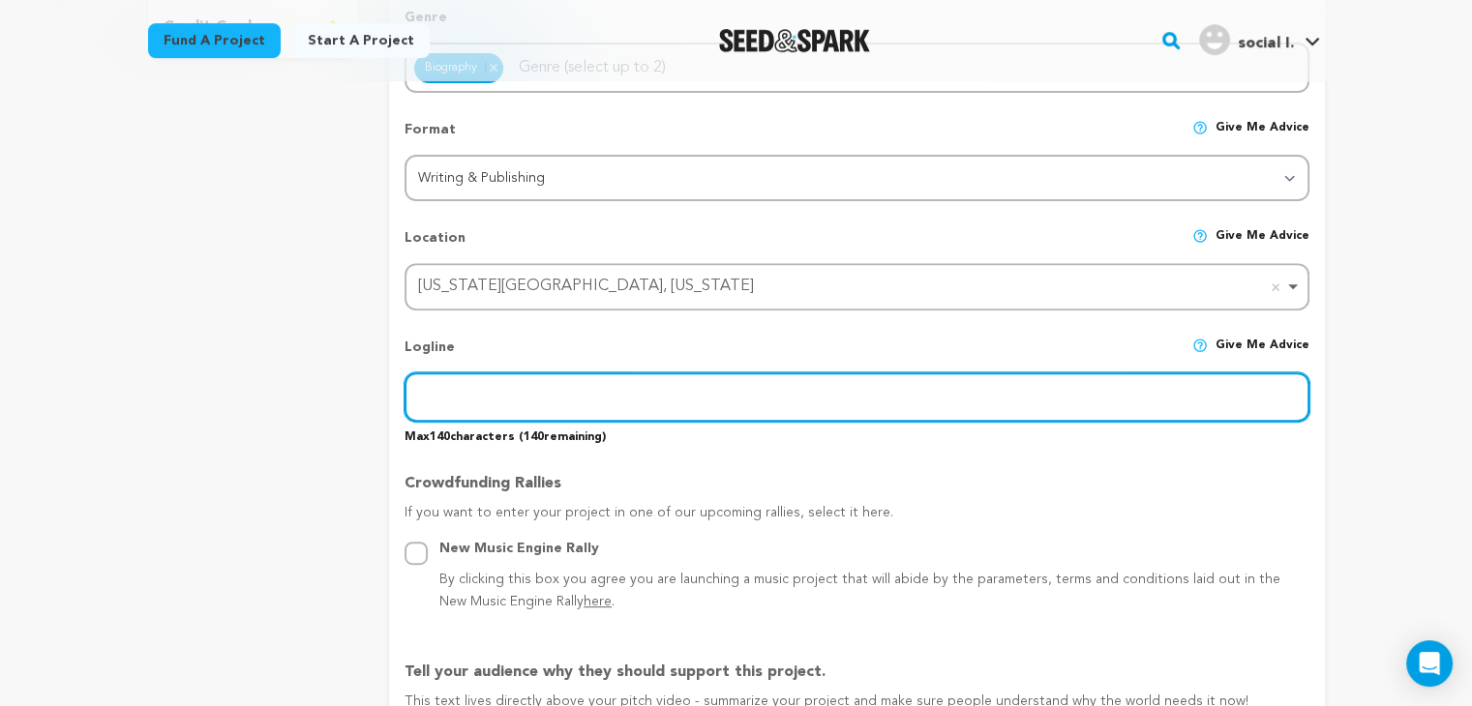
click at [514, 383] on input "text" at bounding box center [857, 397] width 904 height 49
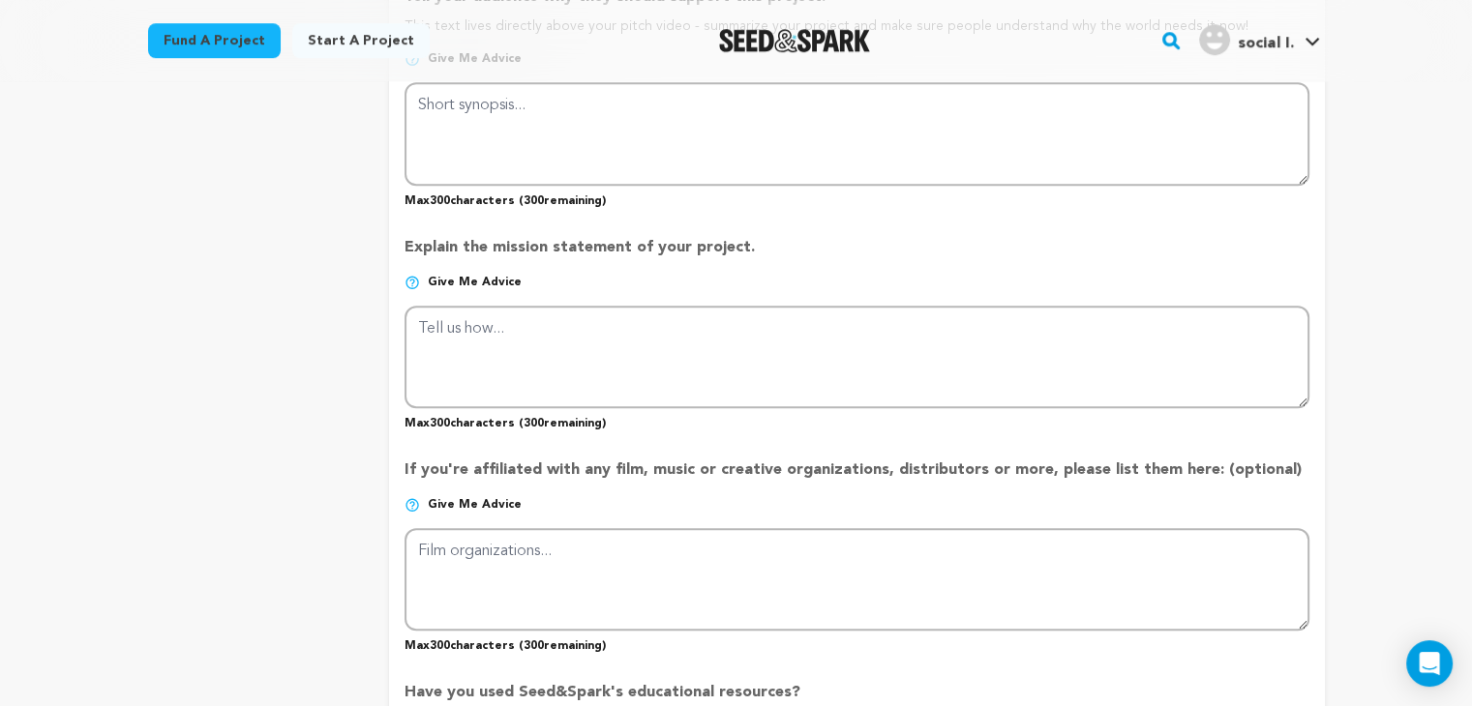
scroll to position [1452, 0]
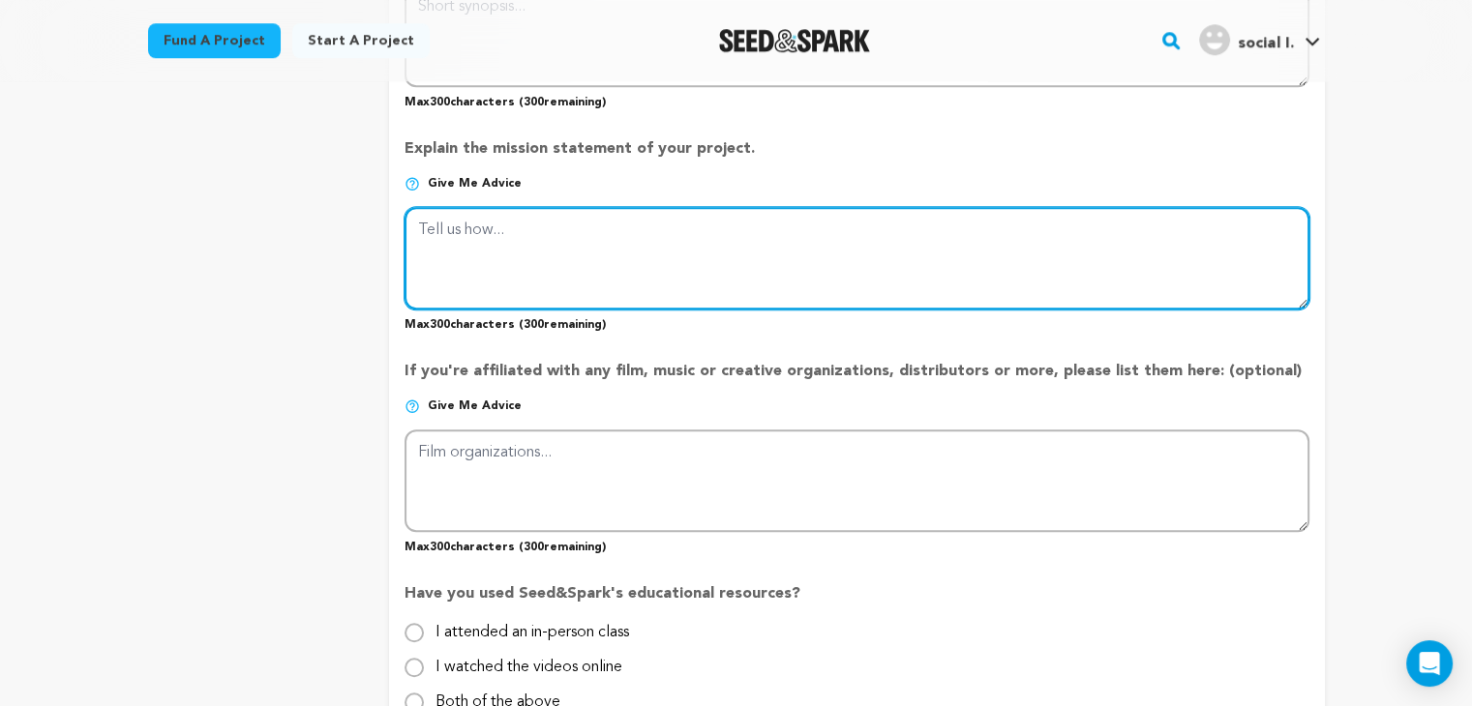
click at [489, 257] on textarea at bounding box center [857, 258] width 904 height 103
paste textarea "Indzu social media management tool doesn’t just support your workflow – we enha…"
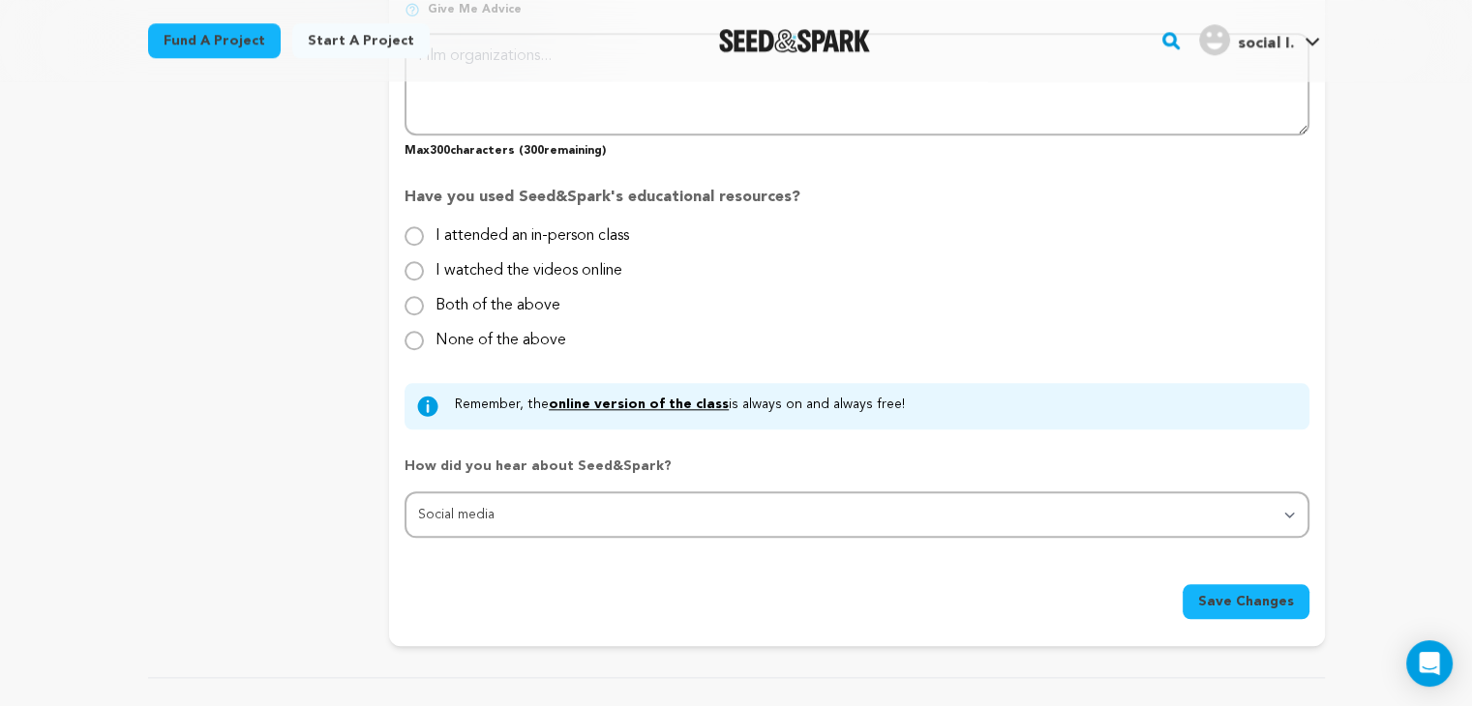
scroll to position [2129, 0]
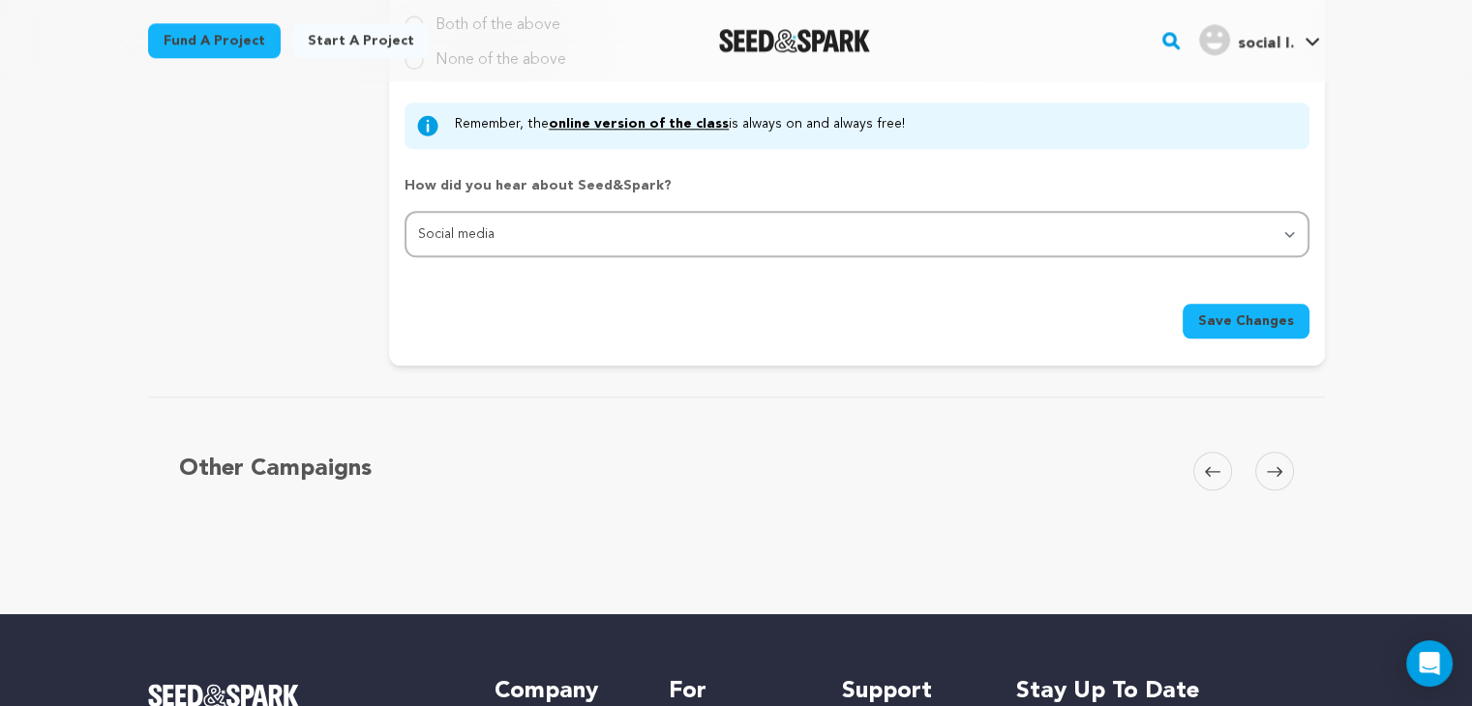
type textarea "Indzu social media management tool doesn’t just support your workflow – we enha…"
click at [1277, 318] on span "Save Changes" at bounding box center [1246, 321] width 96 height 19
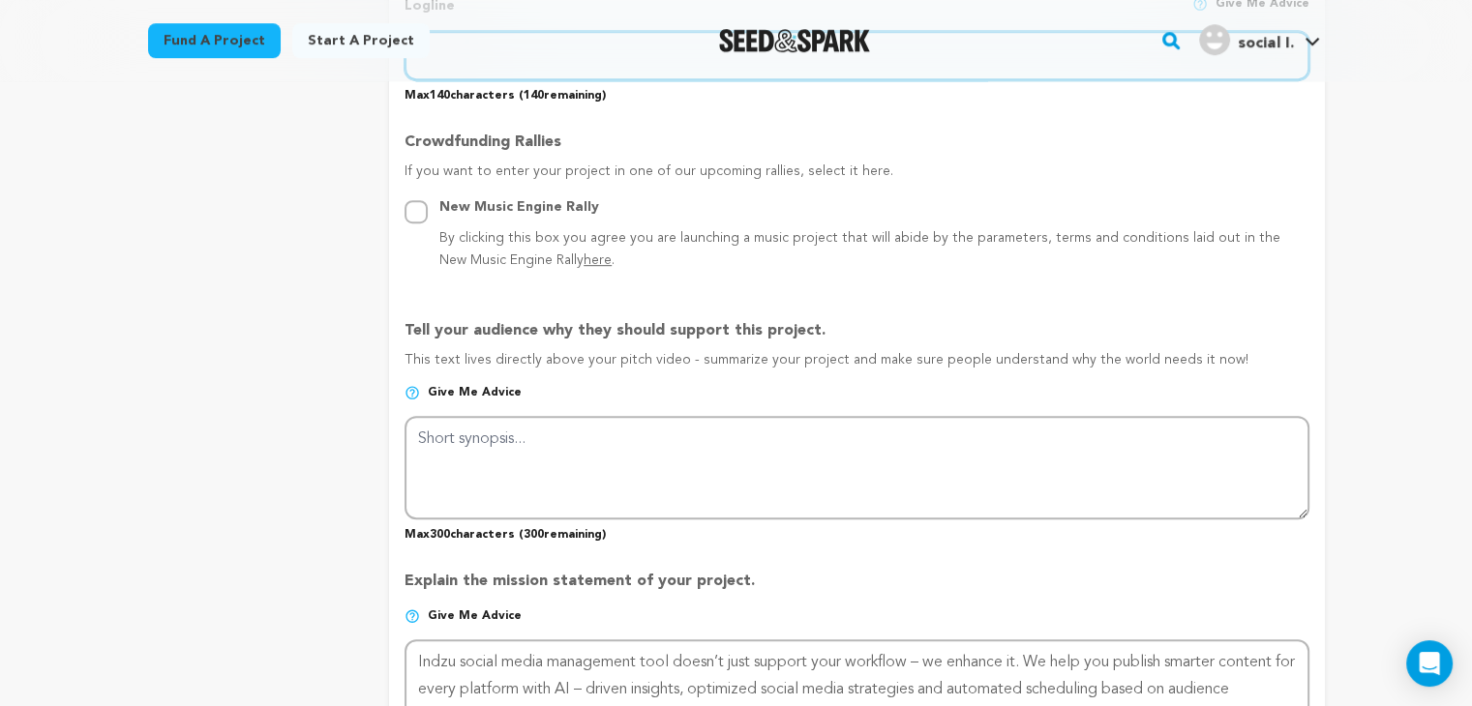
scroll to position [852, 0]
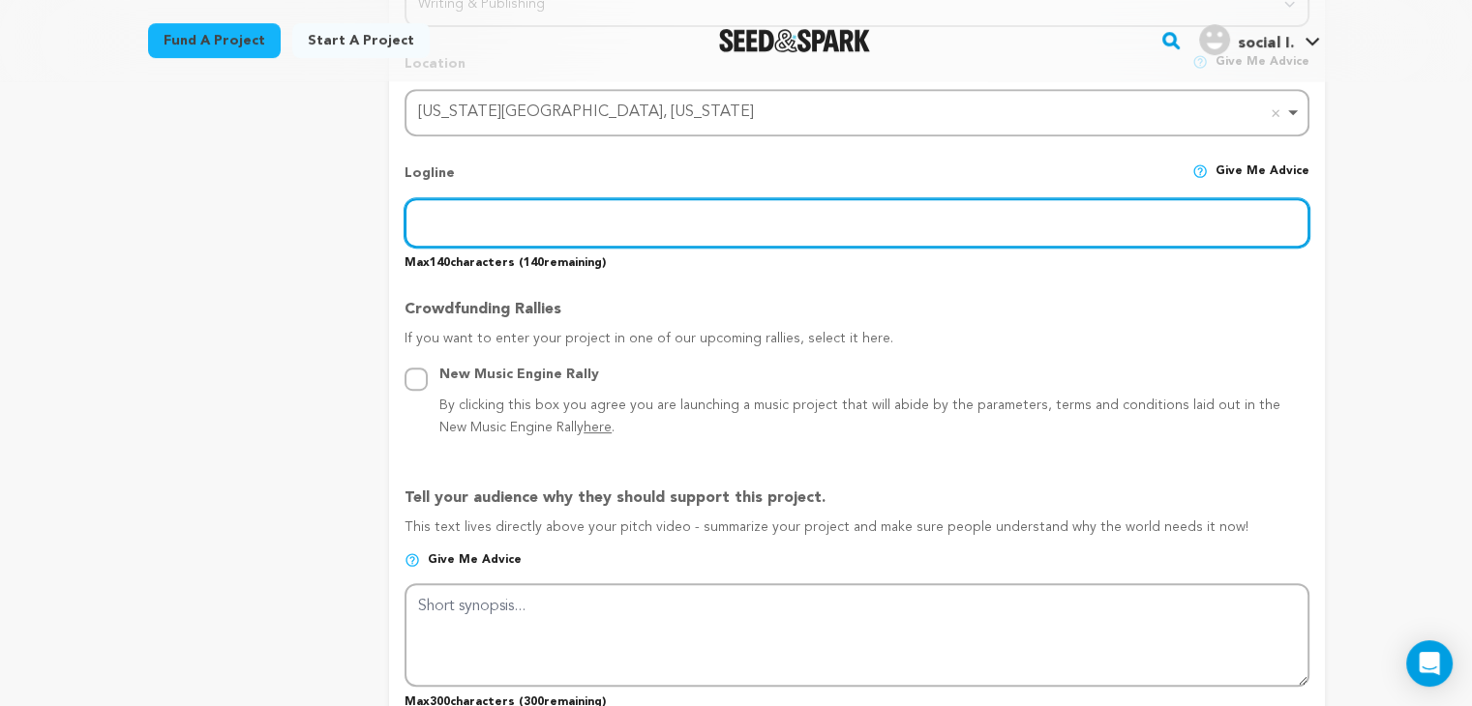
click at [573, 235] on input "text" at bounding box center [857, 222] width 904 height 49
type input "Marketing"
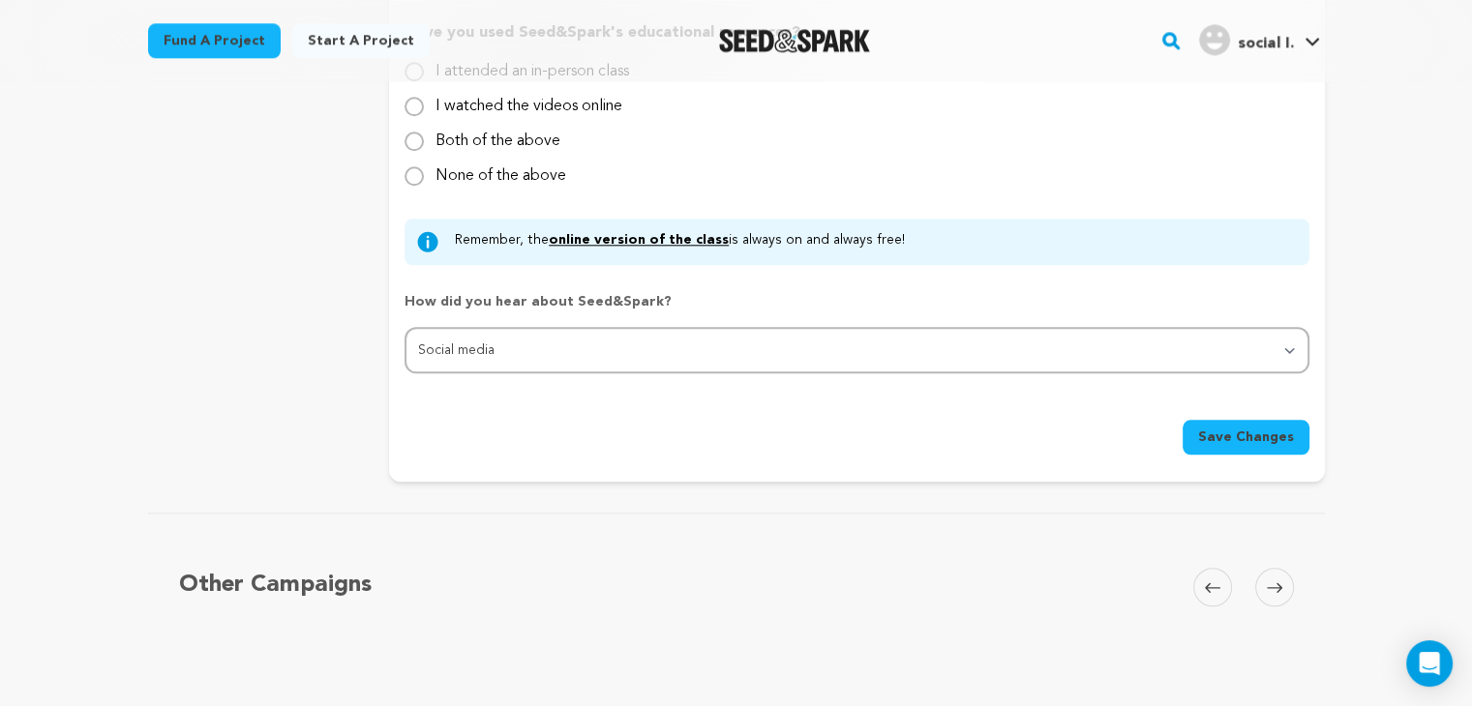
click at [1237, 433] on span "Save Changes" at bounding box center [1246, 437] width 96 height 19
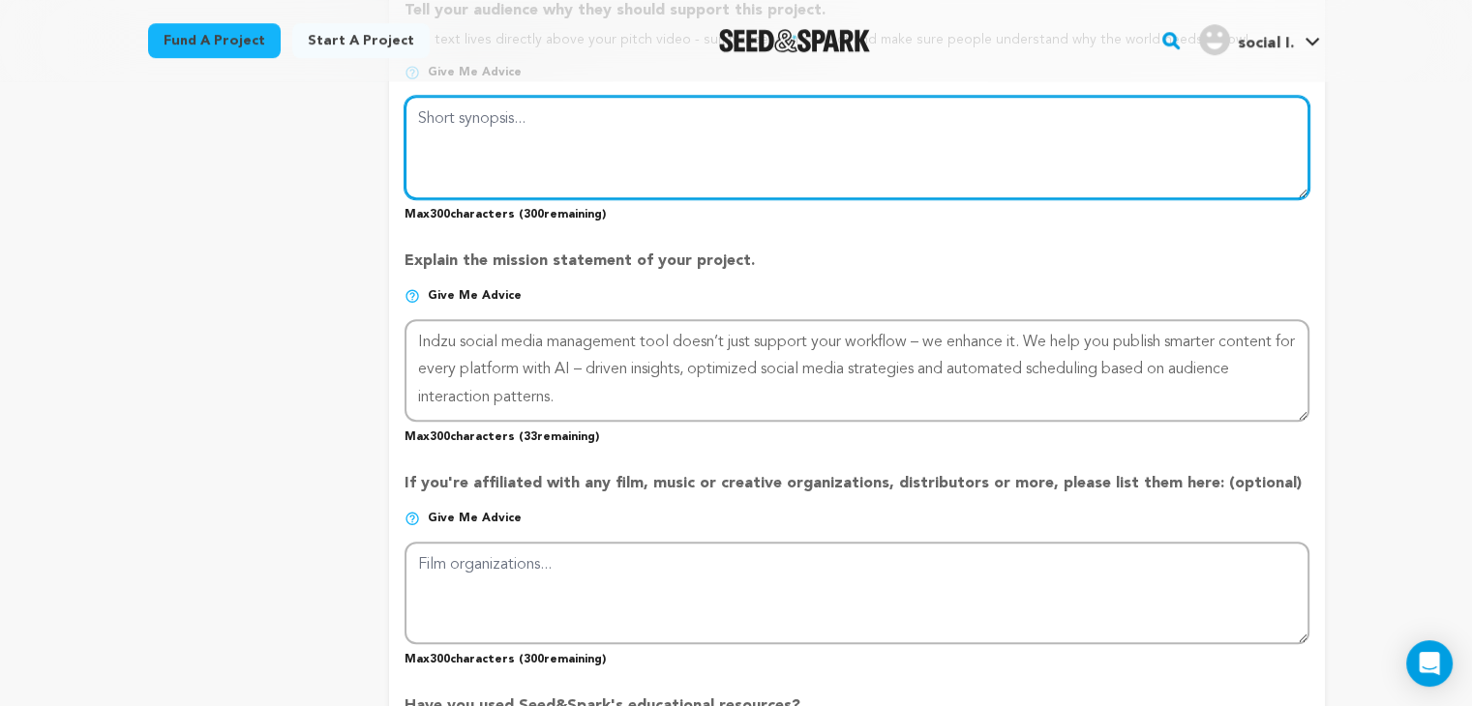
scroll to position [1239, 0]
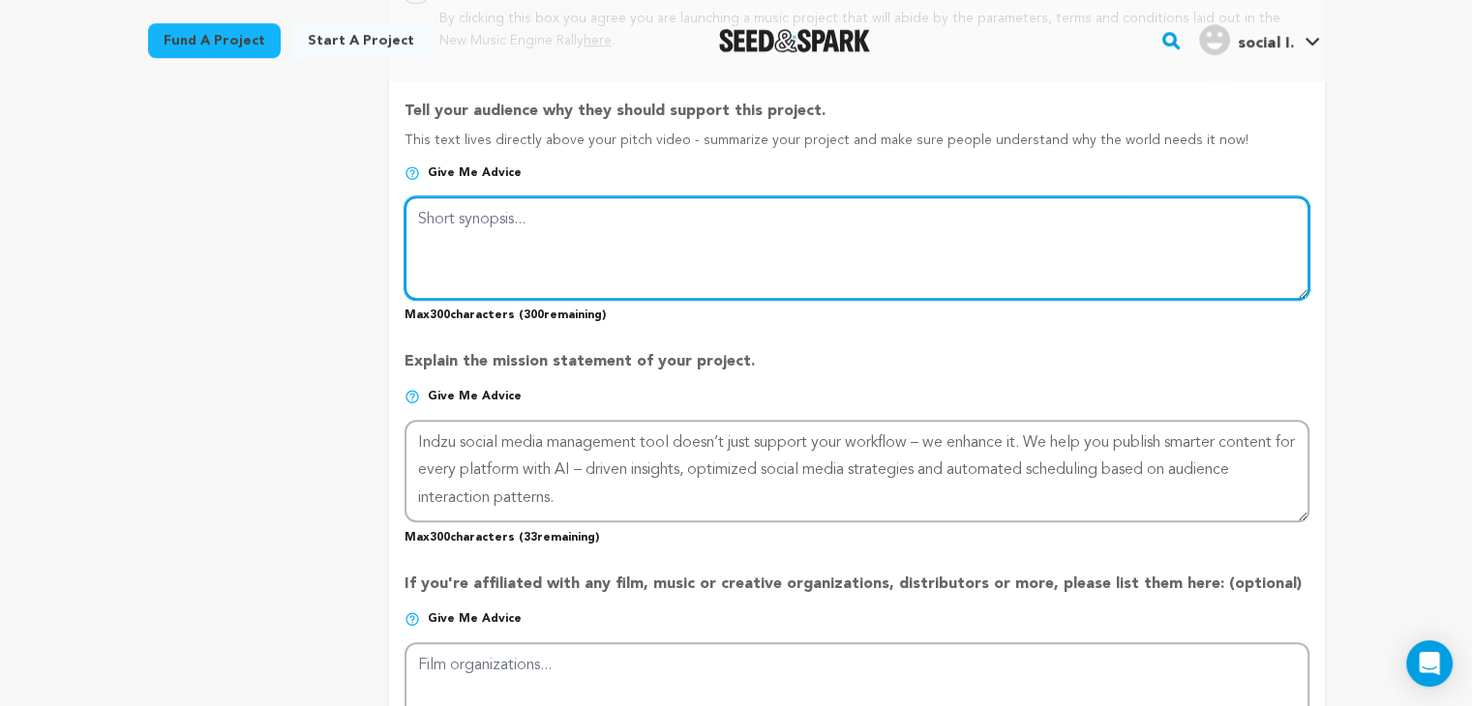
click at [507, 237] on textarea at bounding box center [857, 247] width 904 height 103
paste textarea "AI – powered social media management and scheduling tool helps businesses/creat…"
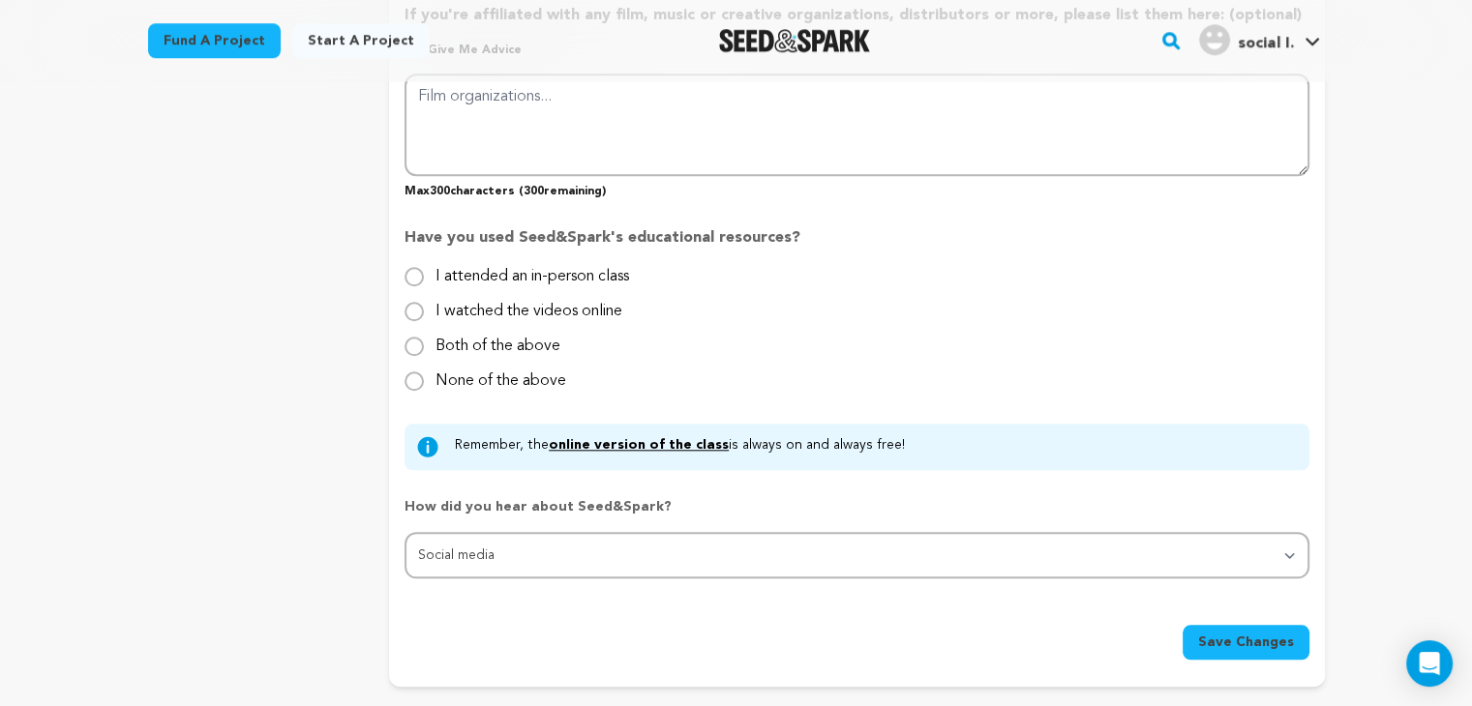
scroll to position [1819, 0]
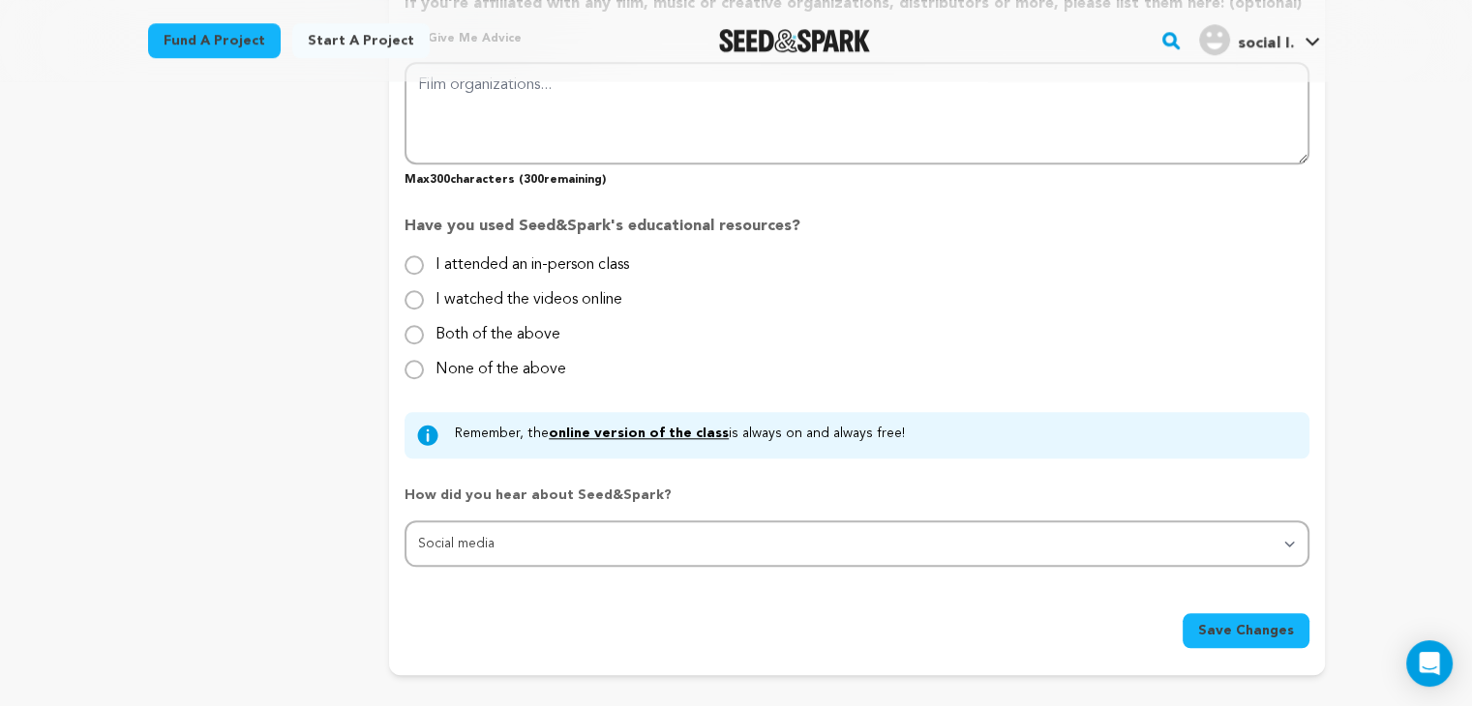
type textarea "AI – powered social media management and scheduling tool helps businesses/creat…"
click at [1250, 629] on span "Save Changes" at bounding box center [1246, 630] width 96 height 19
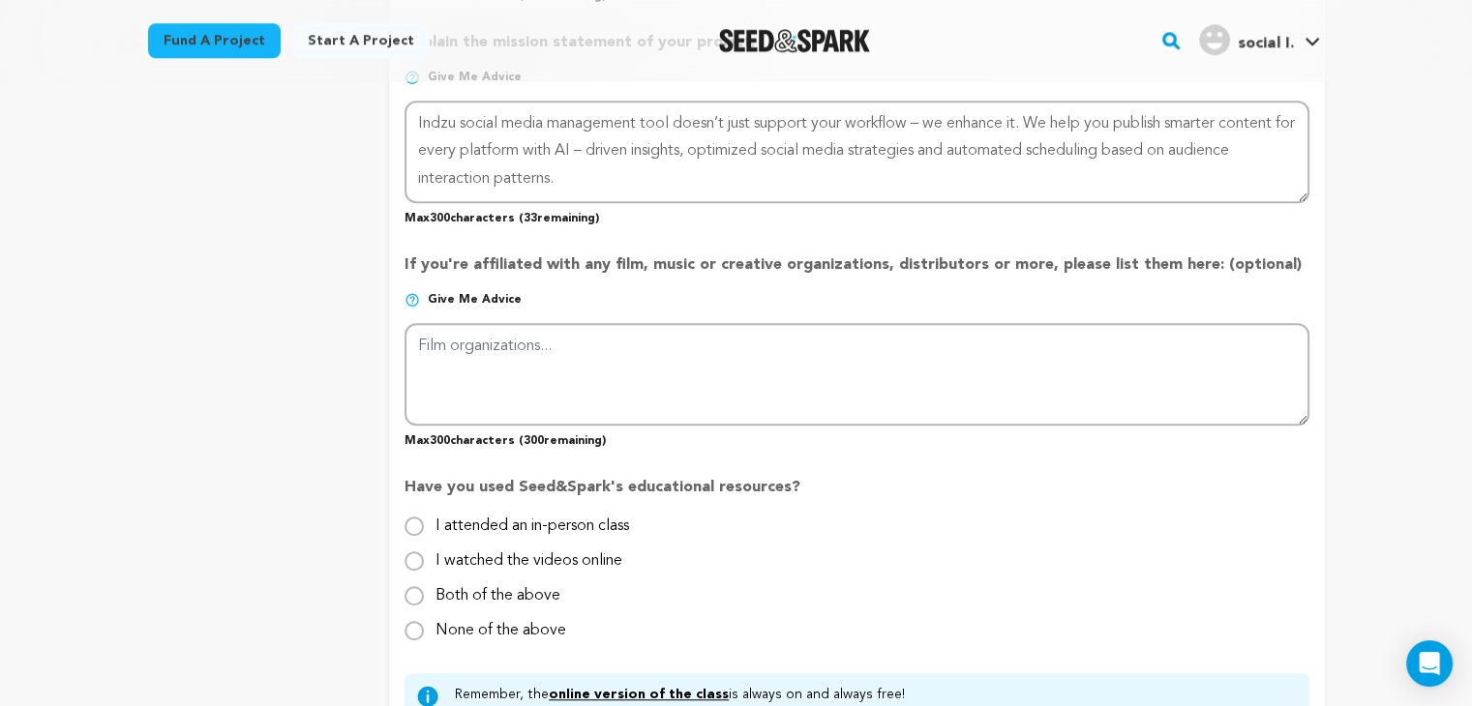
scroll to position [1529, 0]
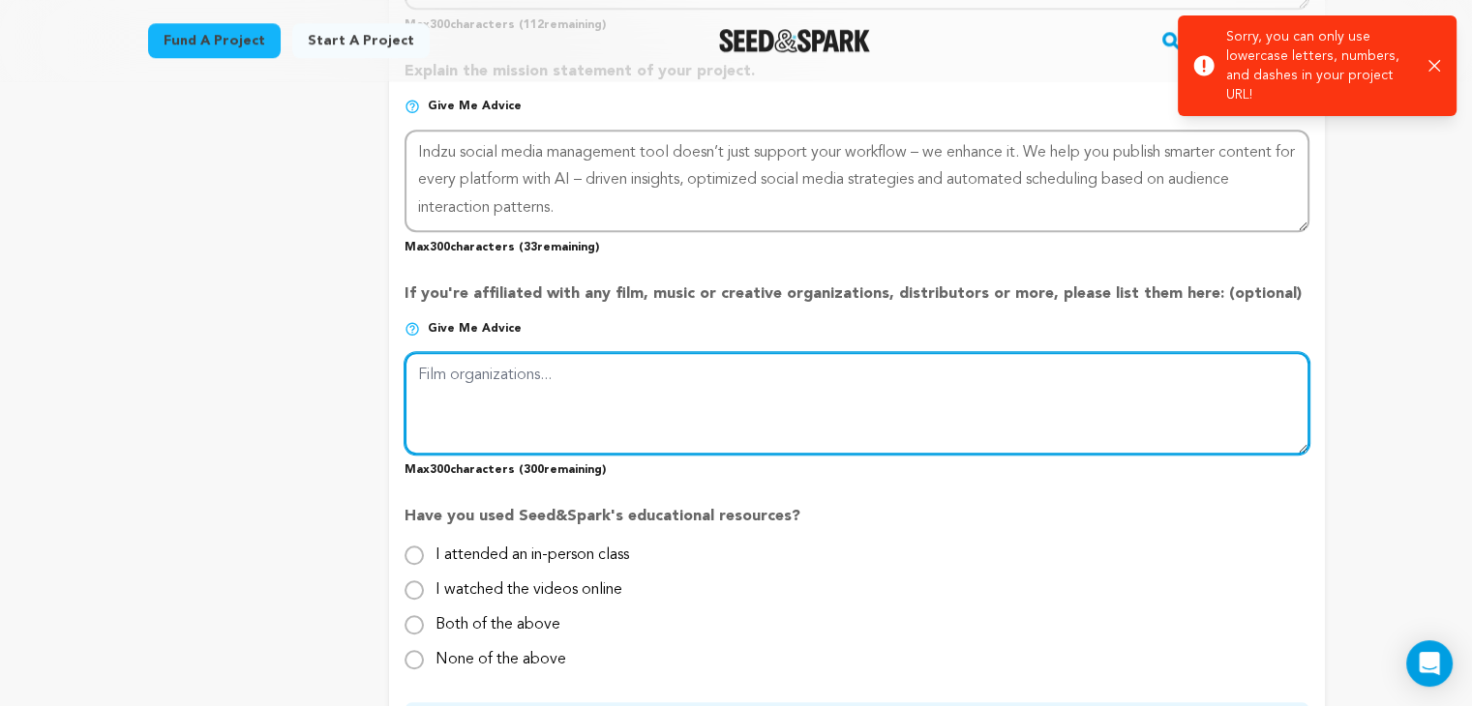
click at [521, 405] on textarea at bounding box center [857, 403] width 904 height 103
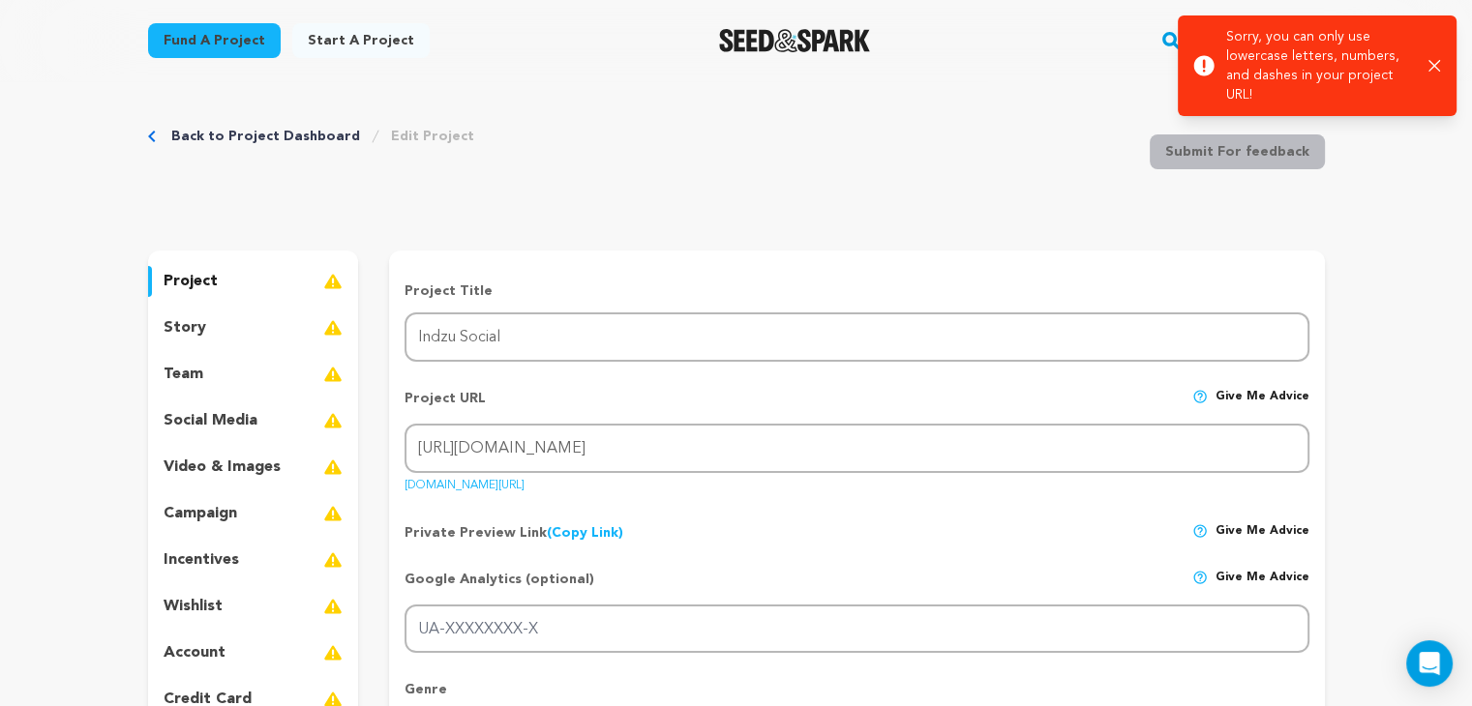
scroll to position [0, 0]
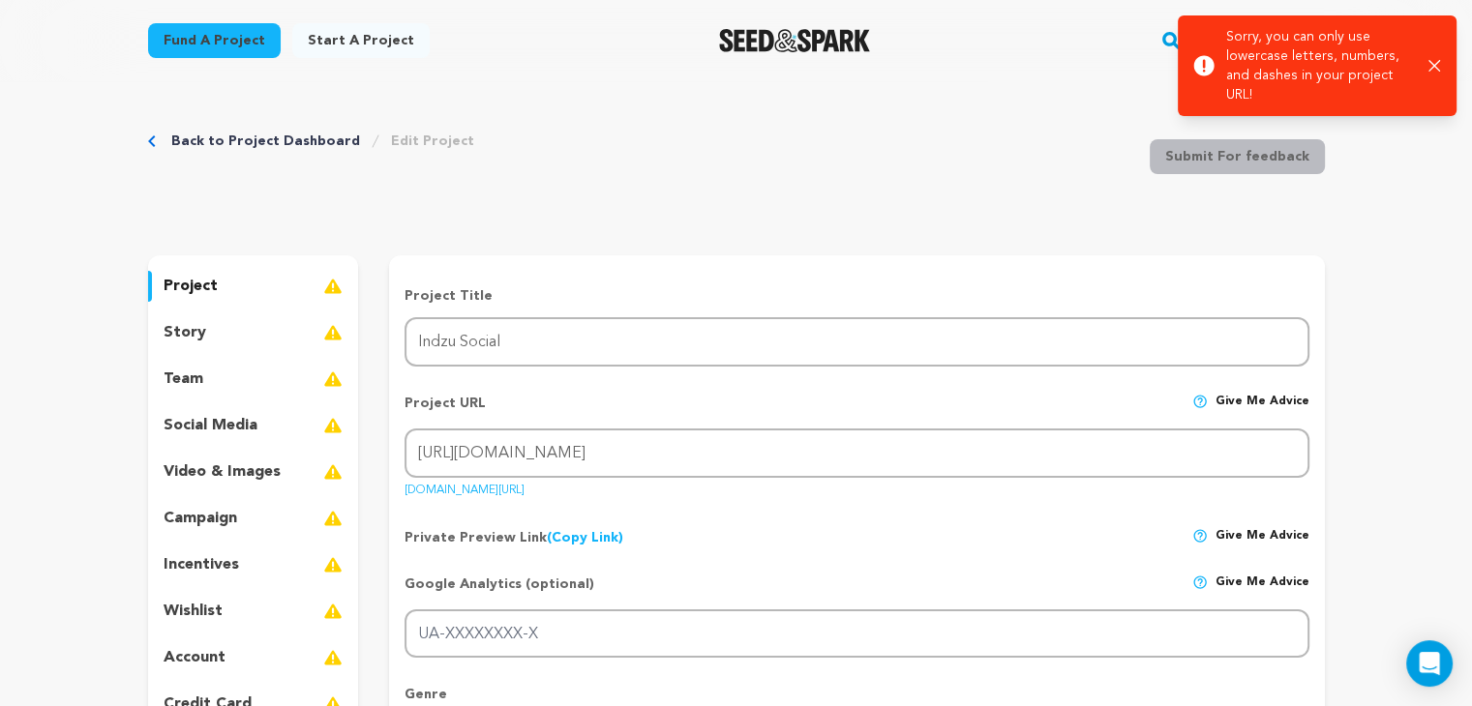
click at [267, 141] on link "Back to Project Dashboard" at bounding box center [265, 141] width 189 height 19
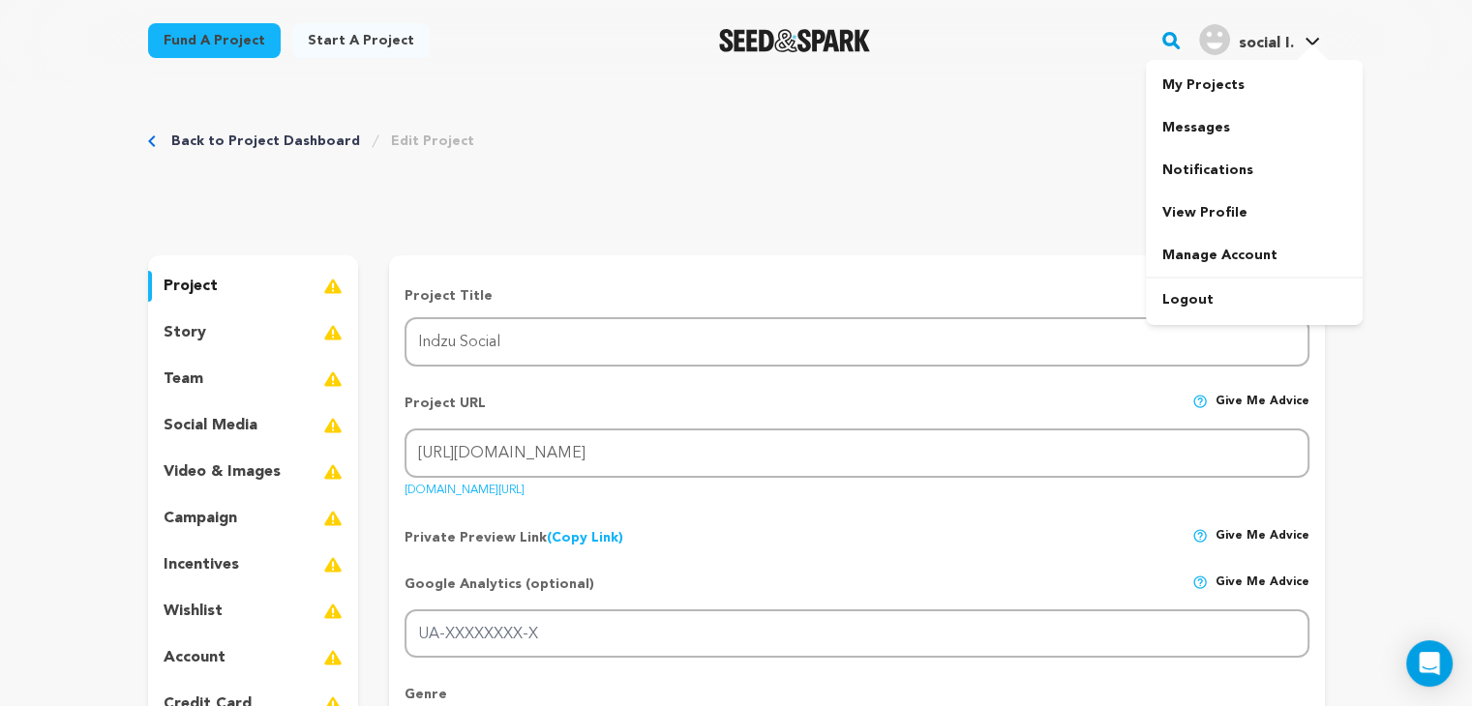
click at [1262, 45] on span "social I." at bounding box center [1265, 43] width 55 height 15
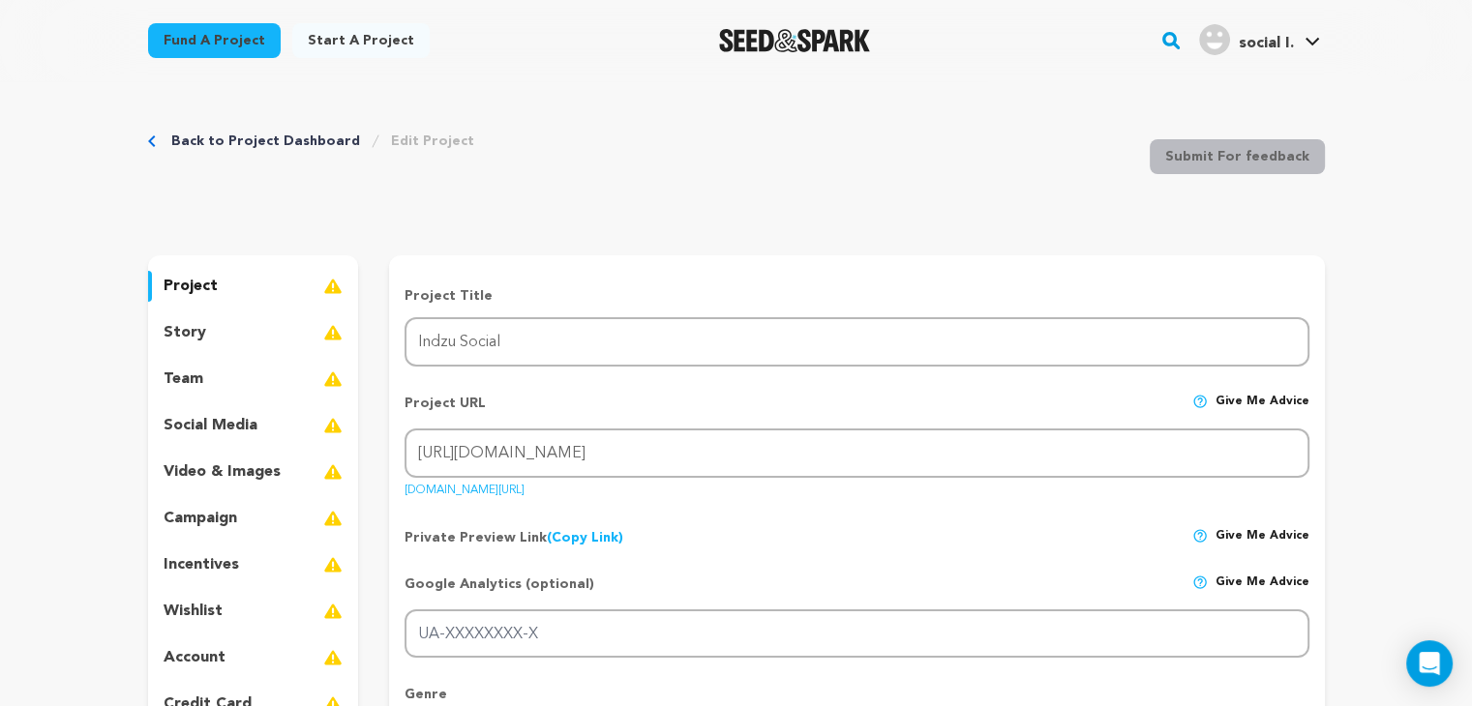
click at [181, 419] on p "social media" at bounding box center [211, 425] width 94 height 23
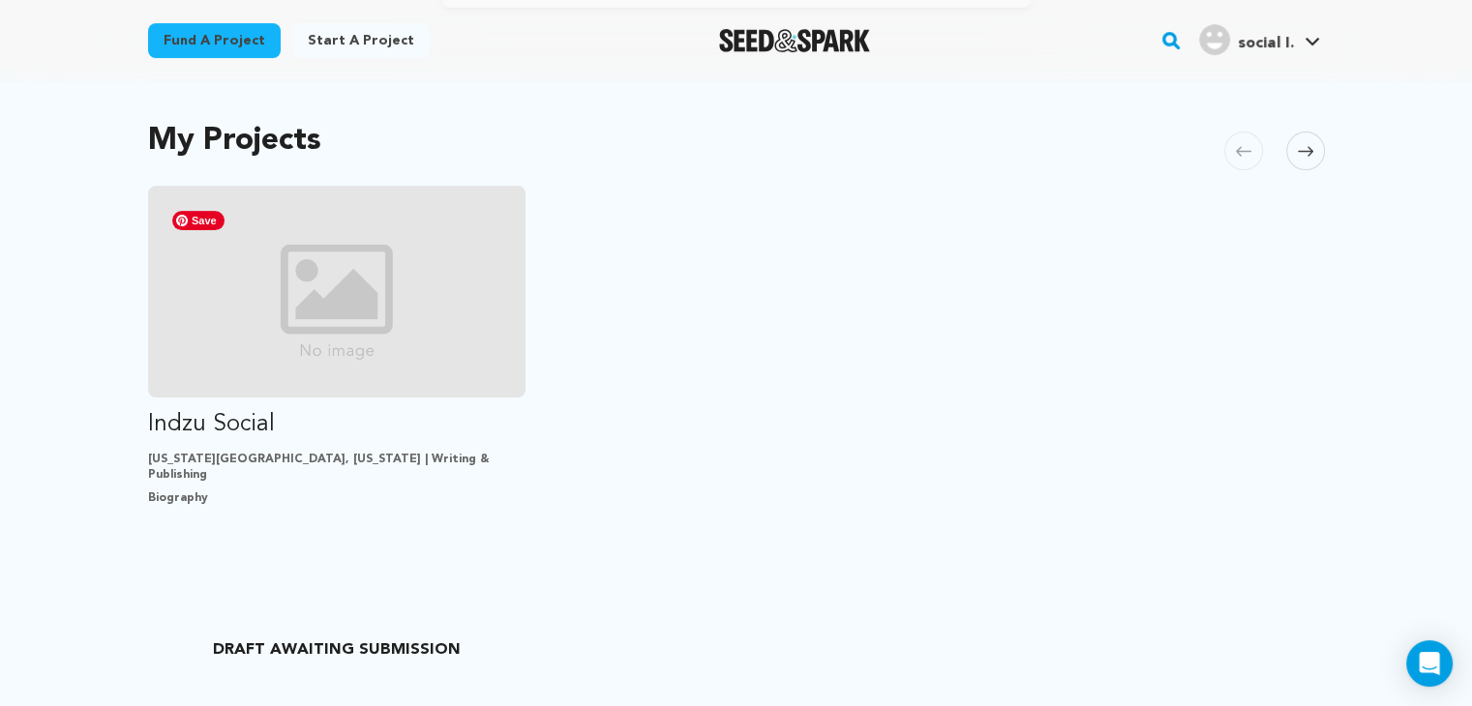
scroll to position [387, 0]
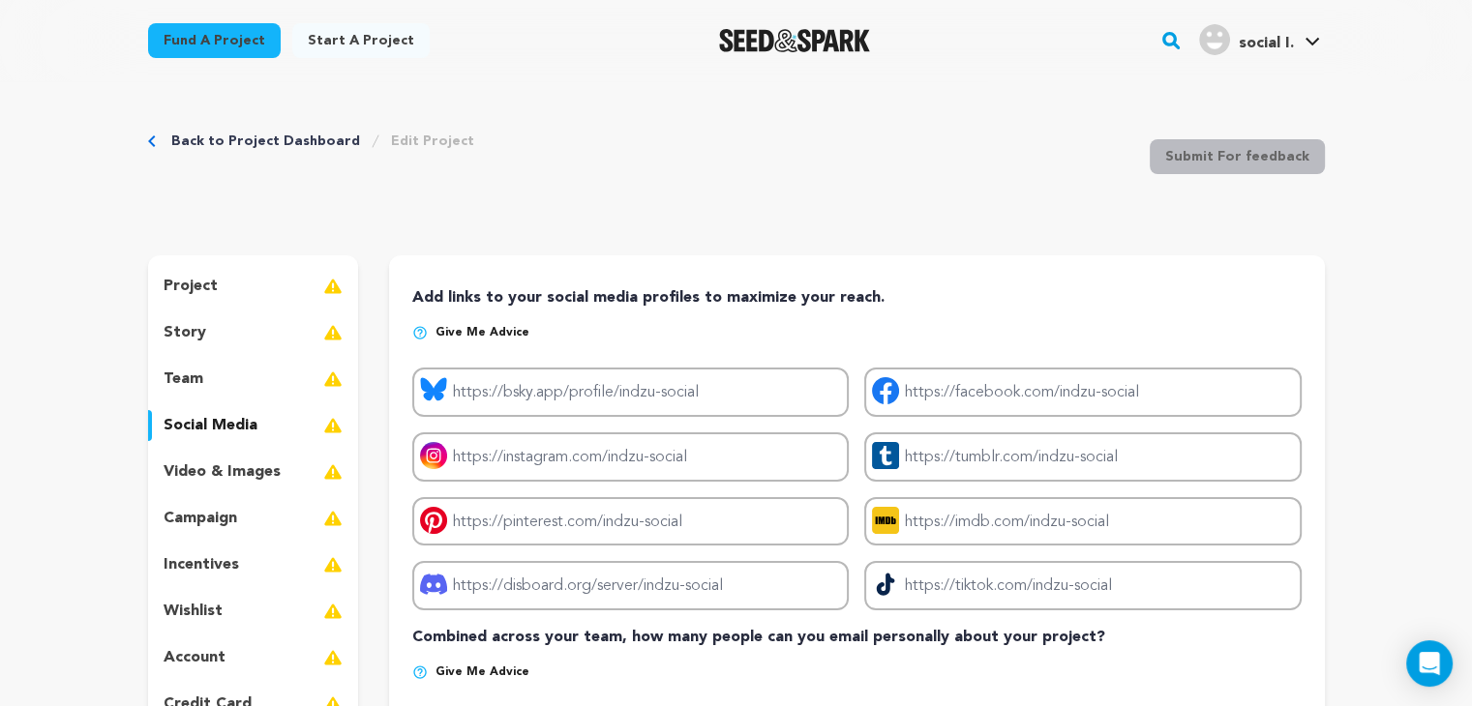
click at [232, 418] on p "social media" at bounding box center [211, 425] width 94 height 23
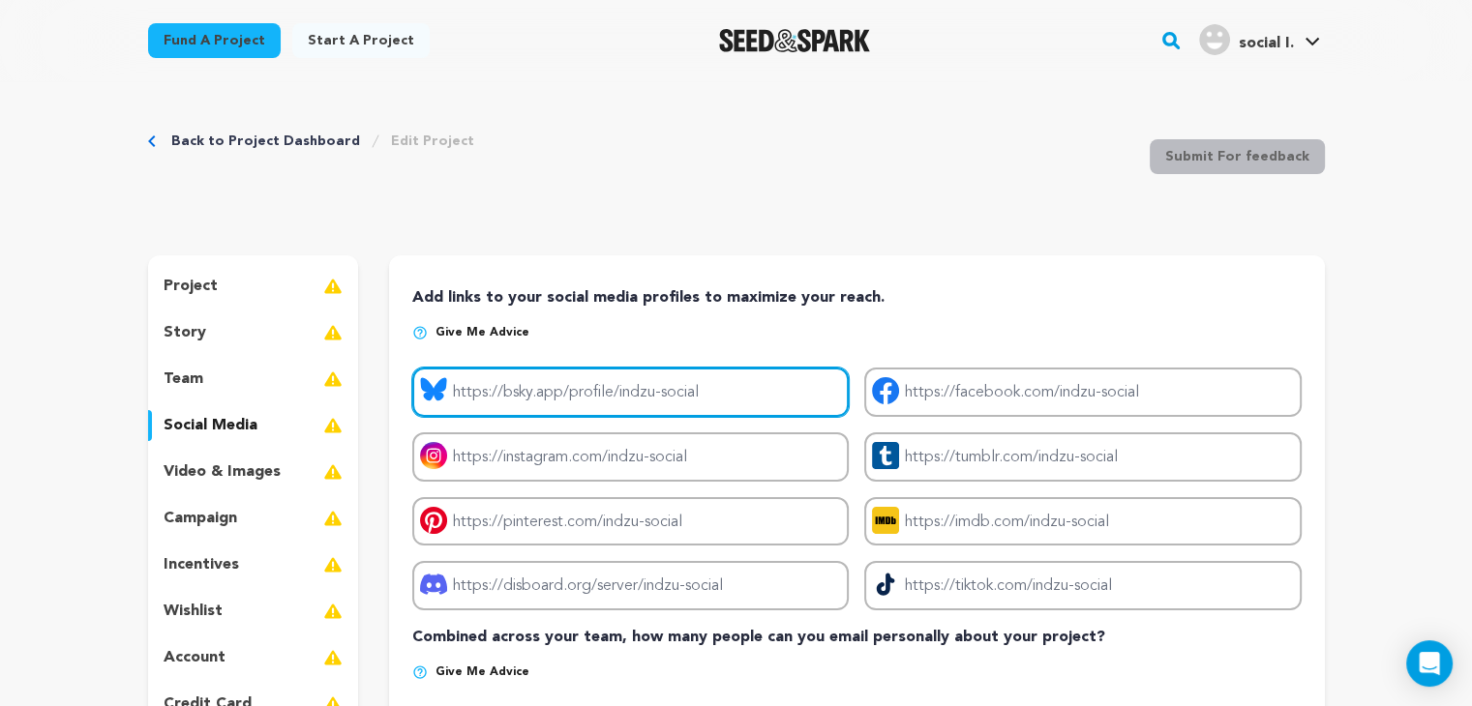
click at [513, 384] on input "Project bluesky link" at bounding box center [630, 392] width 436 height 49
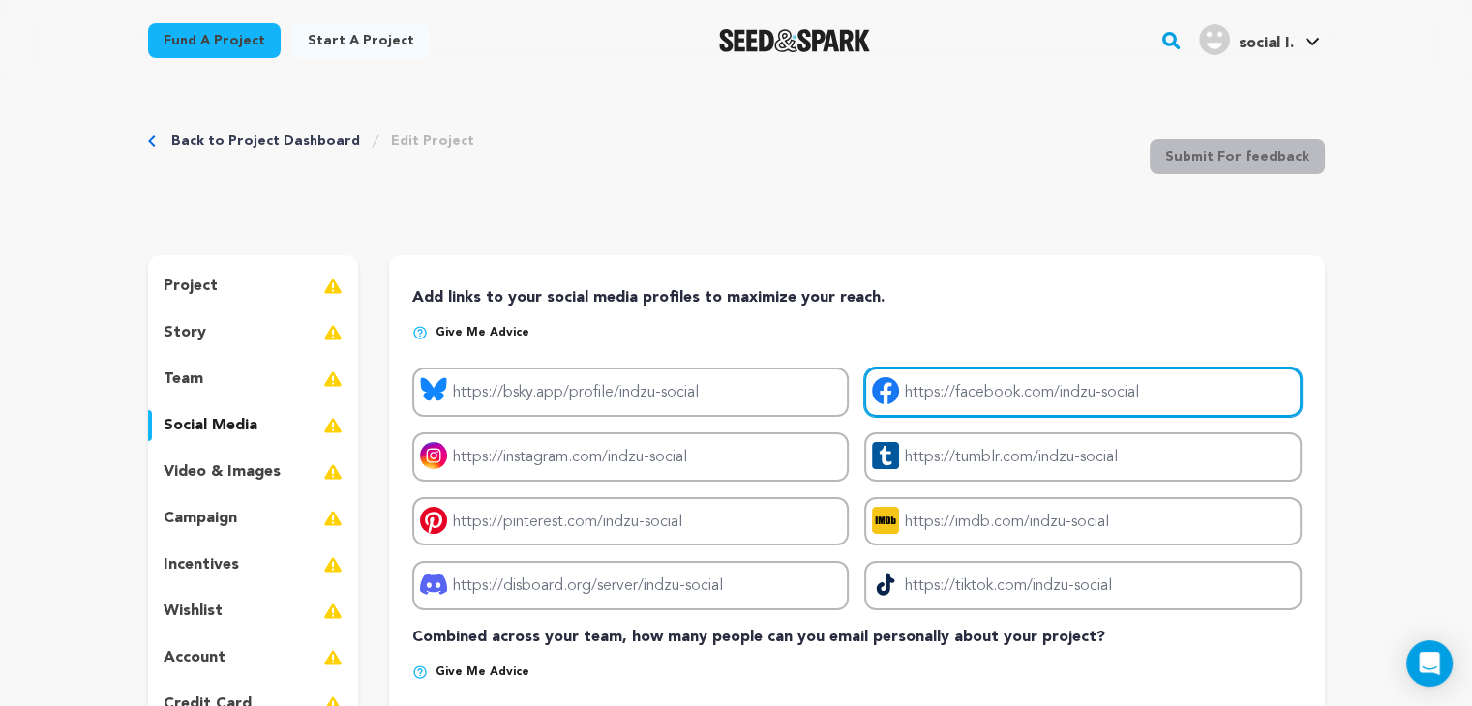
click at [981, 391] on input "Project facebook link" at bounding box center [1082, 392] width 436 height 49
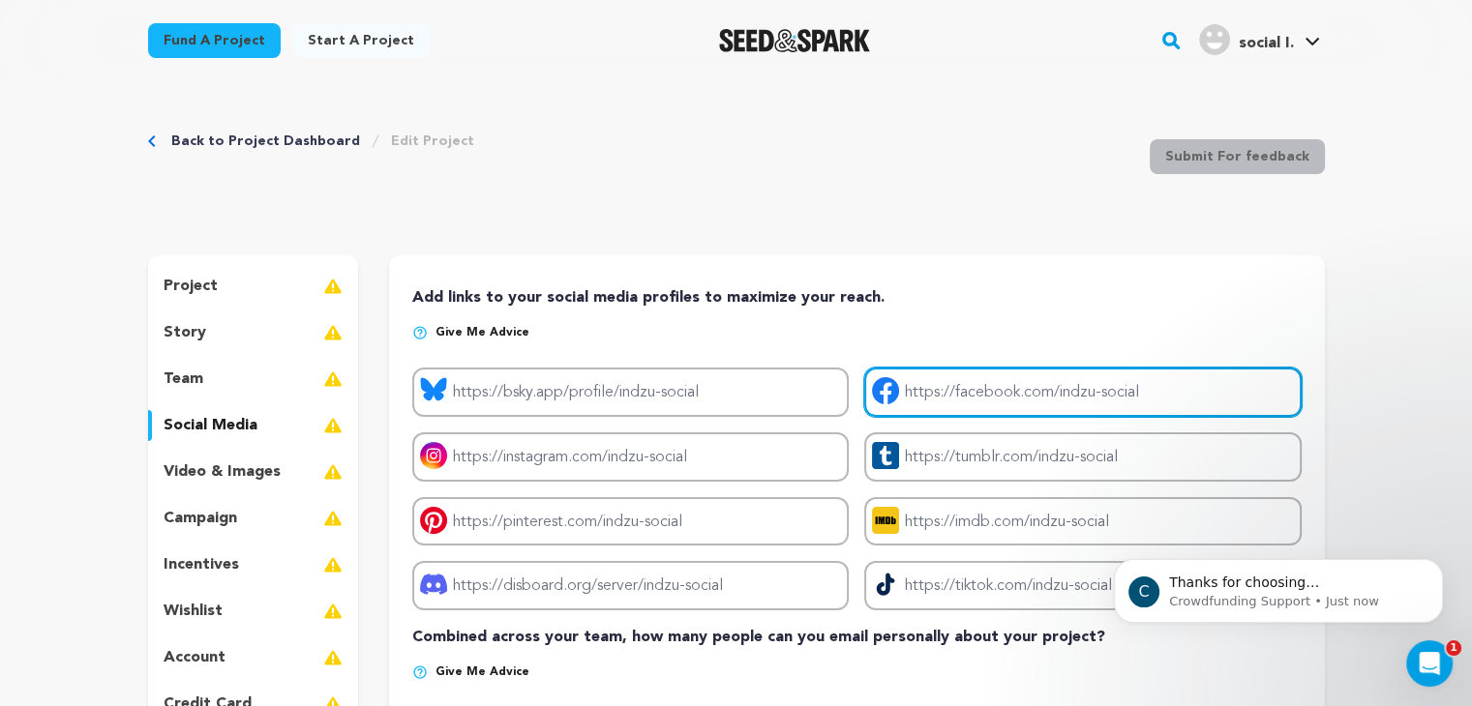
type input "[URL][DOMAIN_NAME]"
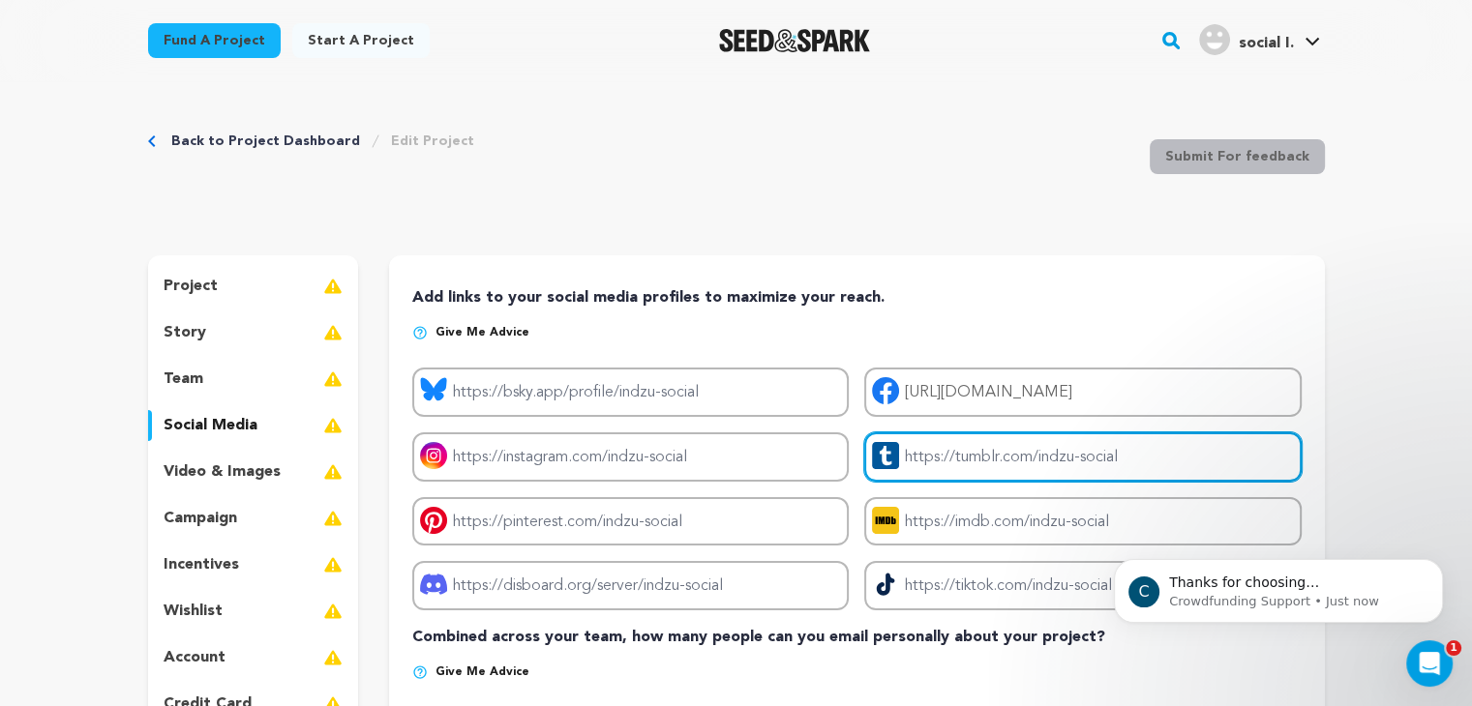
click at [941, 452] on input "Project tumblr link" at bounding box center [1082, 457] width 436 height 49
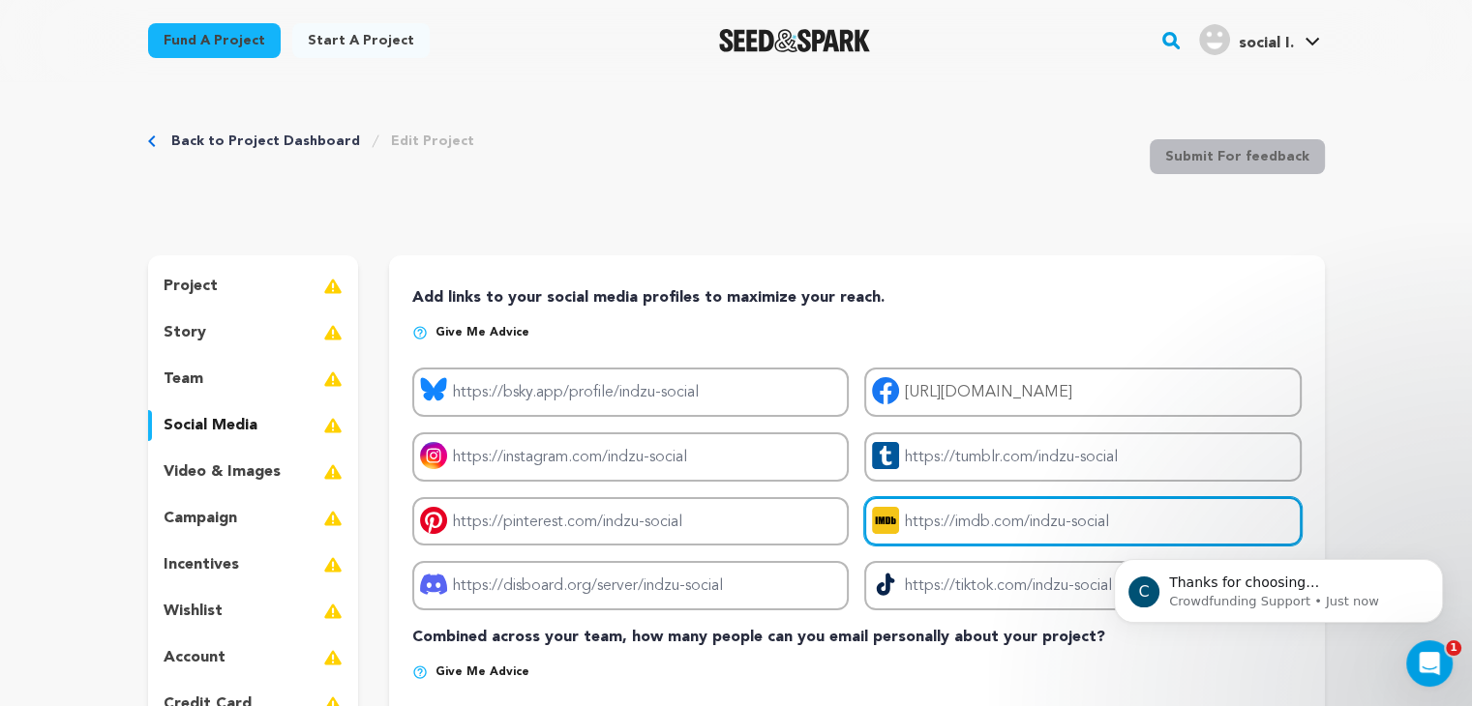
click at [964, 518] on input "Project imdb link" at bounding box center [1082, 521] width 436 height 49
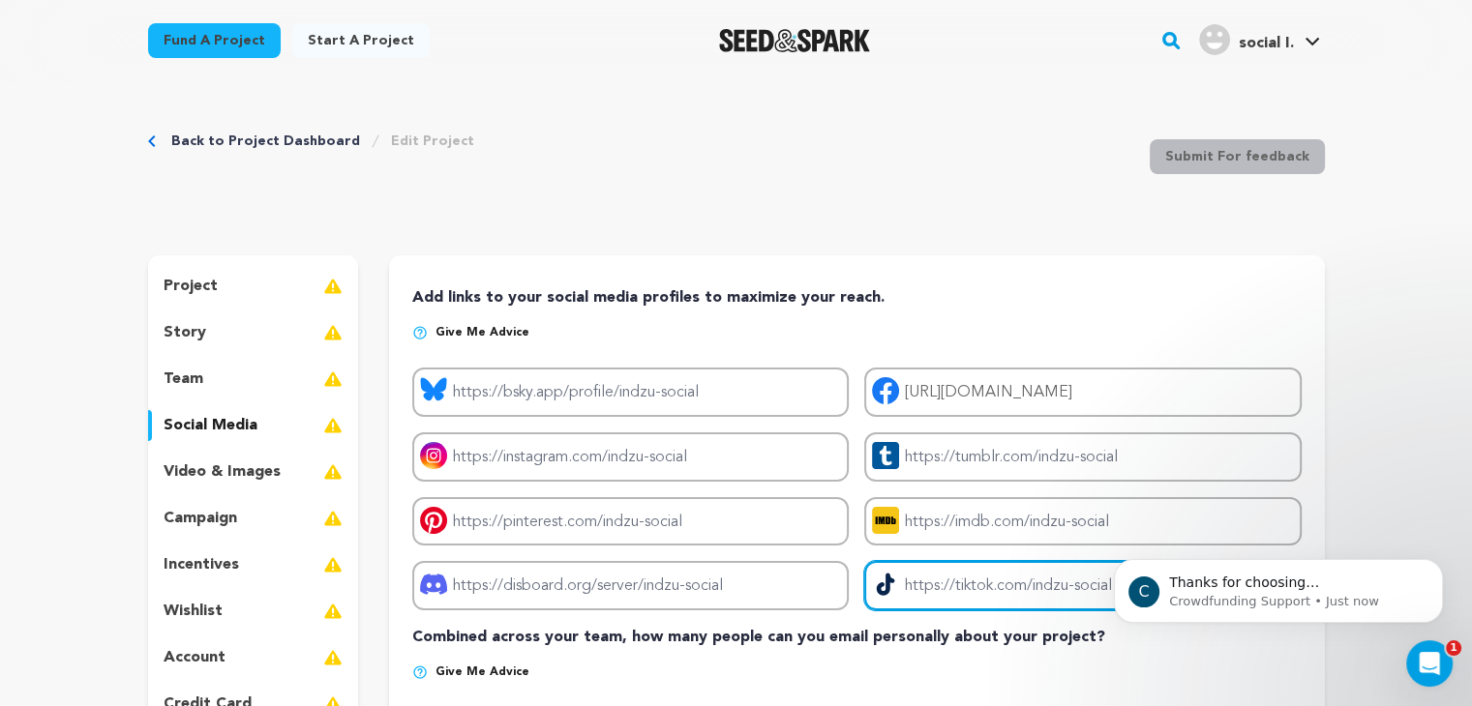
click at [939, 589] on input "Project tiktok link" at bounding box center [1082, 585] width 436 height 49
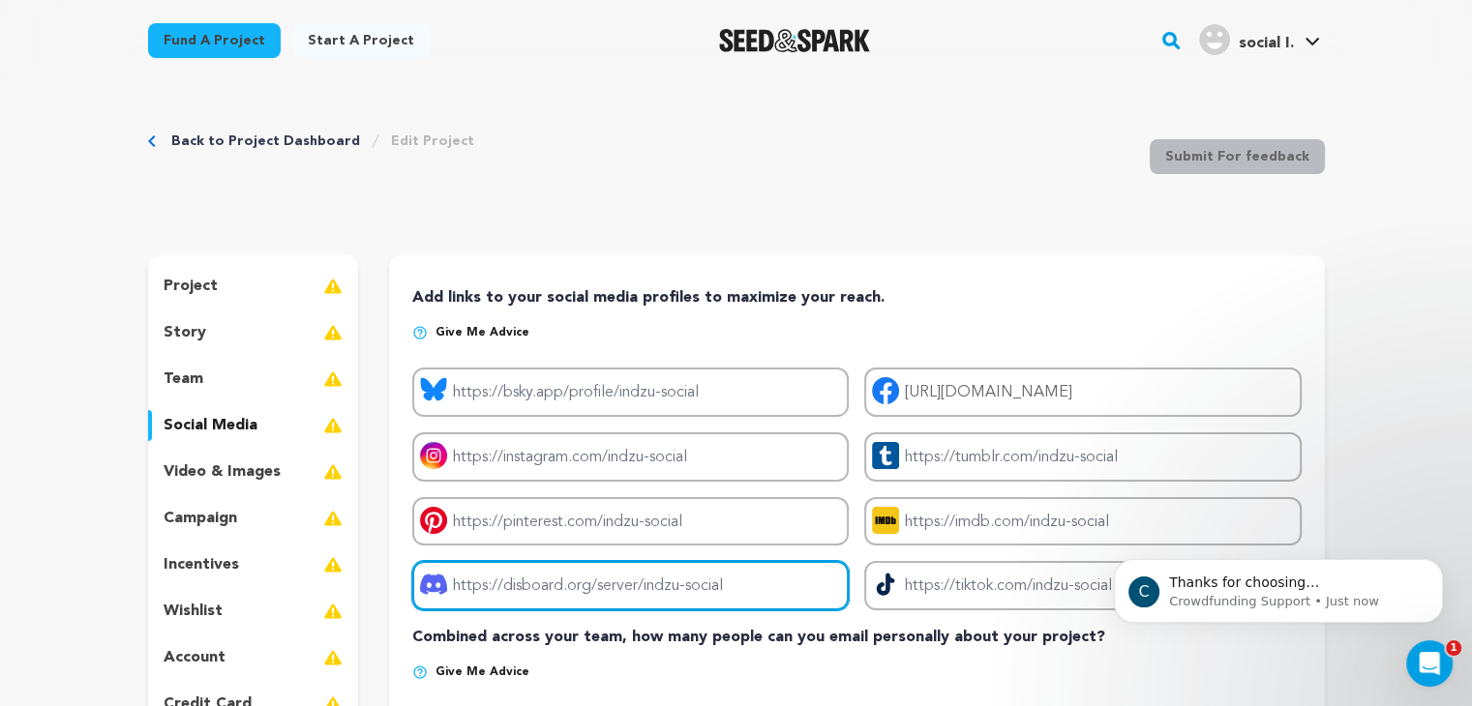
click at [597, 585] on input "Project discord link" at bounding box center [630, 585] width 436 height 49
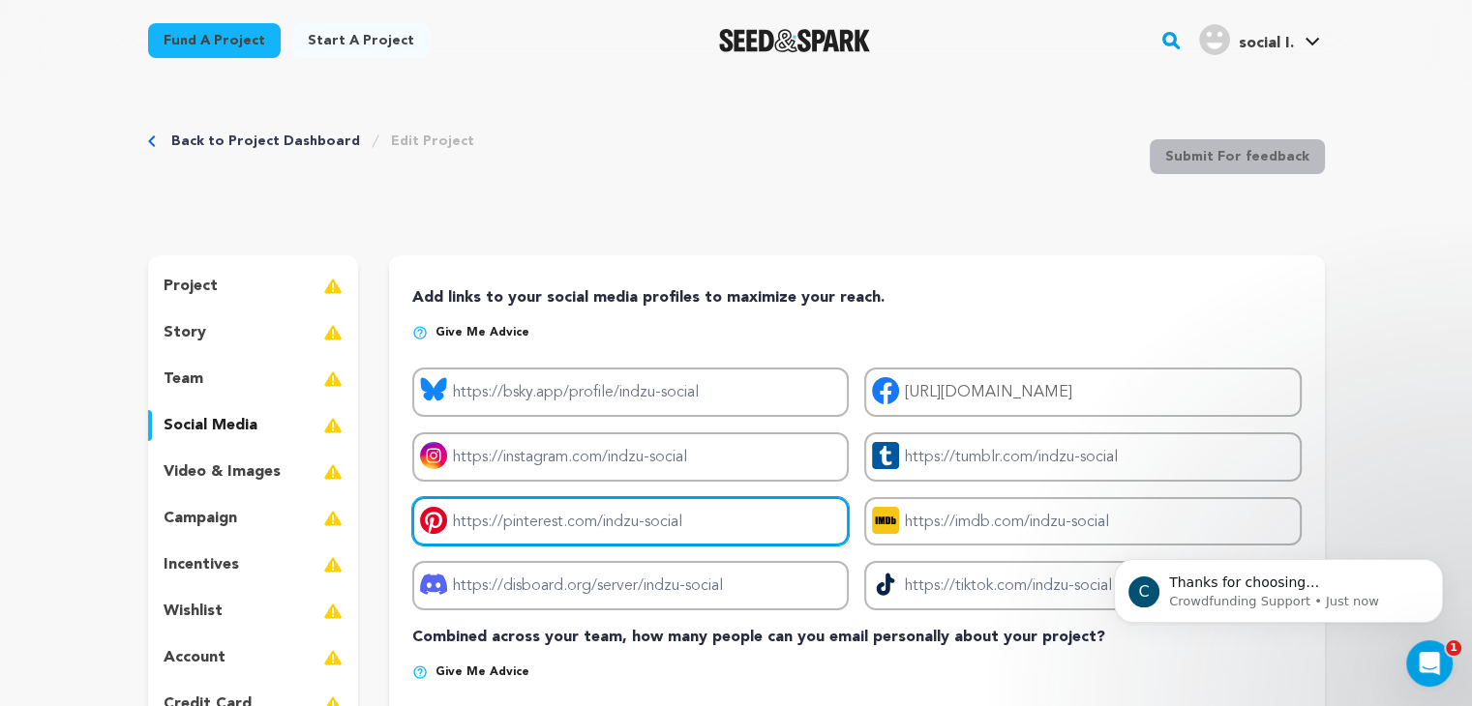
click at [479, 498] on input "Project pinterest link" at bounding box center [630, 521] width 436 height 49
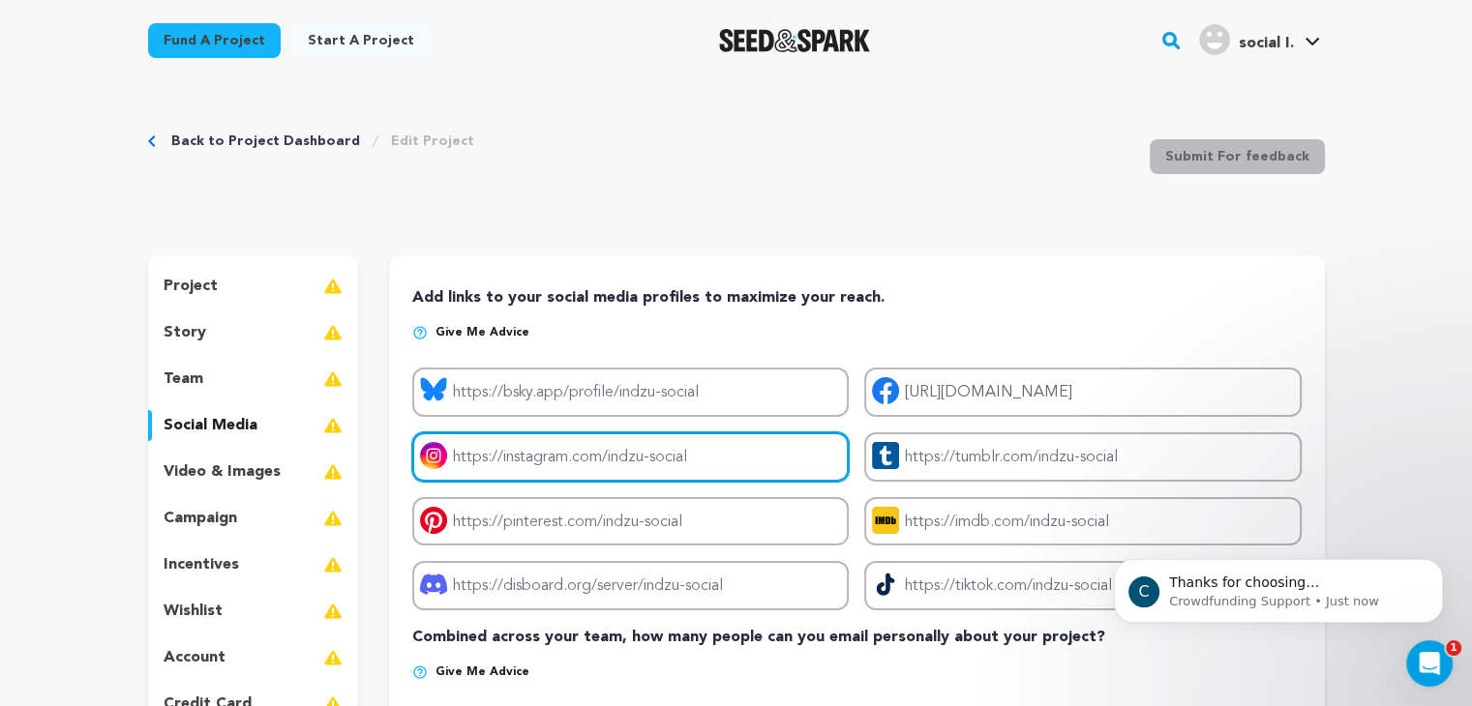
click at [474, 453] on input "Project instagram link" at bounding box center [630, 457] width 436 height 49
type input "[URL][DOMAIN_NAME][DOMAIN_NAME]"
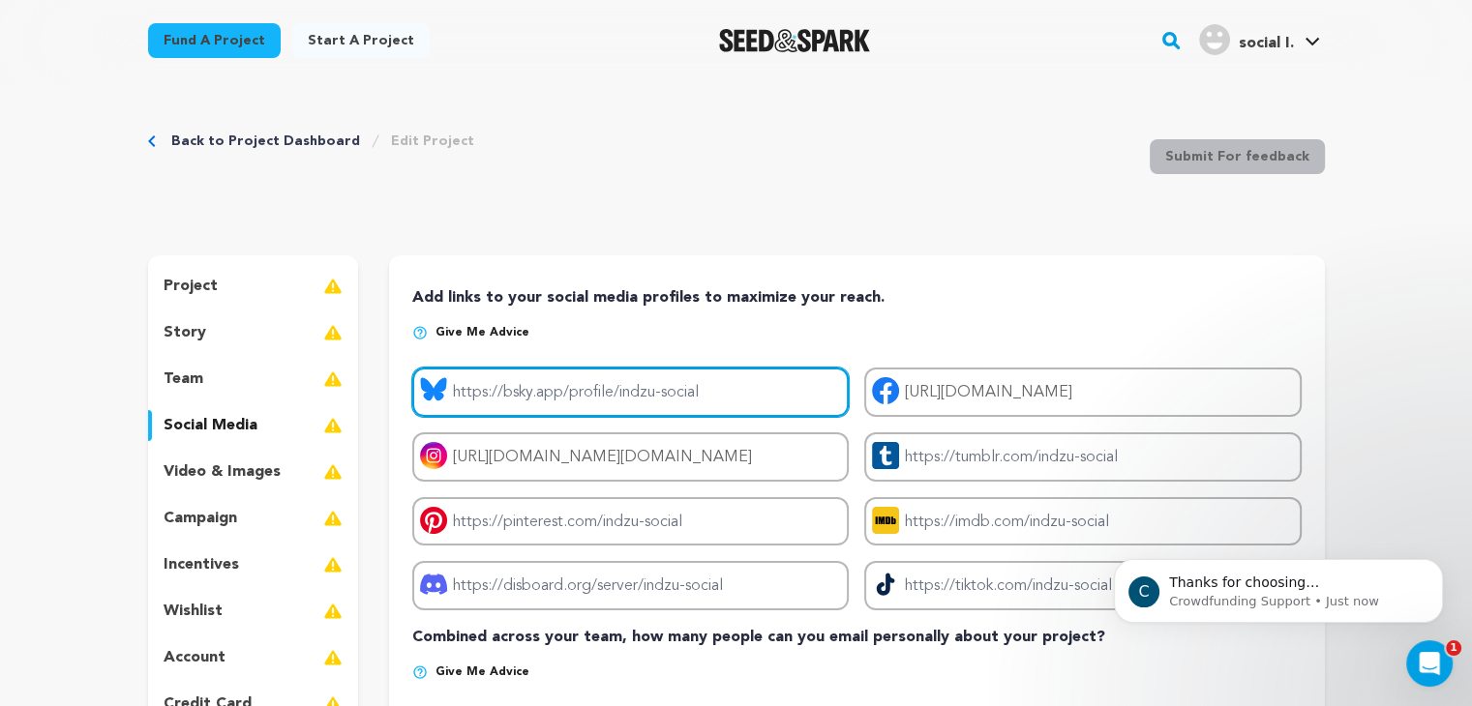
click at [577, 397] on input "Project bluesky link" at bounding box center [630, 392] width 436 height 49
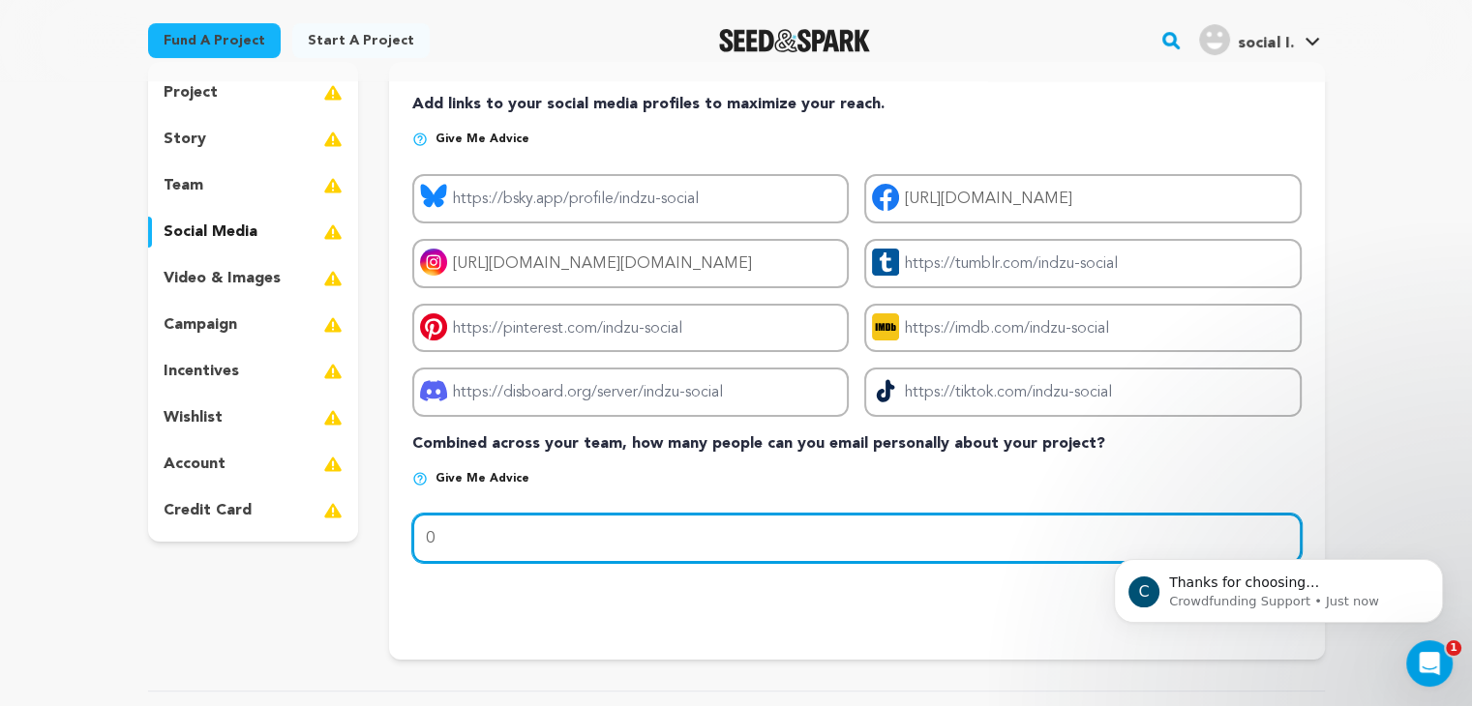
click at [505, 533] on input "0" at bounding box center [856, 538] width 888 height 49
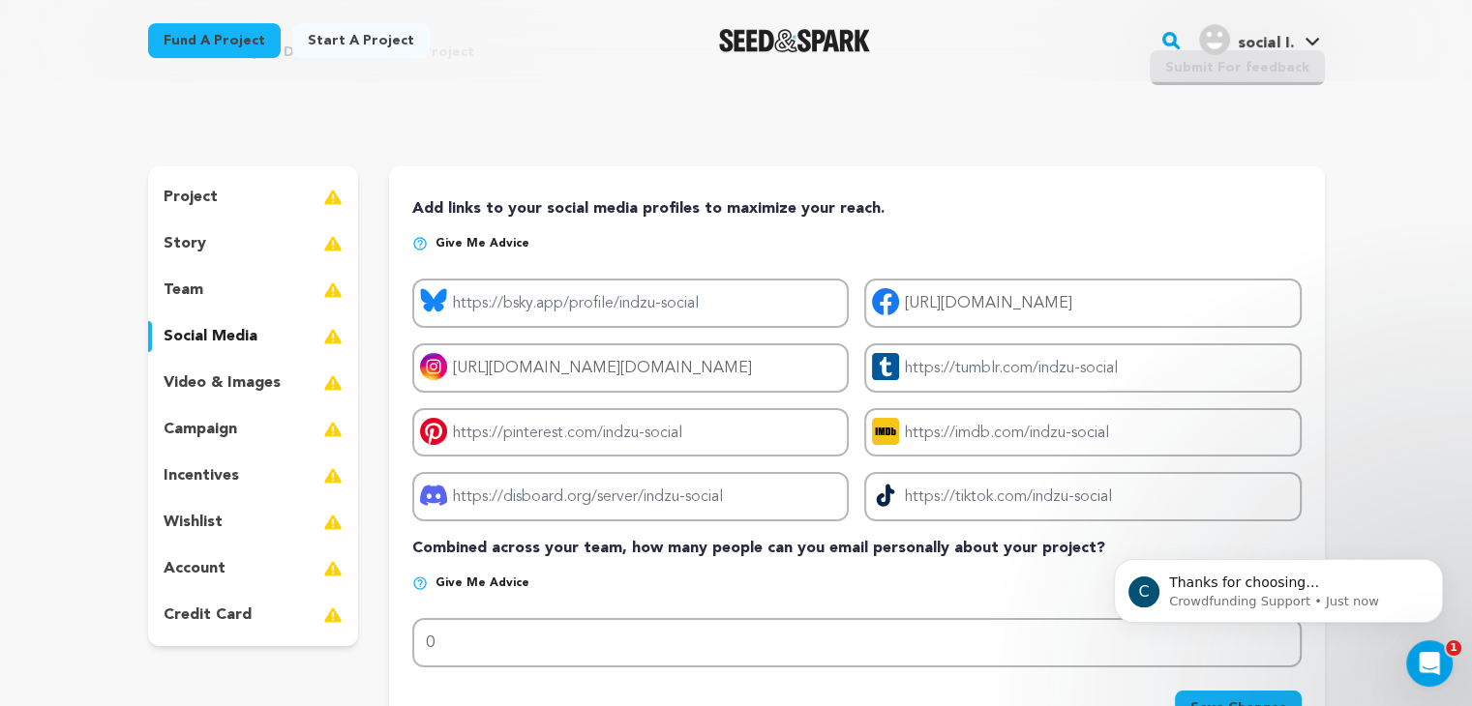
scroll to position [387, 0]
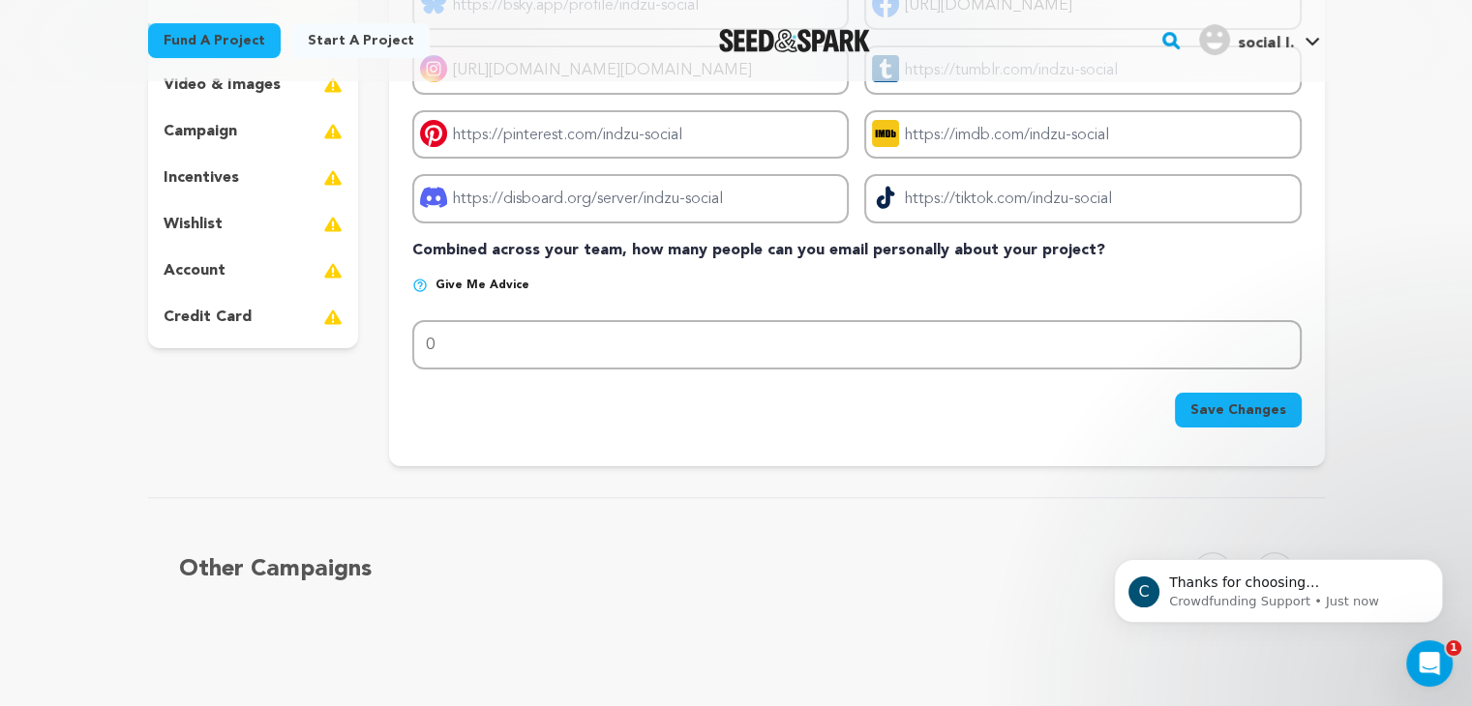
click at [1249, 405] on span "Save Changes" at bounding box center [1238, 410] width 96 height 19
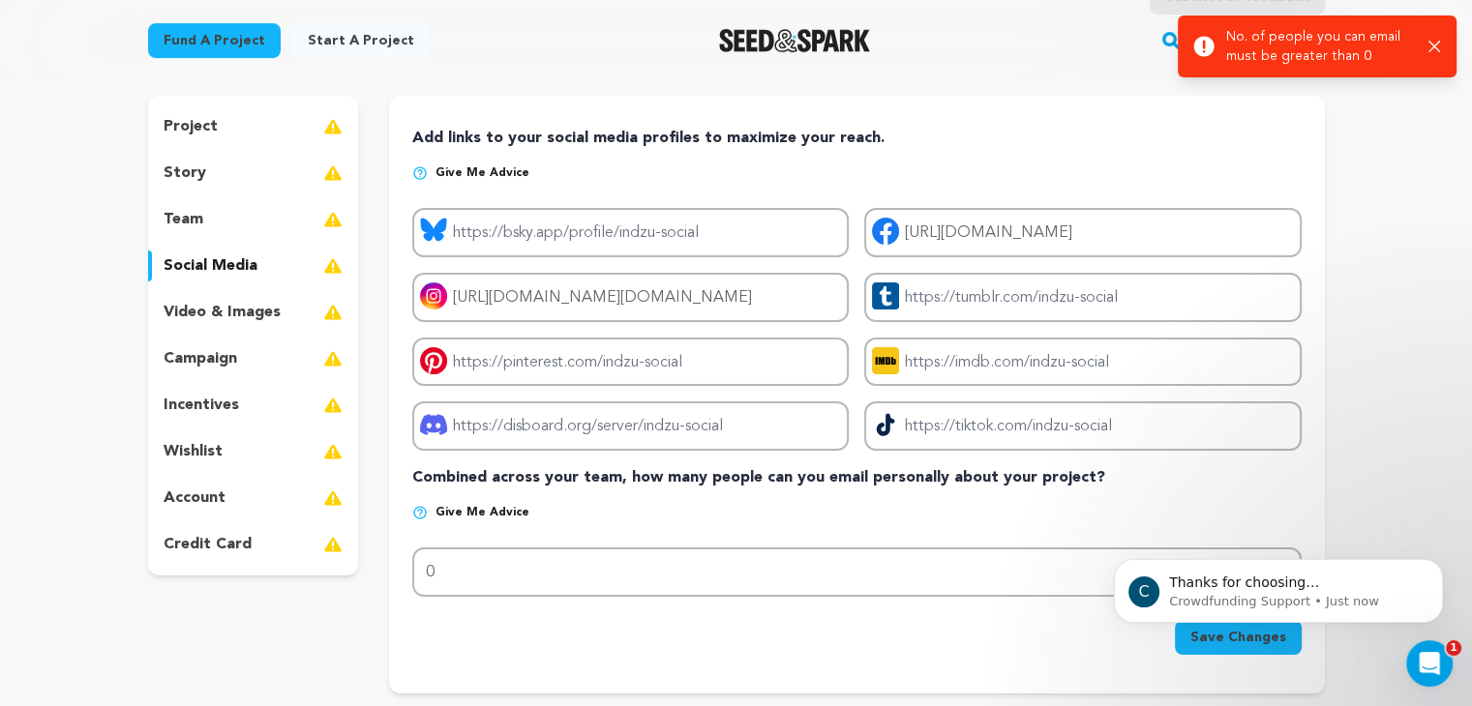
scroll to position [194, 0]
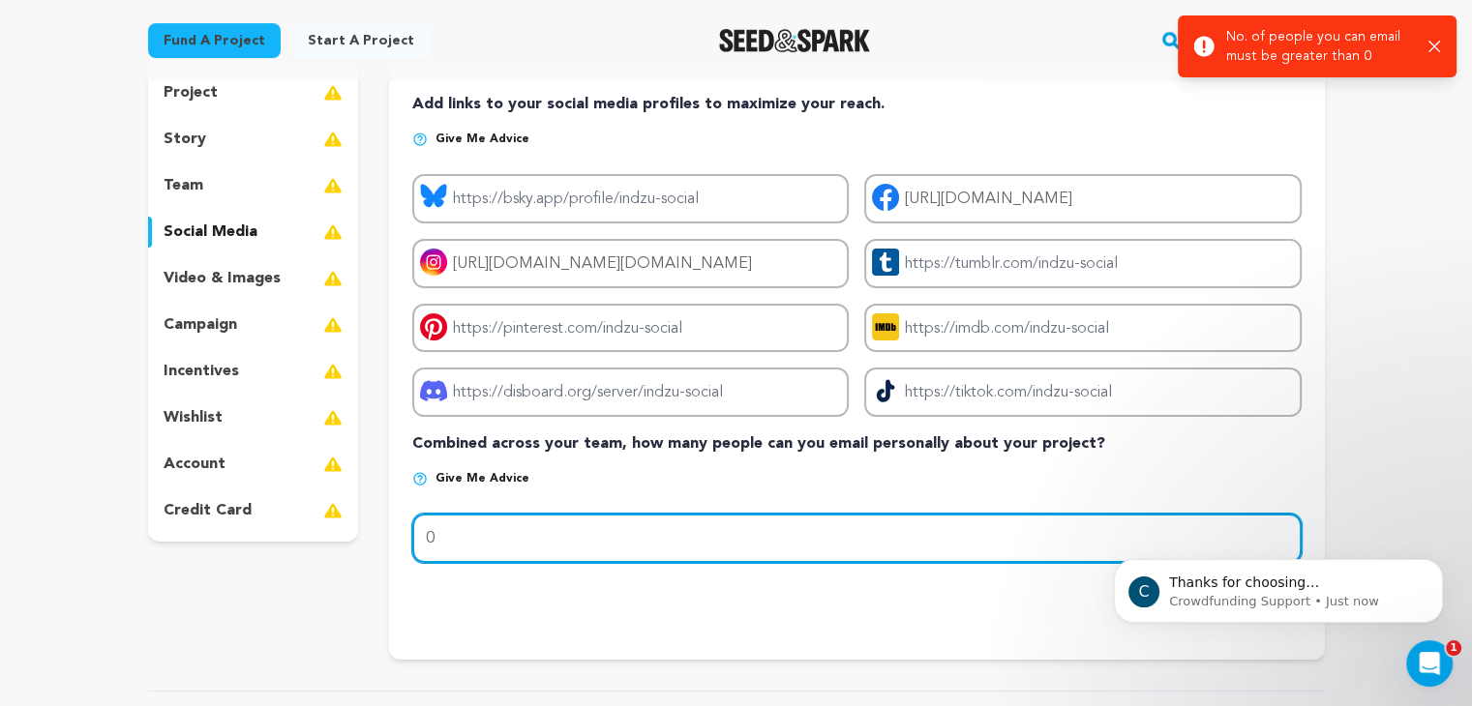
click at [656, 514] on input "0" at bounding box center [856, 538] width 888 height 49
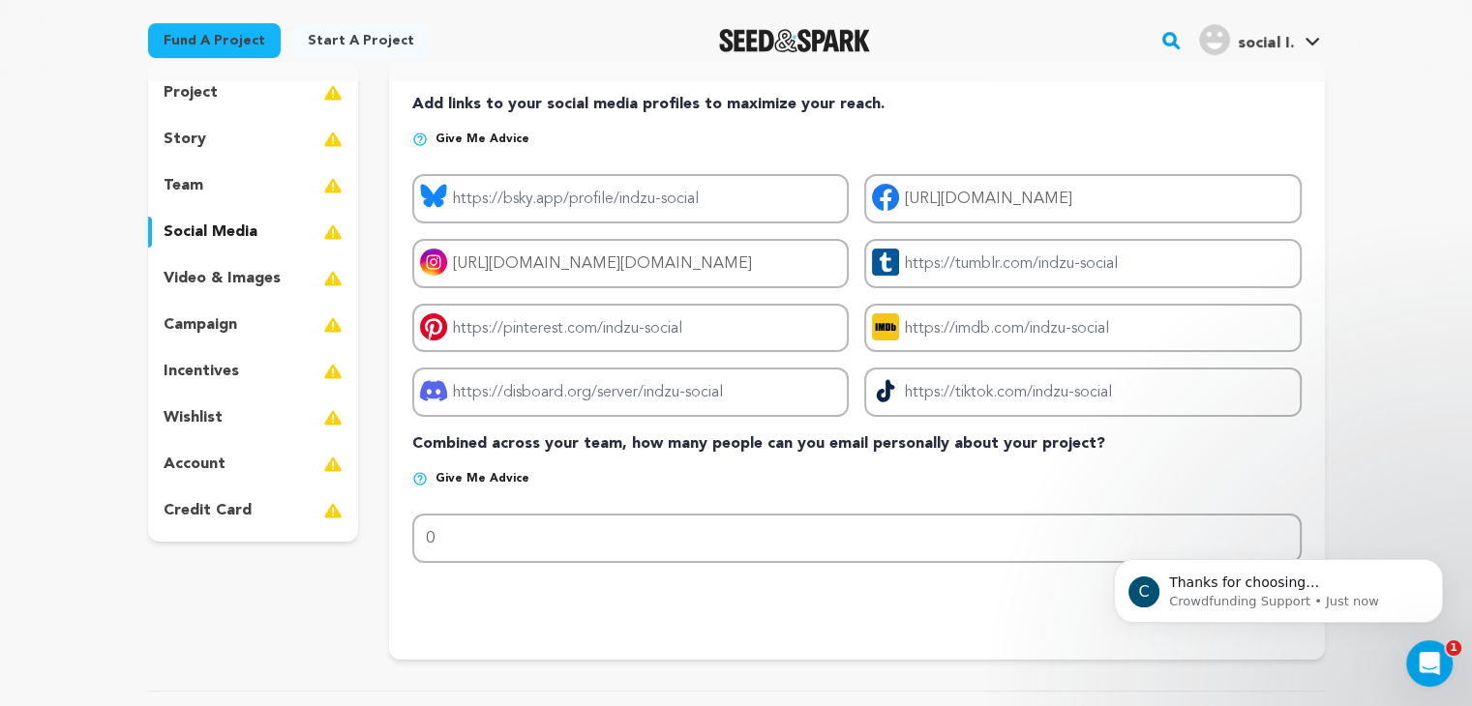
click at [192, 415] on p "wishlist" at bounding box center [193, 417] width 59 height 23
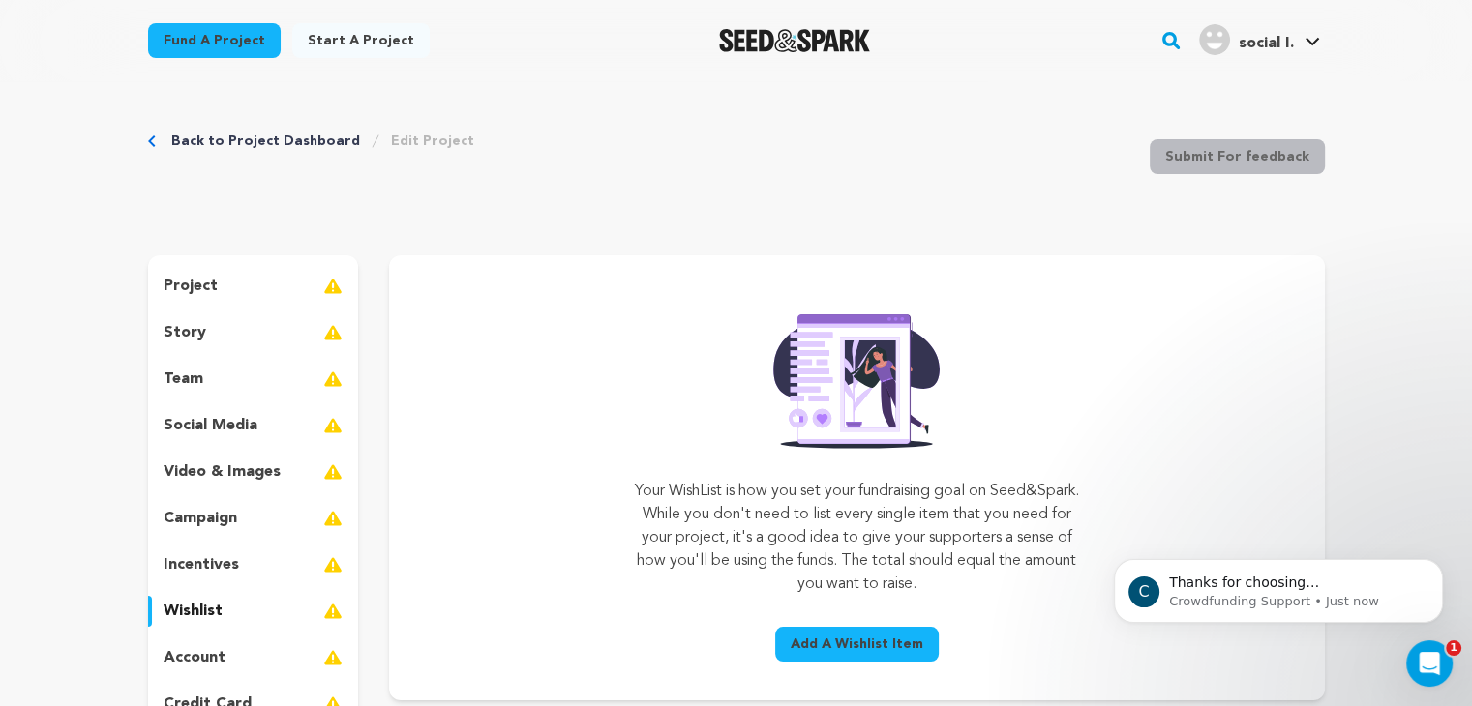
click at [167, 429] on p "social media" at bounding box center [211, 425] width 94 height 23
